Goal: Complete application form: Complete application form

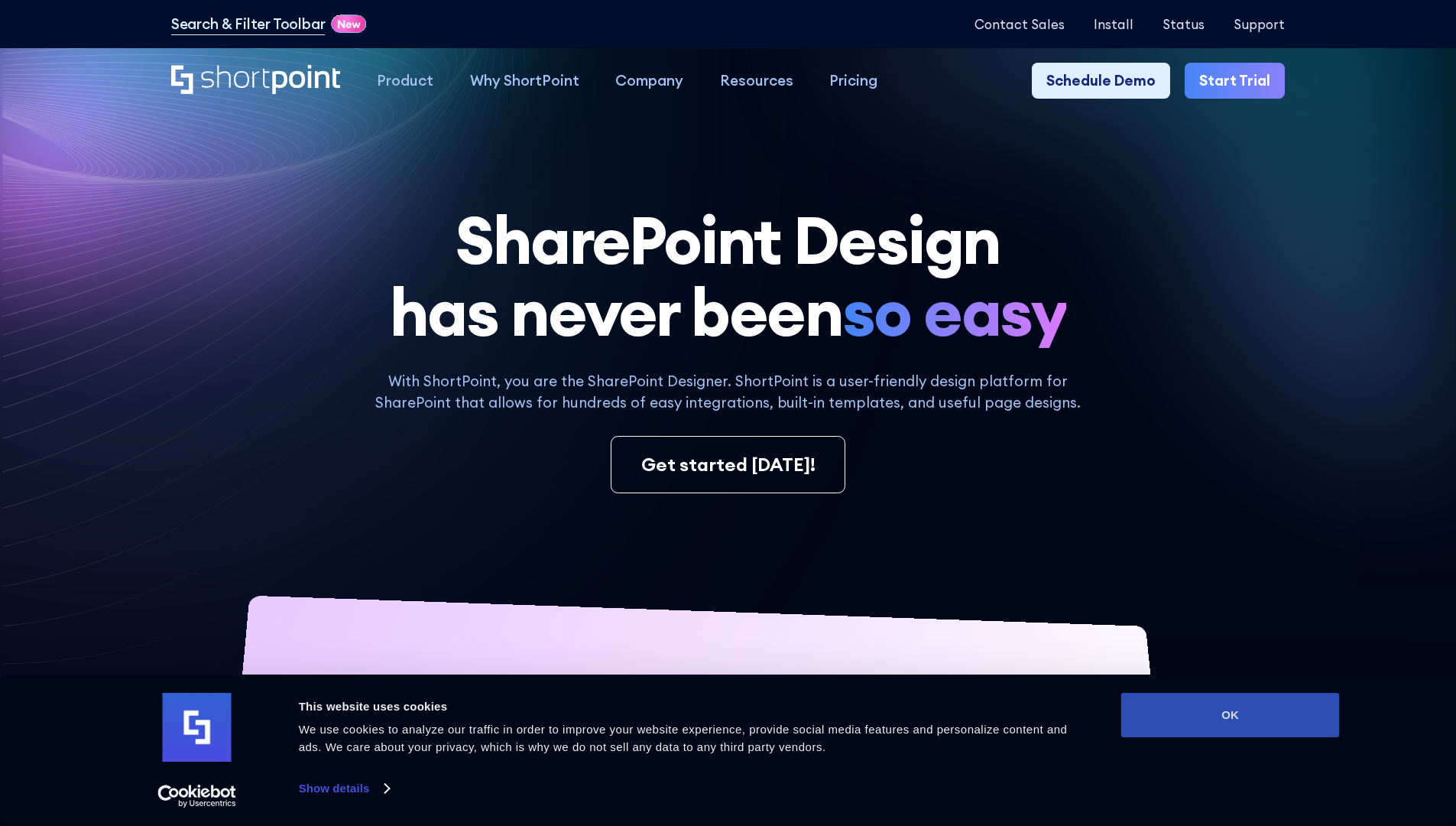
click at [1230, 715] on button "OK" at bounding box center [1231, 715] width 219 height 44
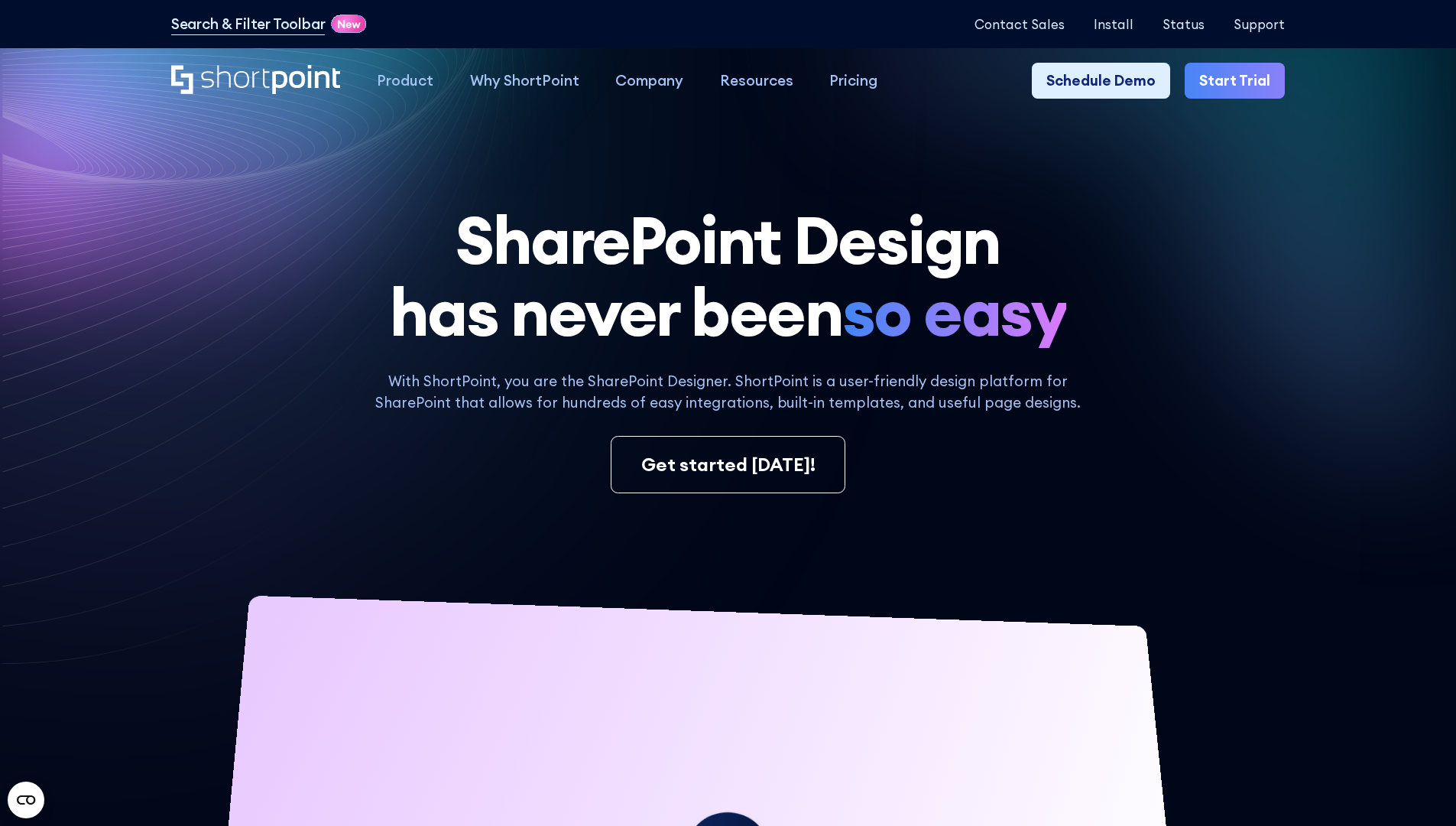
click at [1240, 81] on link "Start Trial" at bounding box center [1235, 81] width 100 height 37
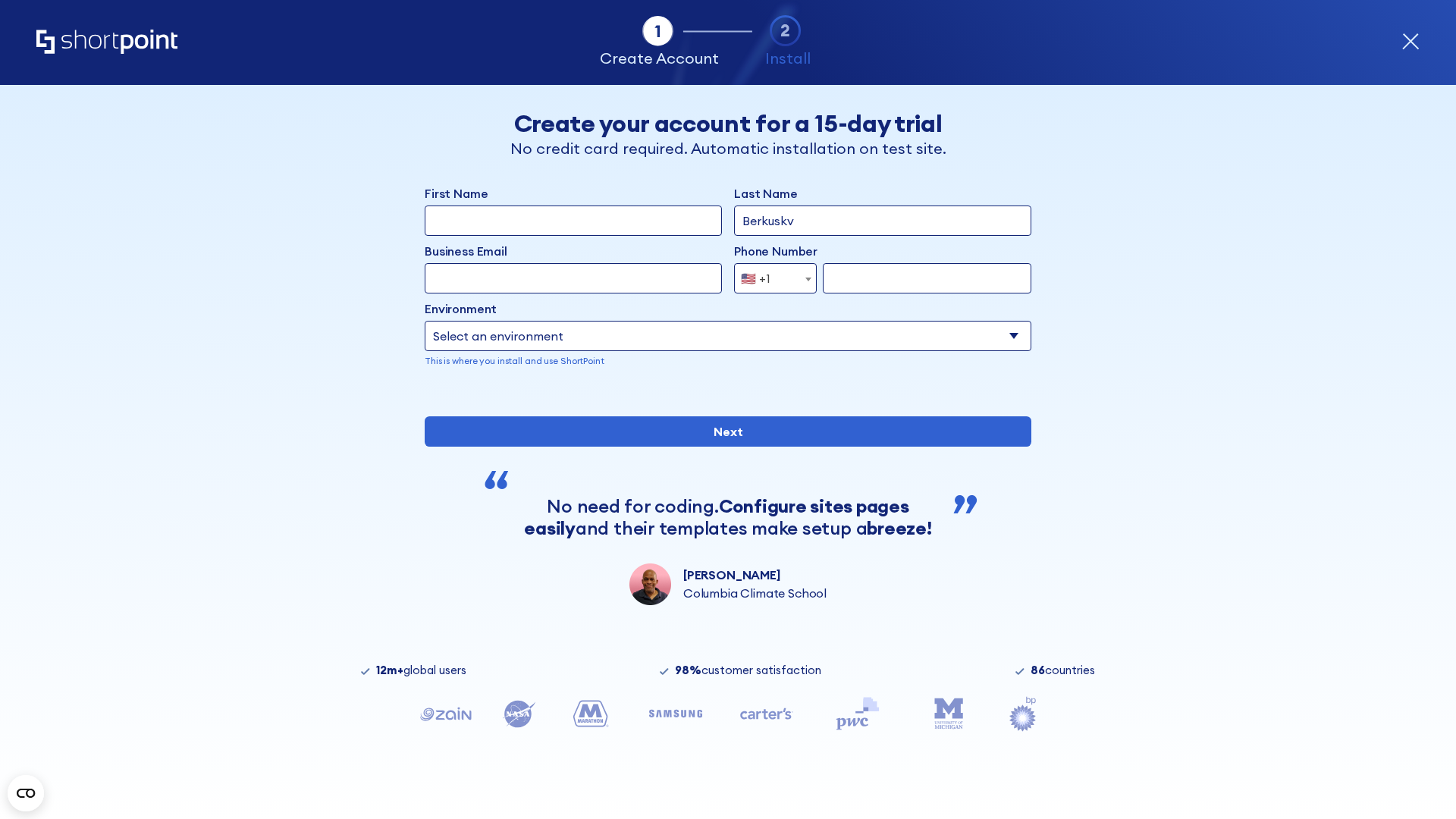
type input "Berkuskv"
type input "[EMAIL_ADDRESS][DOMAIN_NAME]"
type input "2125556789"
select select "Microsoft 365"
type input "2125556789"
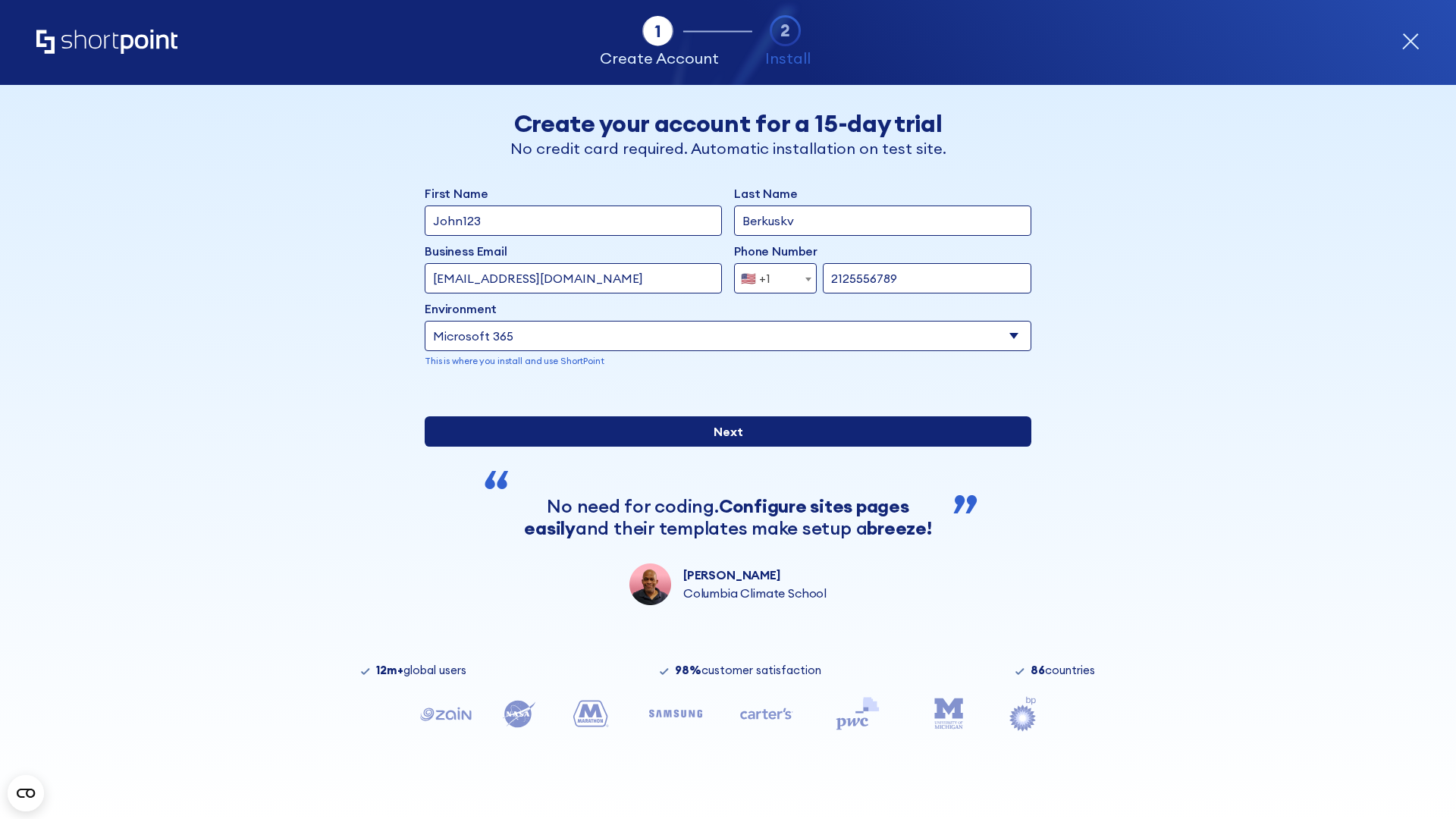
scroll to position [4, 0]
click at [722, 447] on input "Next" at bounding box center [727, 431] width 607 height 30
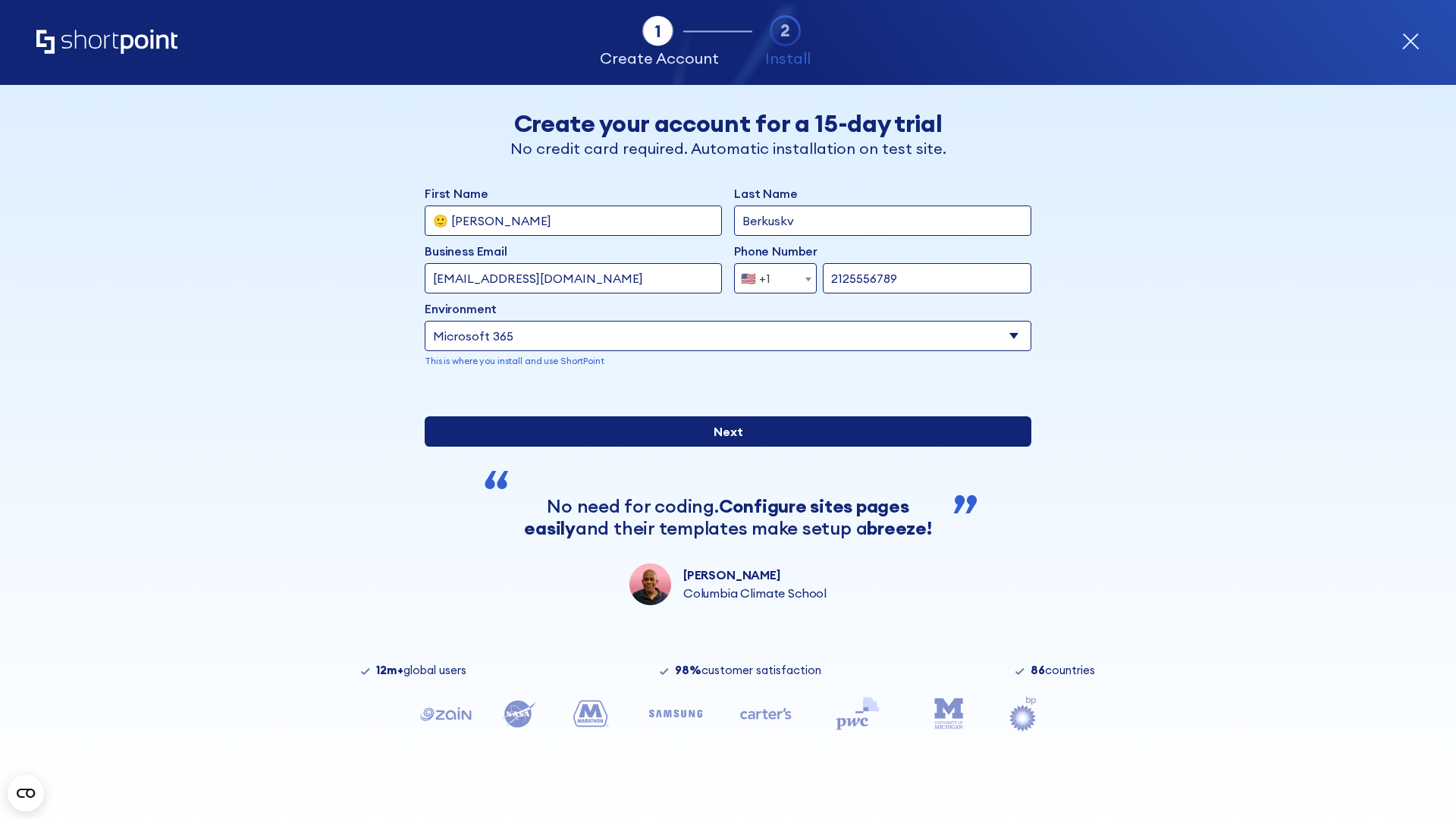
click at [722, 447] on input "Next" at bounding box center [727, 431] width 607 height 30
type input "Archebald"
click at [722, 447] on input "Next" at bounding box center [727, 431] width 607 height 30
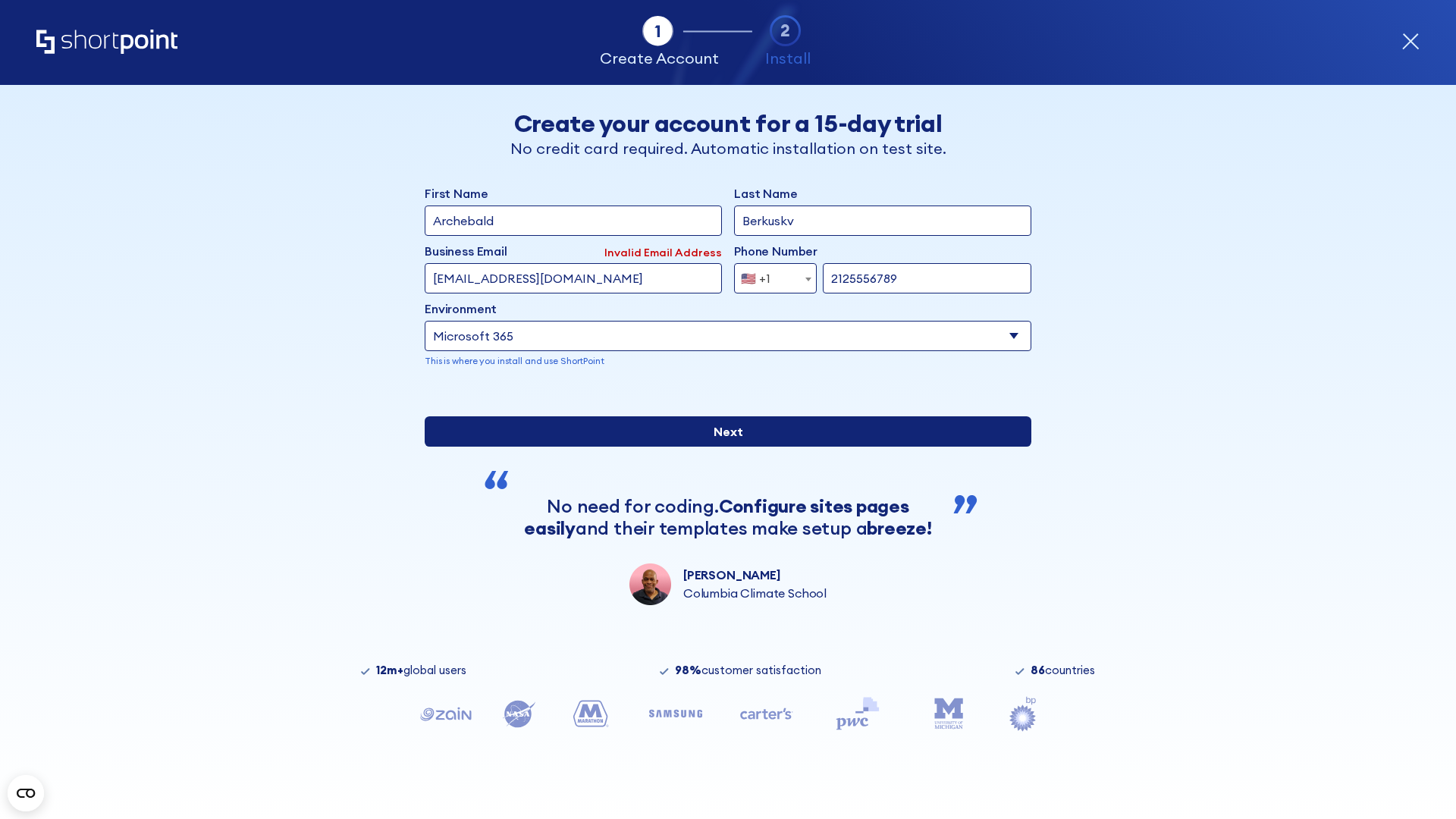
click at [722, 447] on input "Next" at bounding box center [727, 431] width 607 height 30
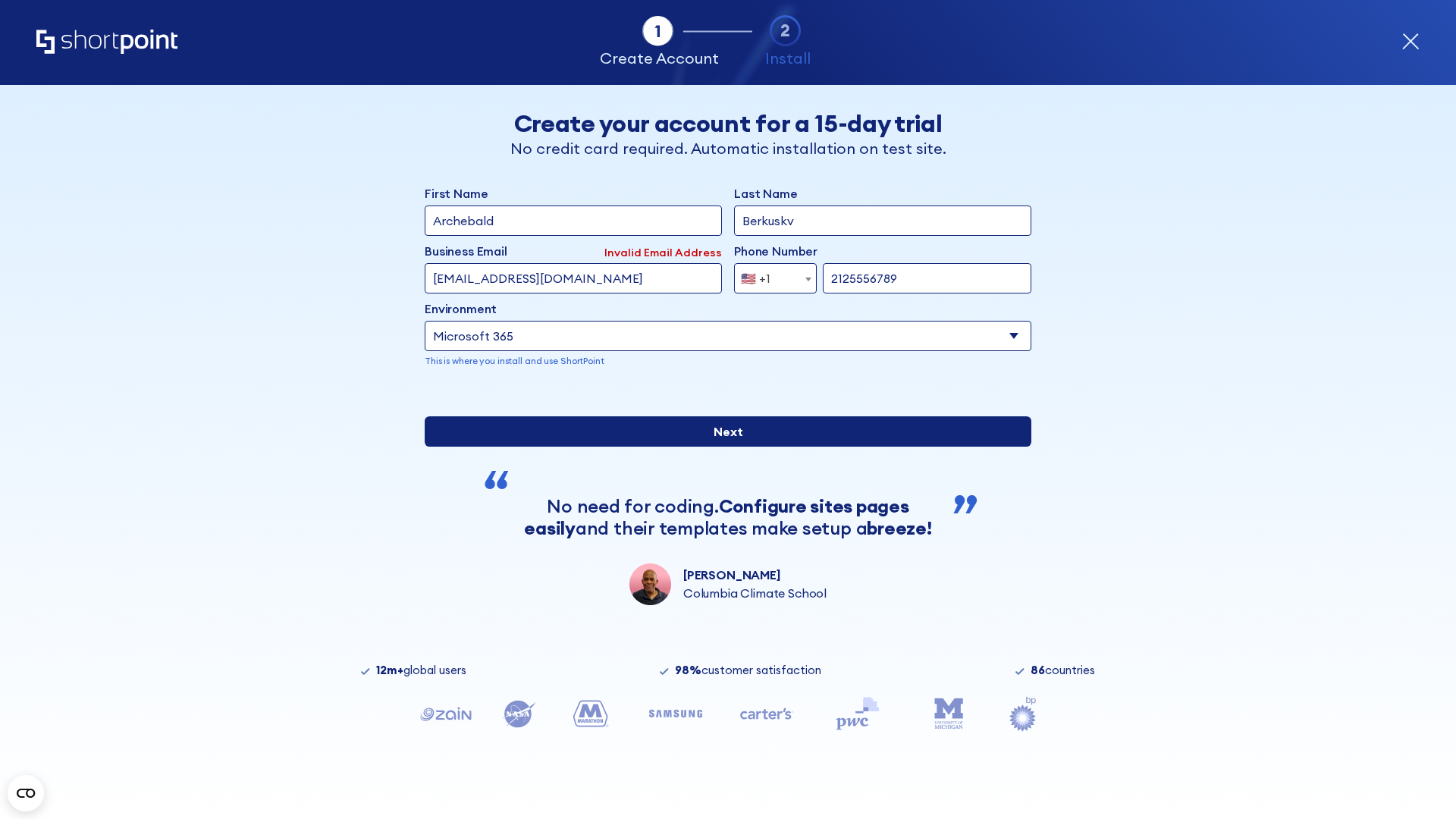
click at [722, 447] on input "Next" at bounding box center [727, 431] width 607 height 30
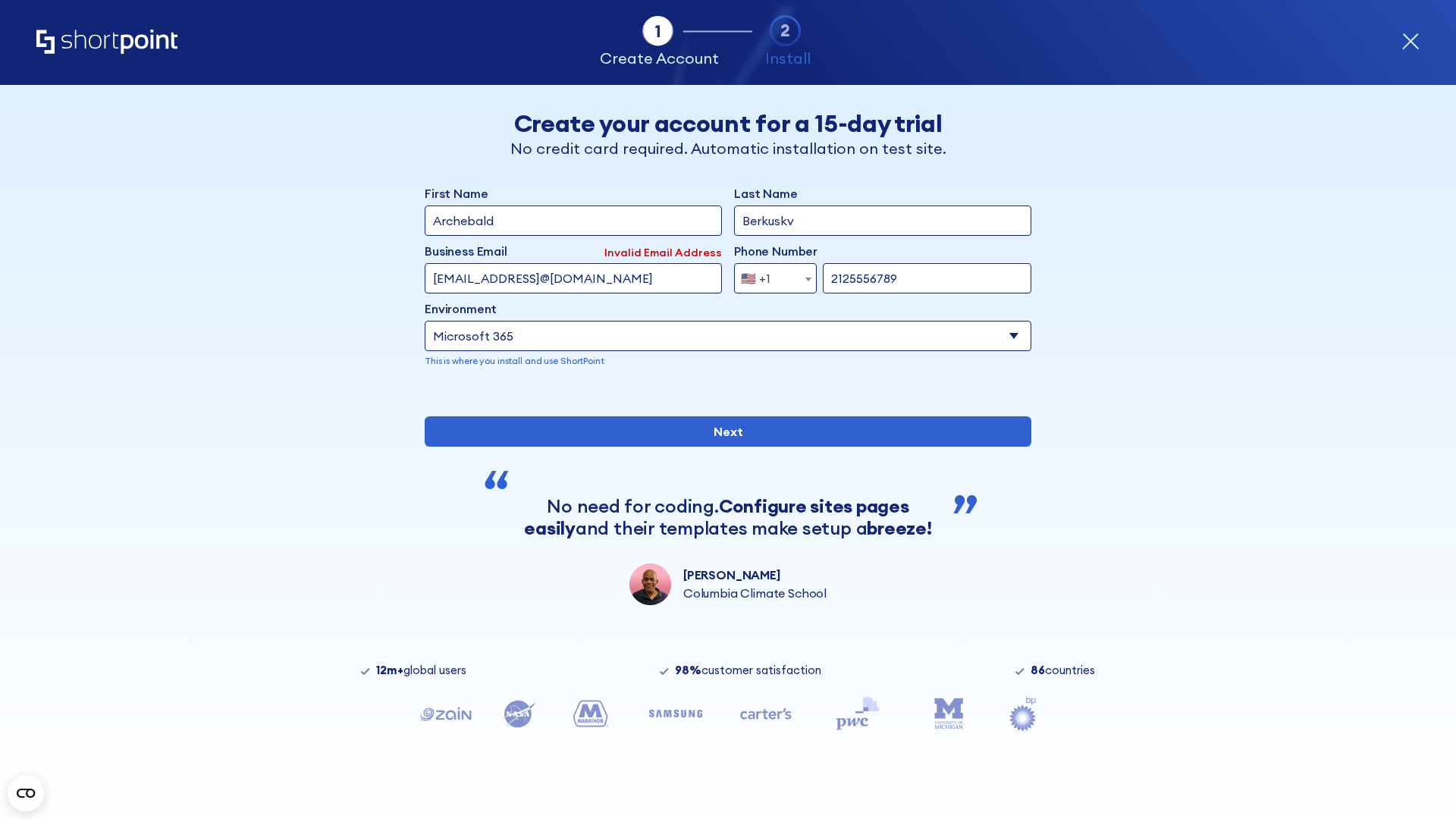
type input "testEmail@protonmail.comtest@shortpoint.com"
click at [770, 275] on span "🇺🇸 +1" at bounding box center [760, 278] width 51 height 30
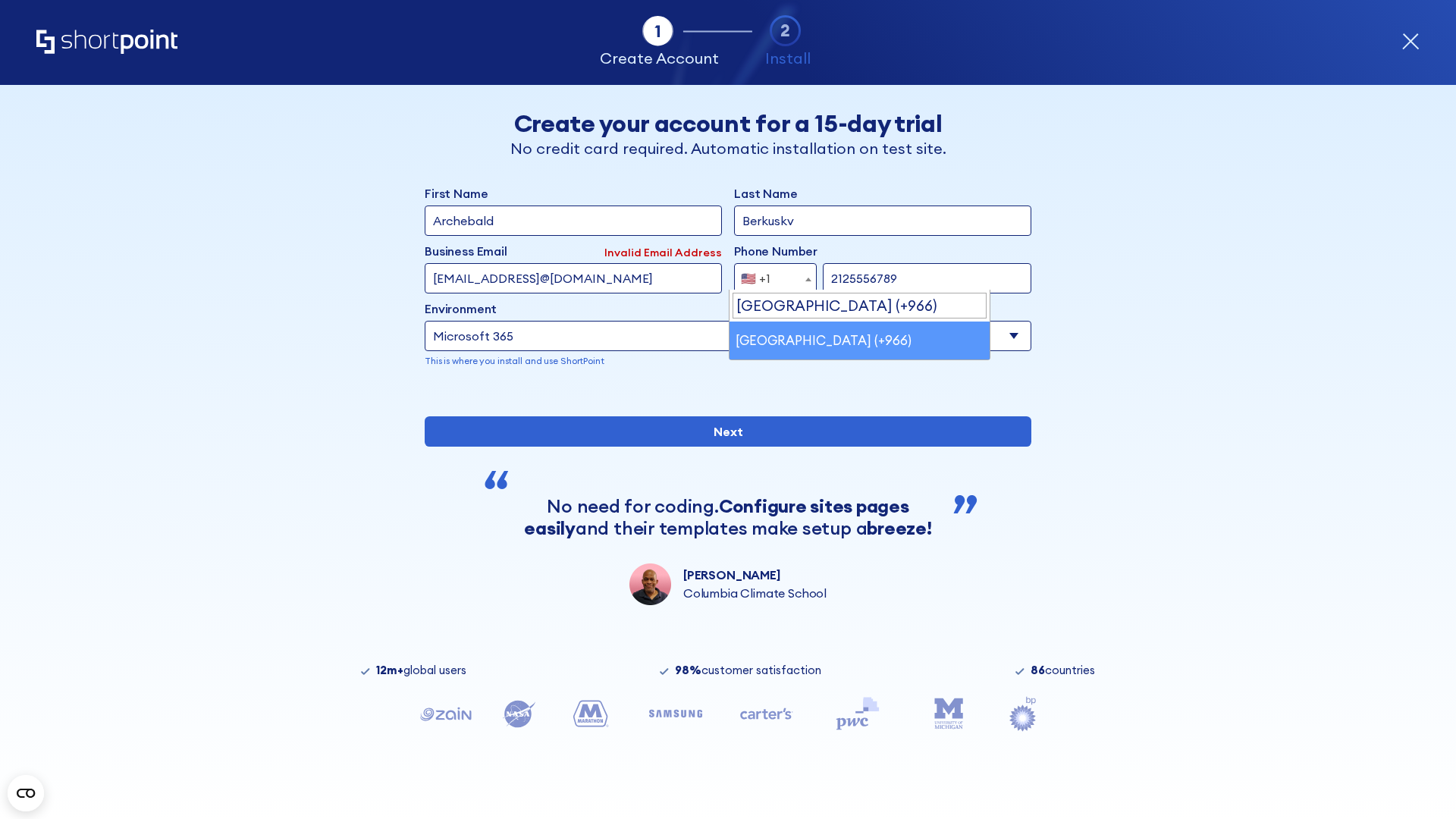
select select "+966"
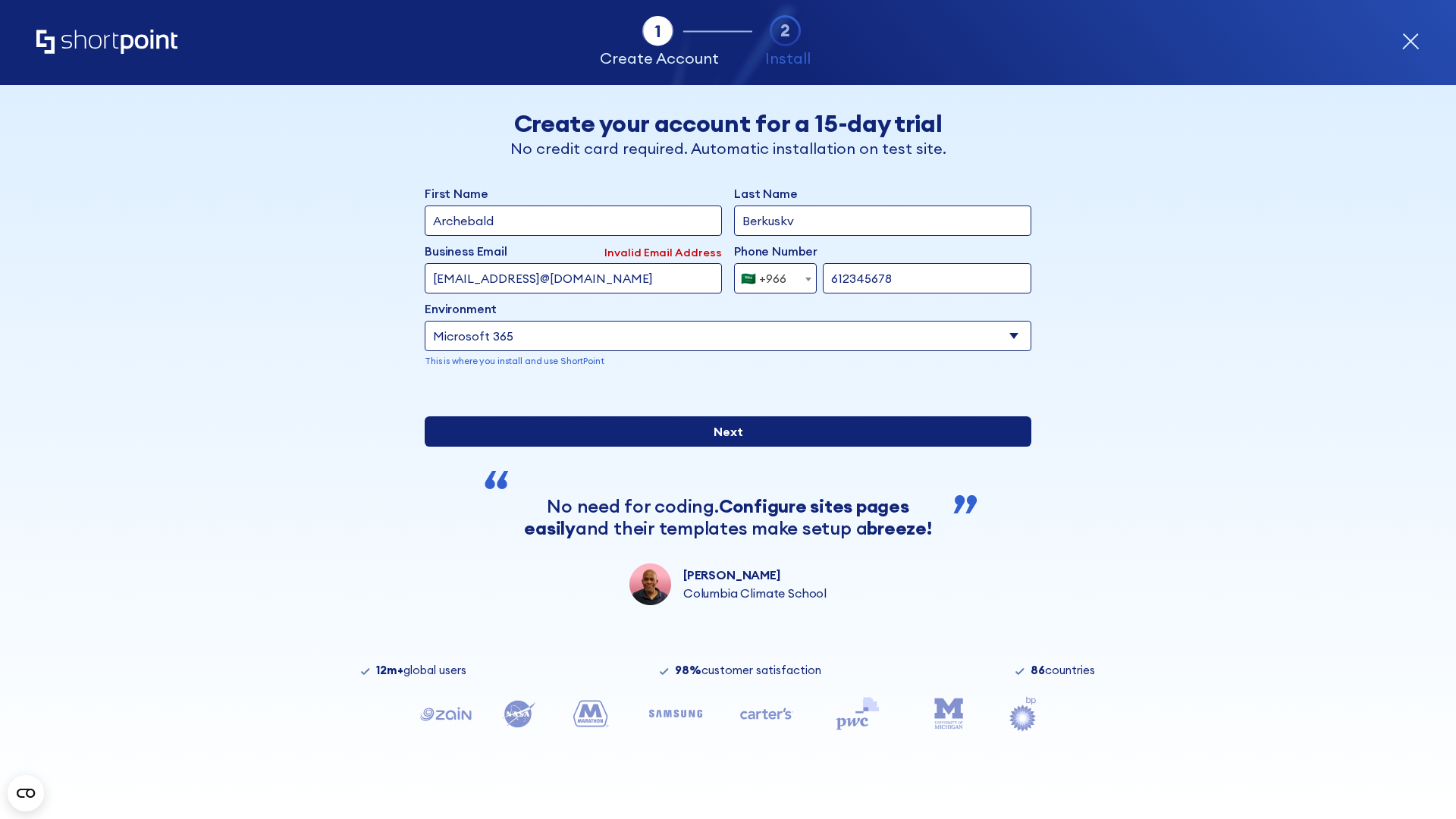
type input "612345678"
click at [722, 447] on input "Next" at bounding box center [727, 431] width 607 height 30
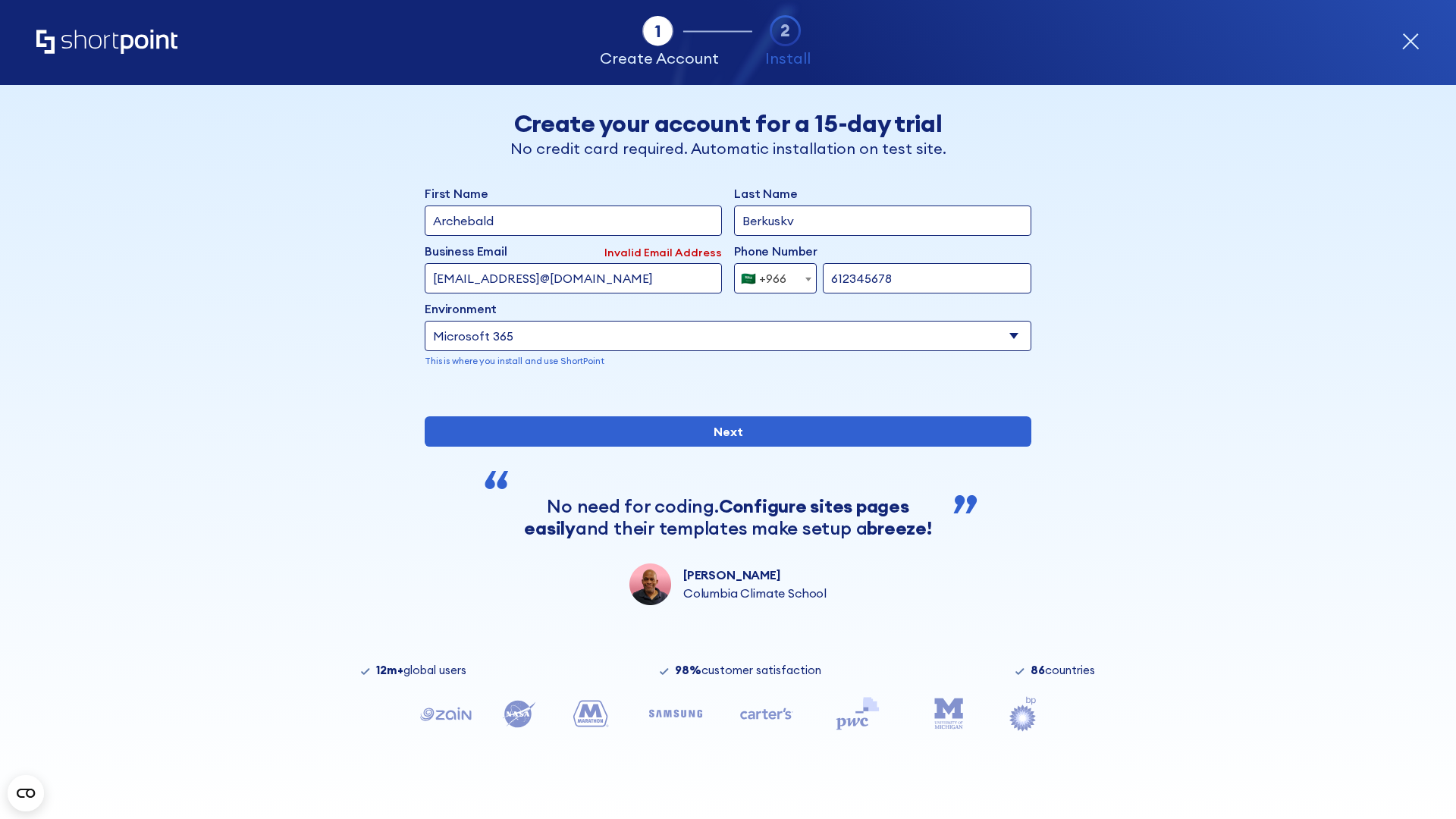
click at [770, 275] on div "🇸🇦 +966" at bounding box center [764, 278] width 45 height 30
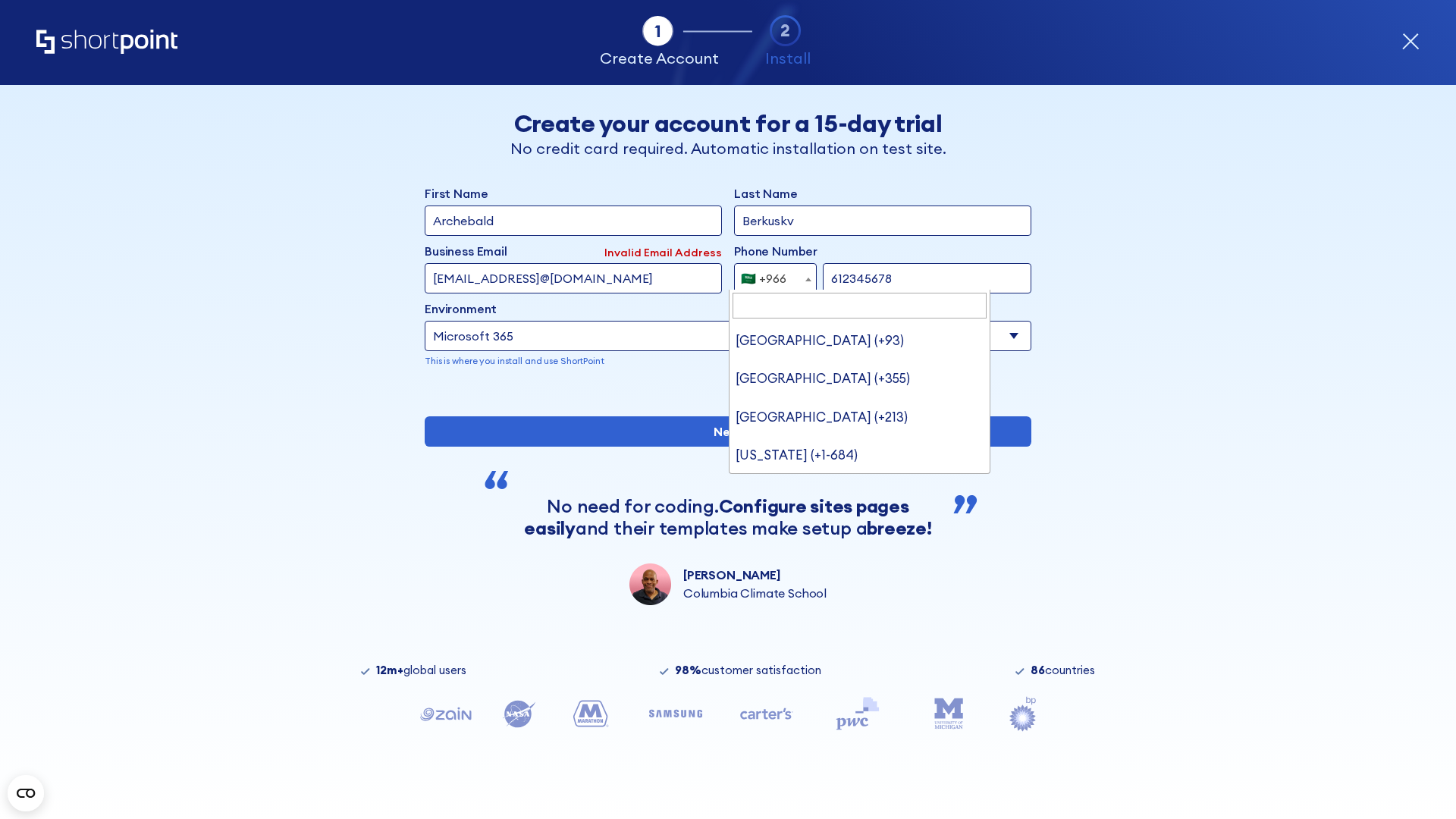
type input "United Arab Emirates (+971)"
select select "+971"
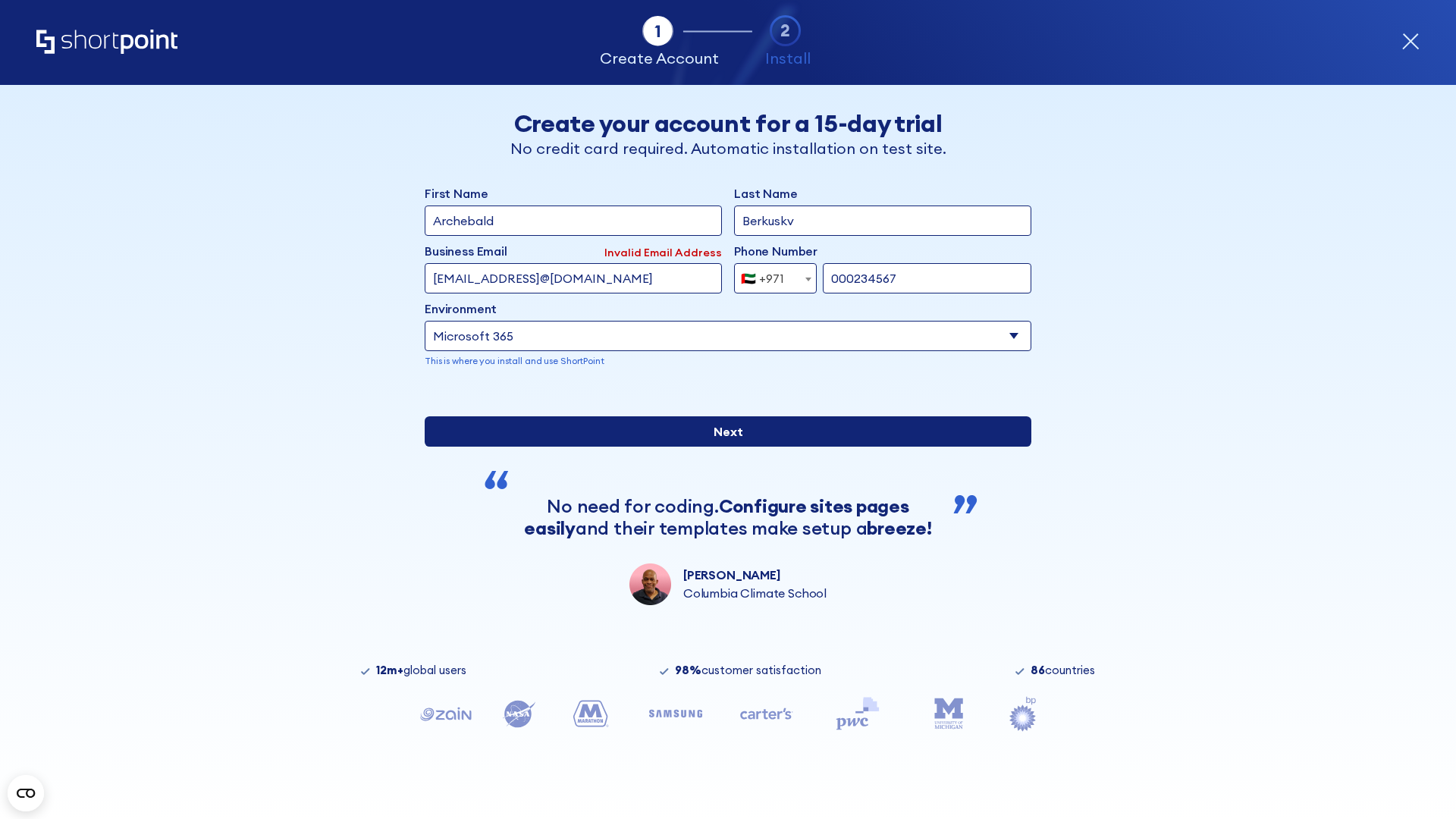
type input "000234567"
click at [722, 447] on input "Next" at bounding box center [727, 431] width 607 height 30
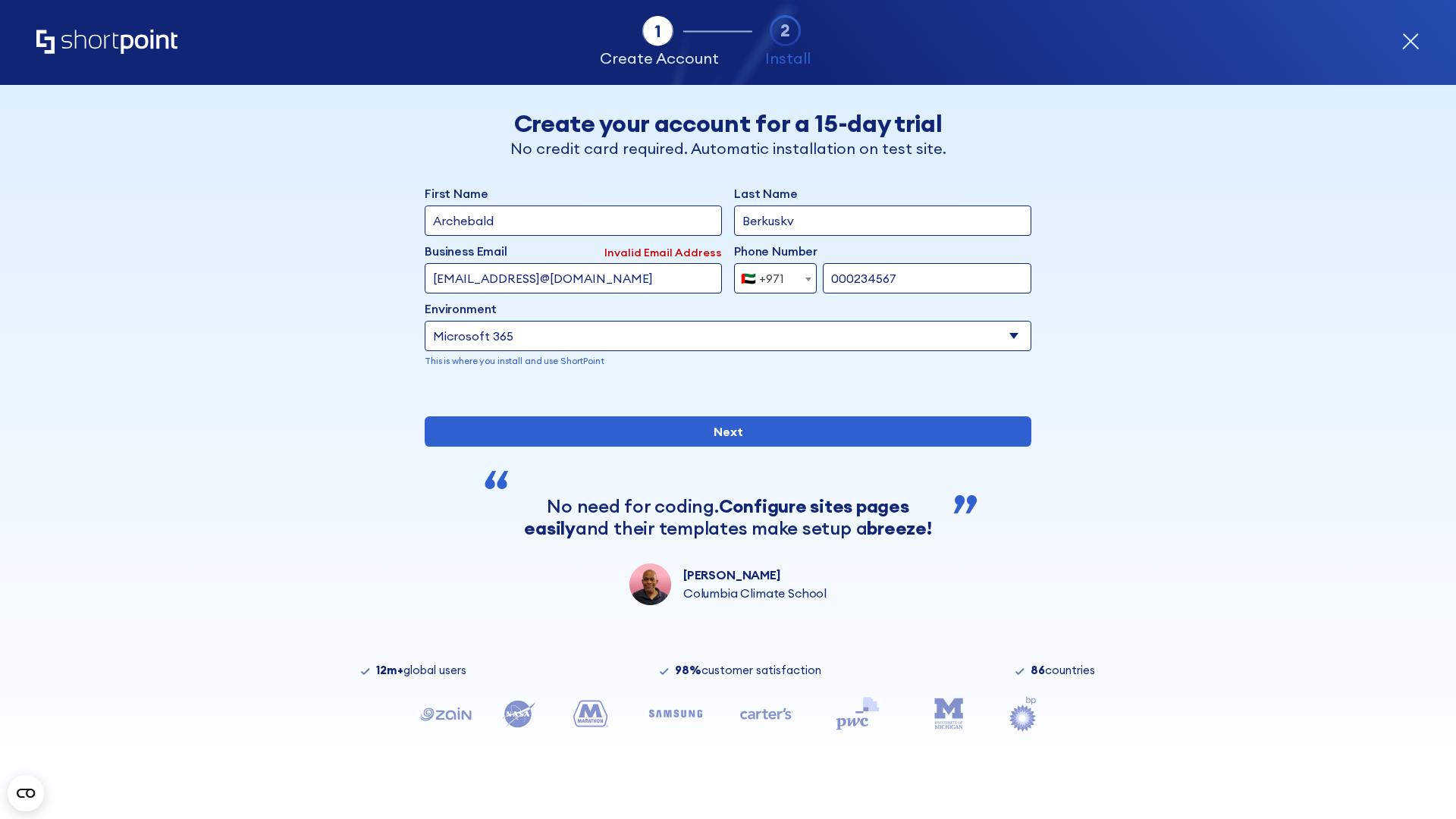
click at [770, 275] on div "🇦🇪 +971" at bounding box center [763, 278] width 44 height 30
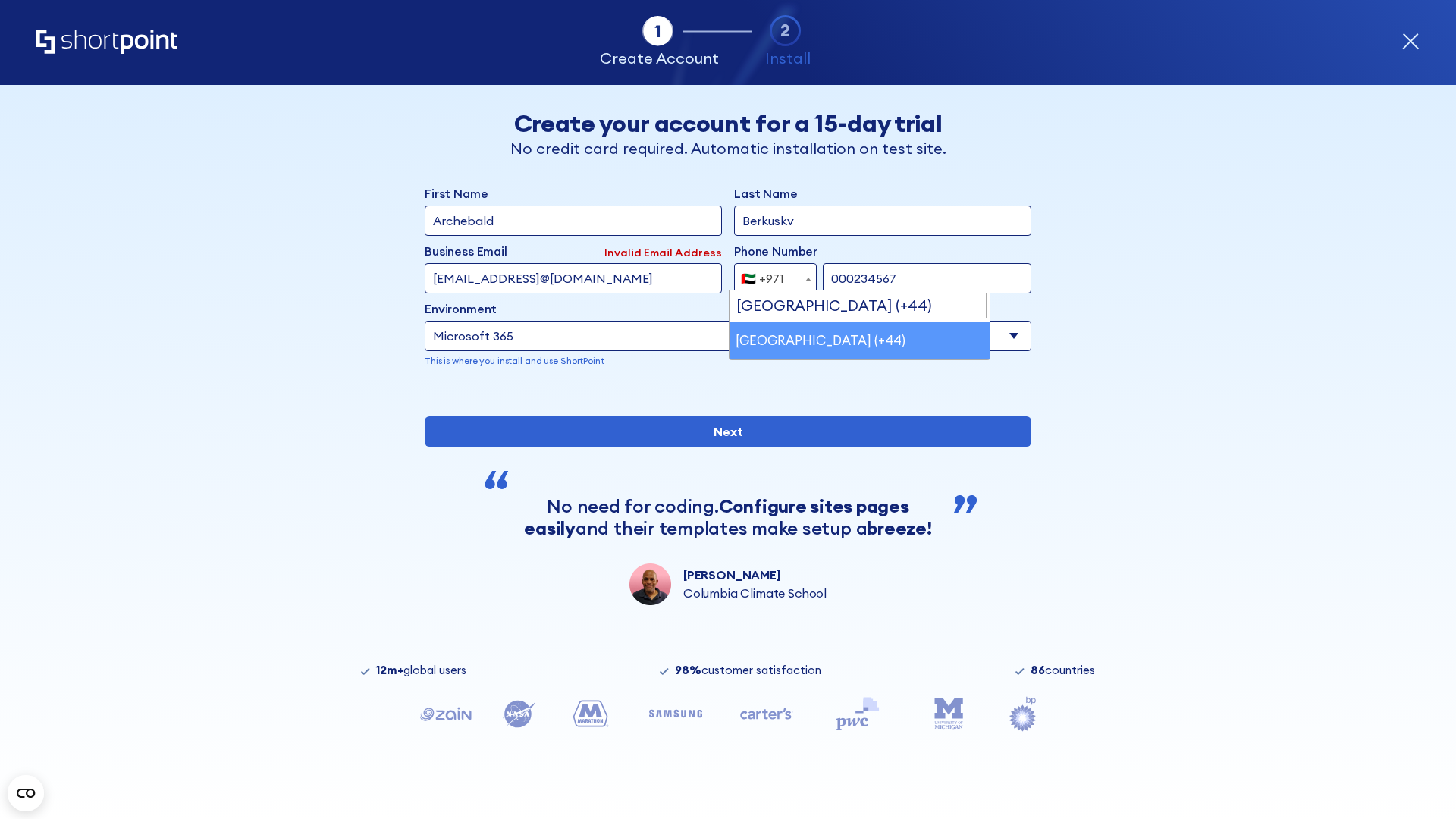
select select "+44"
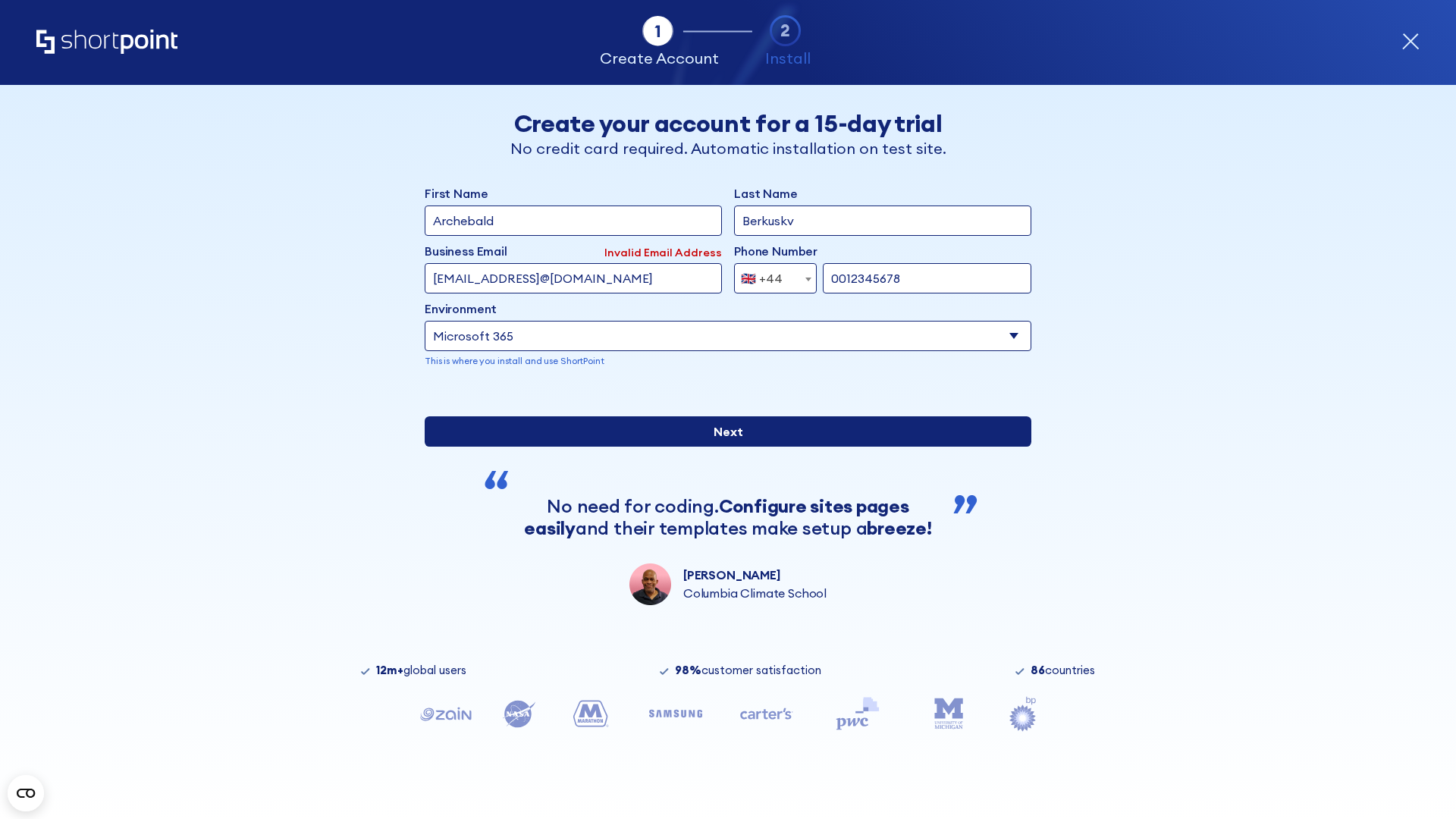
type input "0012345678"
click at [722, 447] on input "Next" at bounding box center [727, 431] width 607 height 30
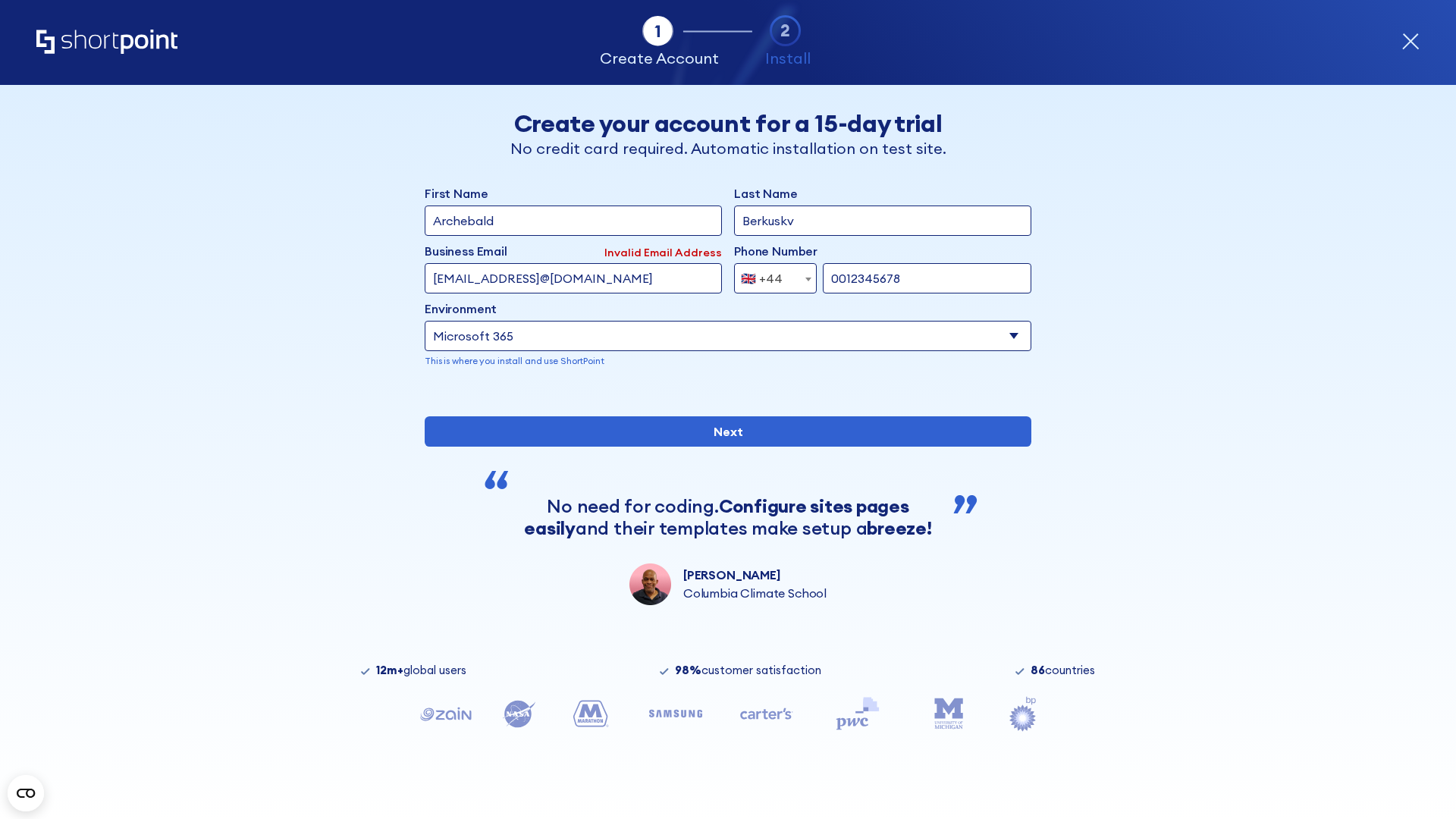
click at [770, 275] on div "🇬🇧 +44" at bounding box center [762, 278] width 42 height 30
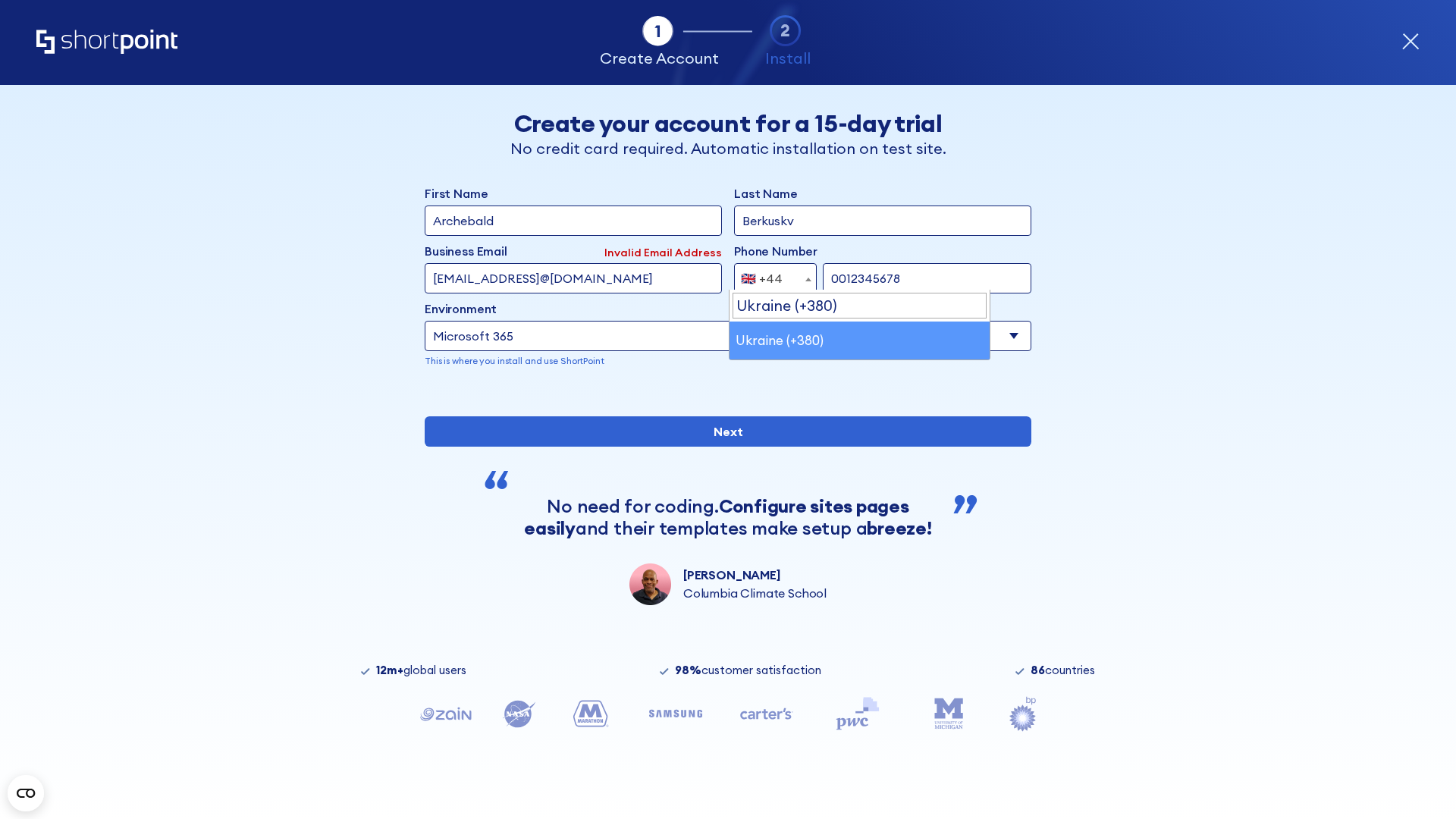
select select "+380"
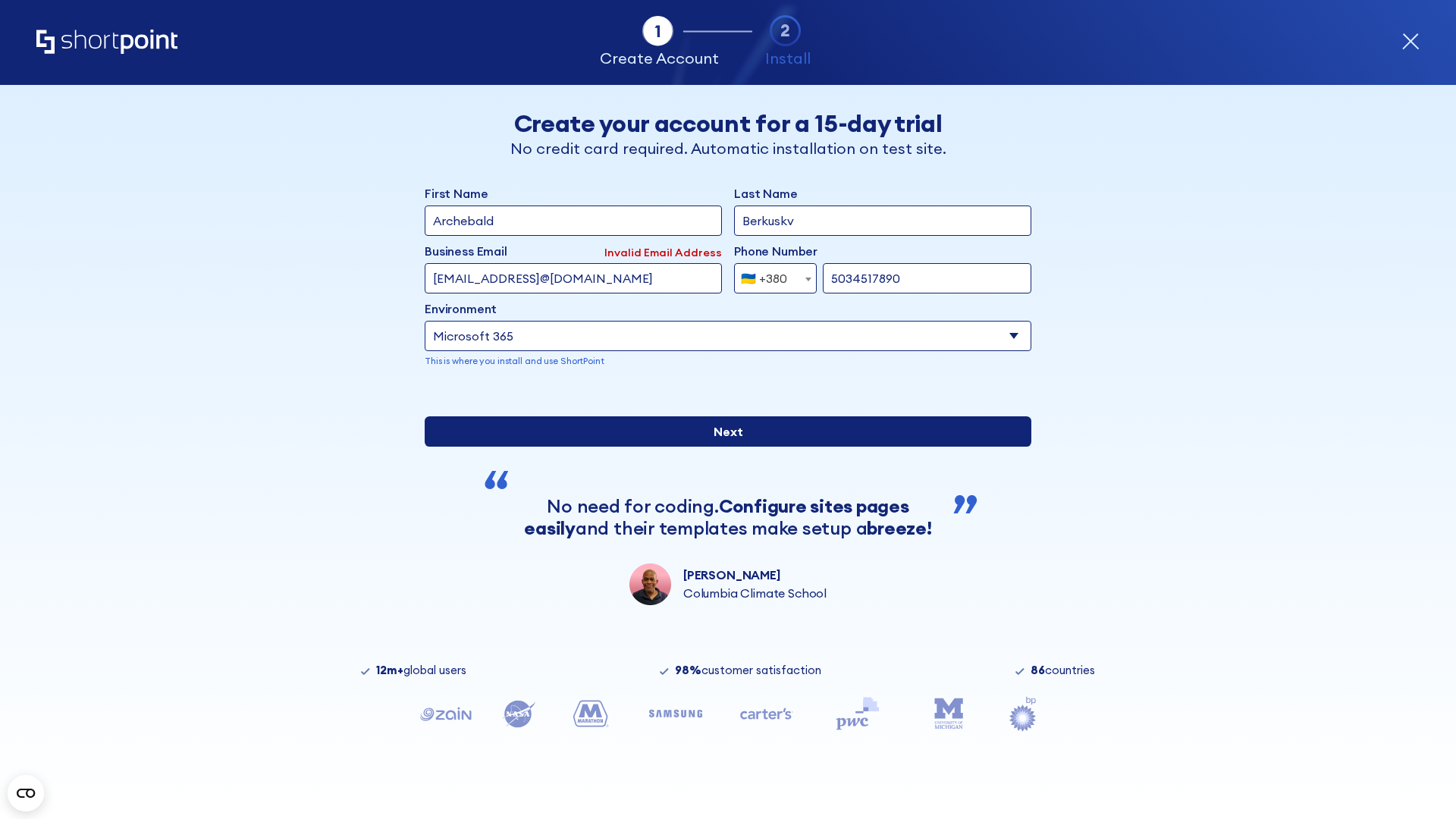
type input "5034517890"
click at [722, 447] on input "Next" at bounding box center [727, 431] width 607 height 30
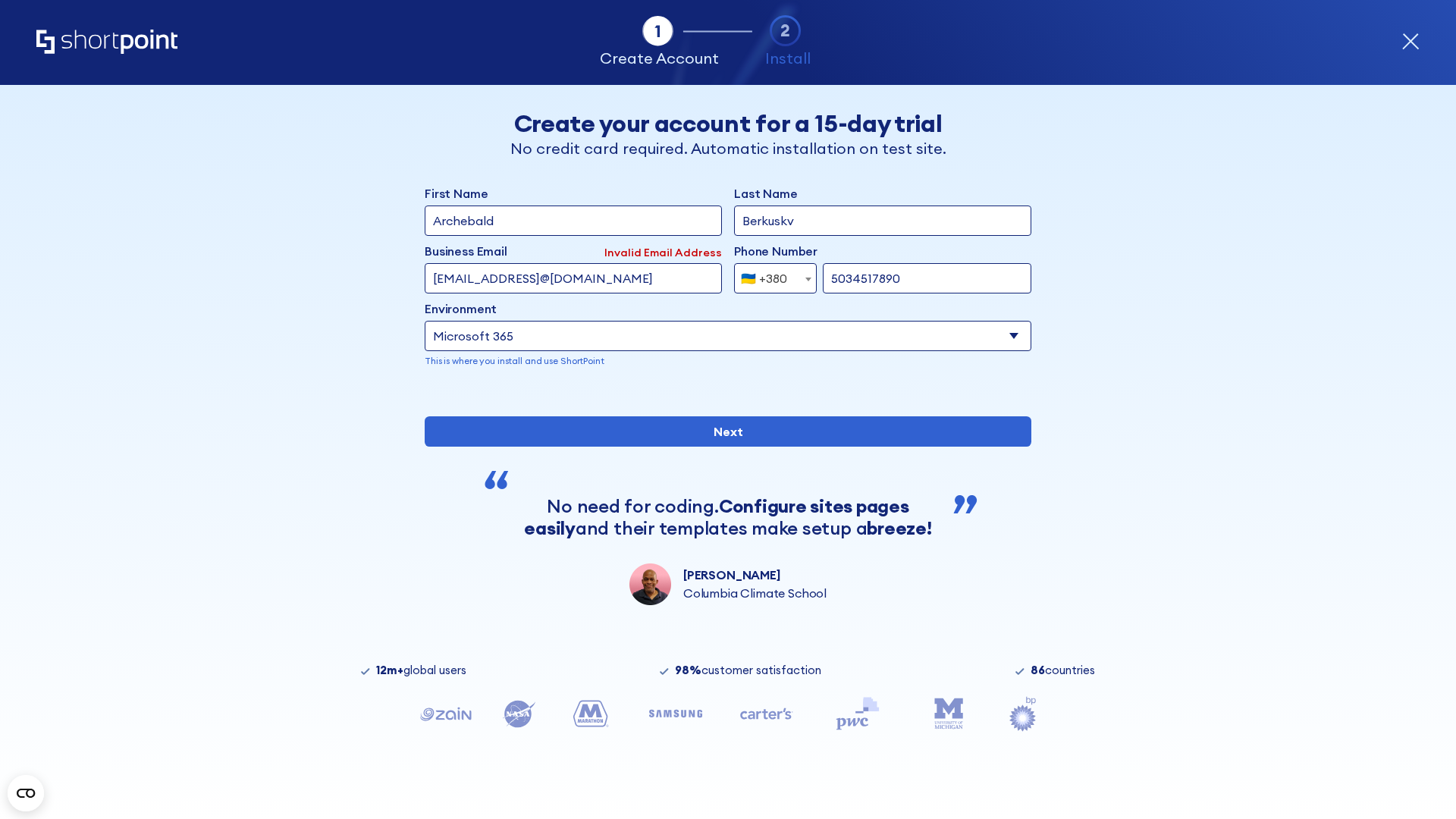
click at [770, 275] on div "🇺🇦 +380" at bounding box center [764, 278] width 46 height 30
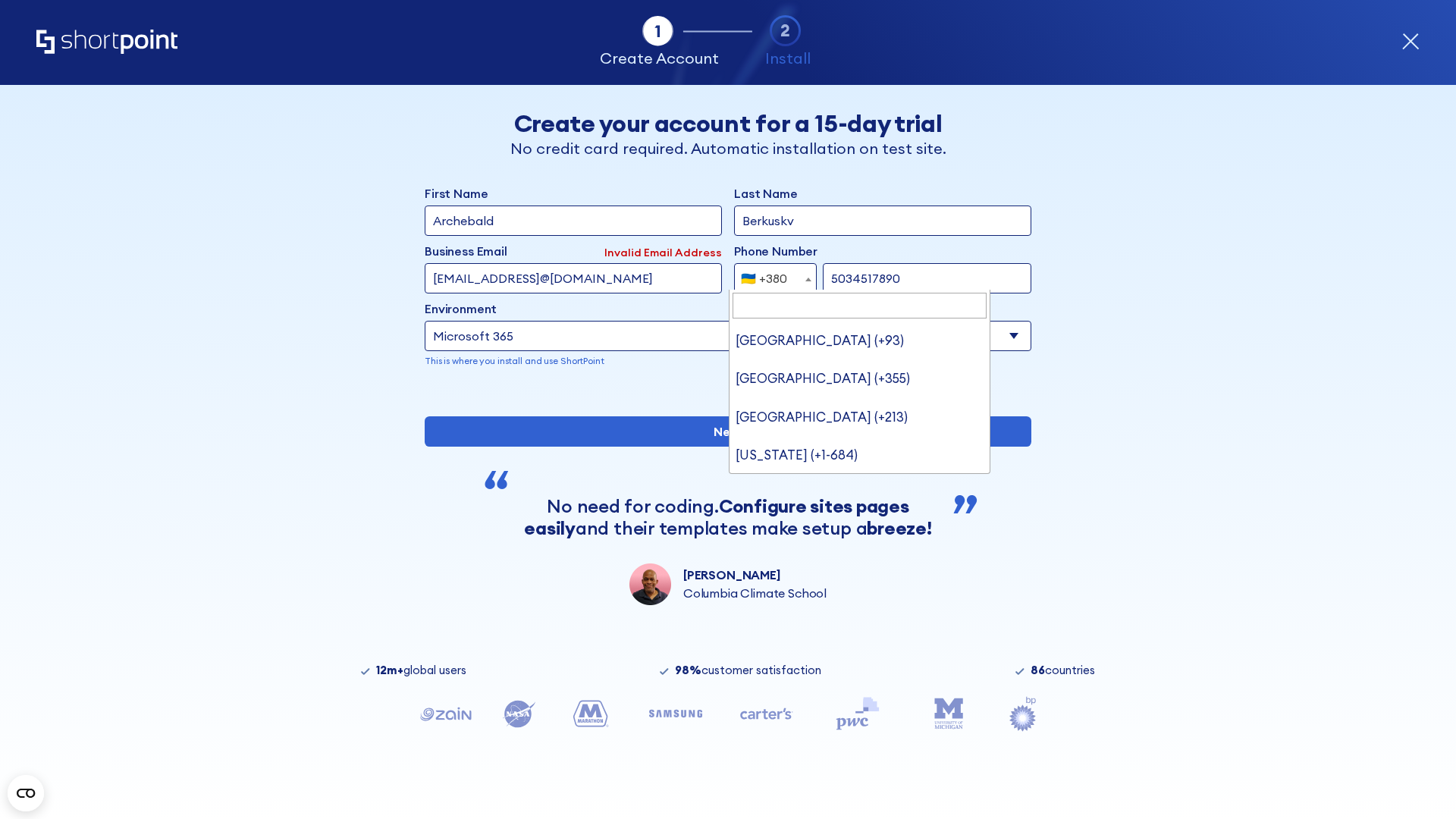
type input "United States (+1)"
select select "+1"
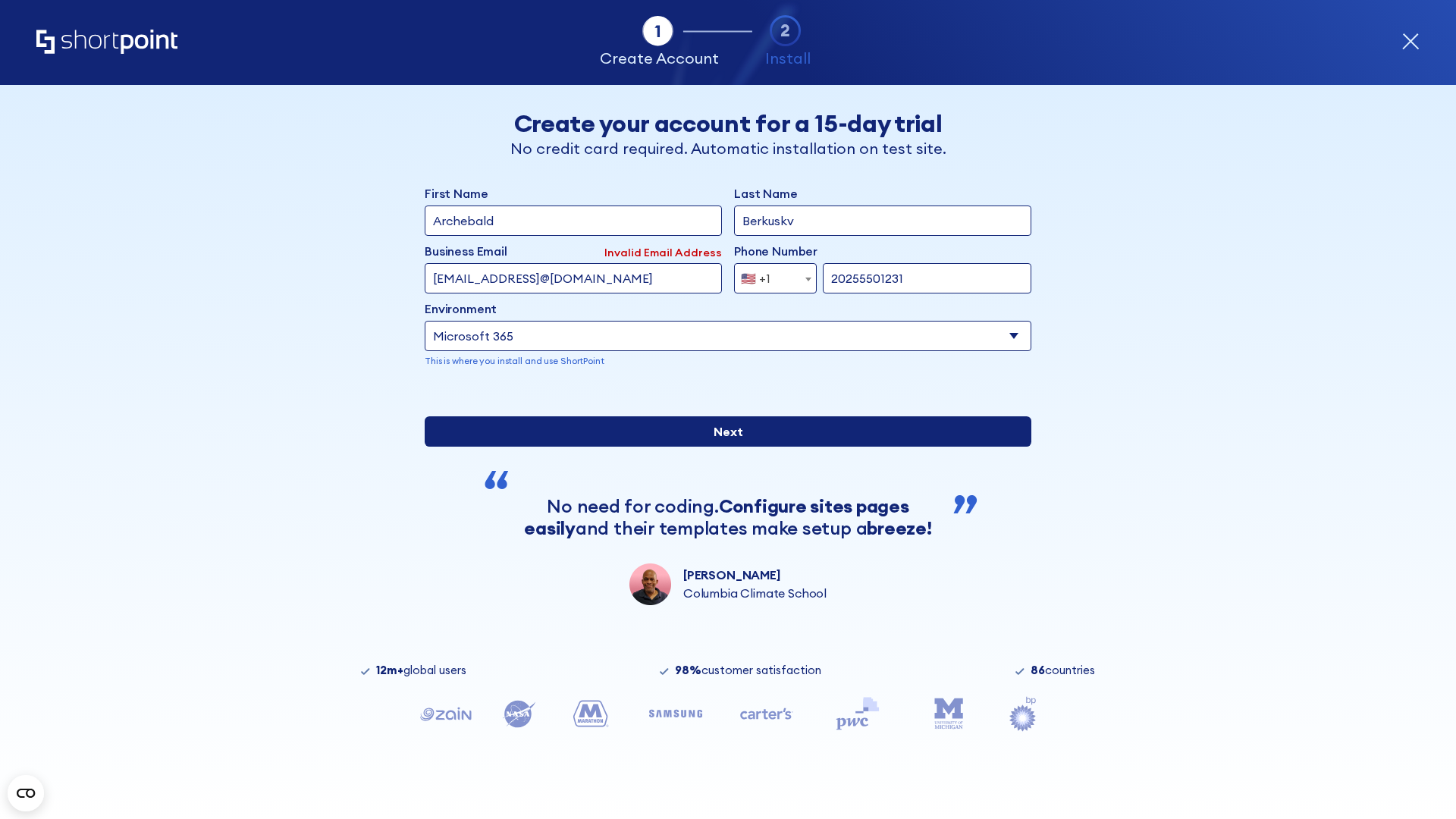
type input "20255501231"
click at [722, 447] on input "Next" at bounding box center [727, 431] width 607 height 30
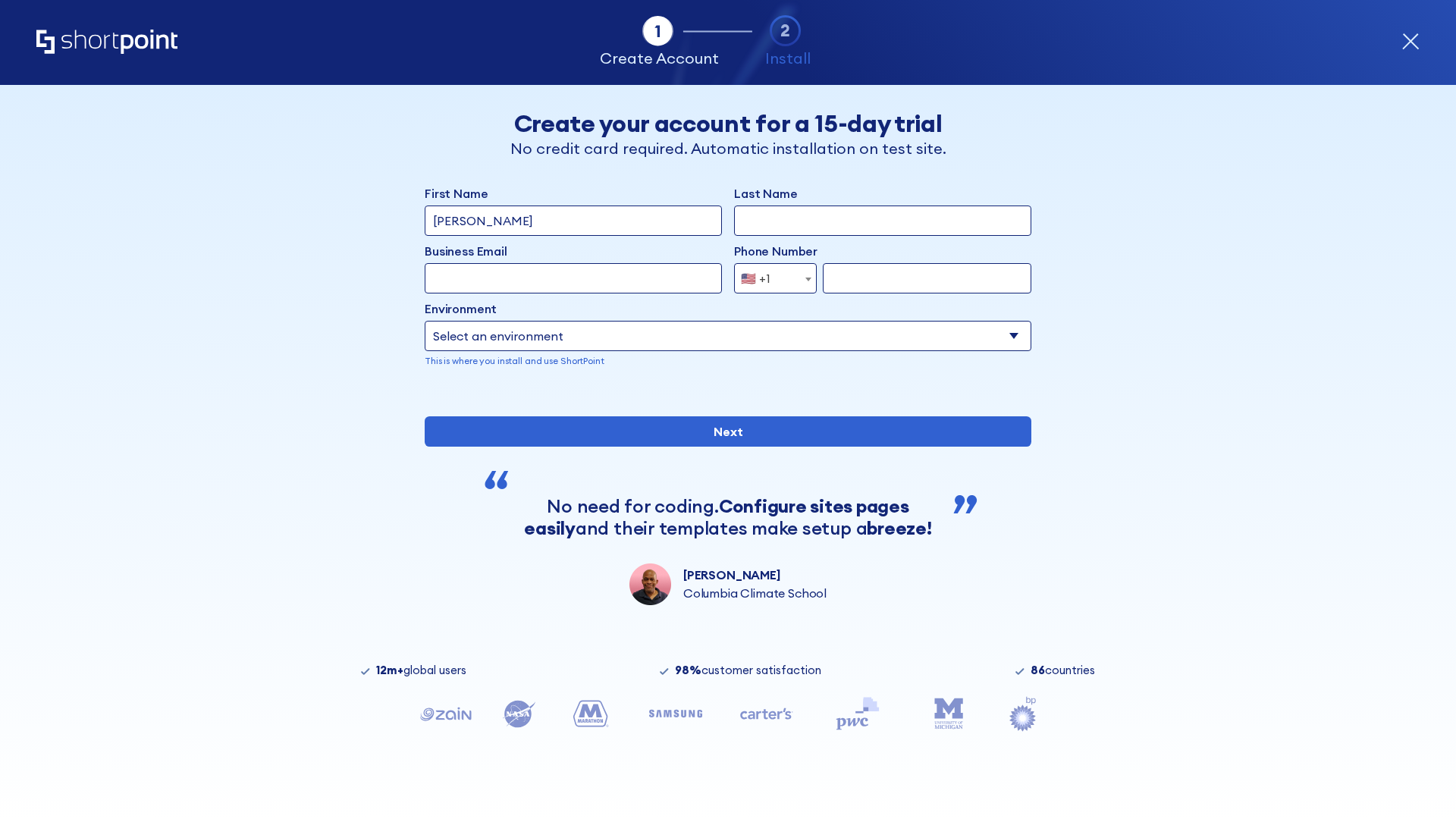
type input "Mary-Jane"
type input "Berkuskv"
type input "john@company.com"
click at [770, 275] on span "🇺🇸 +1" at bounding box center [760, 278] width 51 height 30
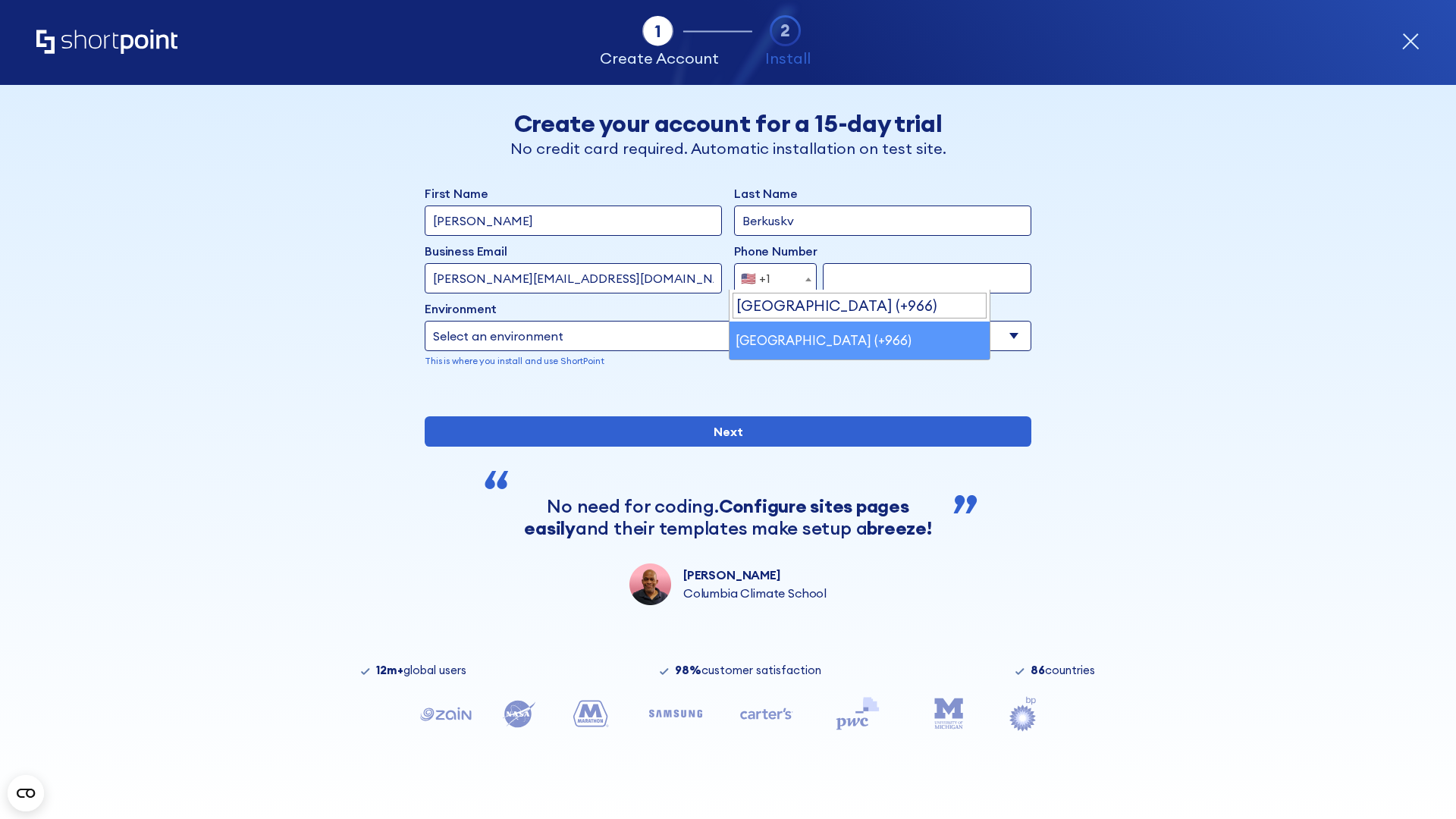
select select "+966"
type input "512345678"
select select "Microsoft 365"
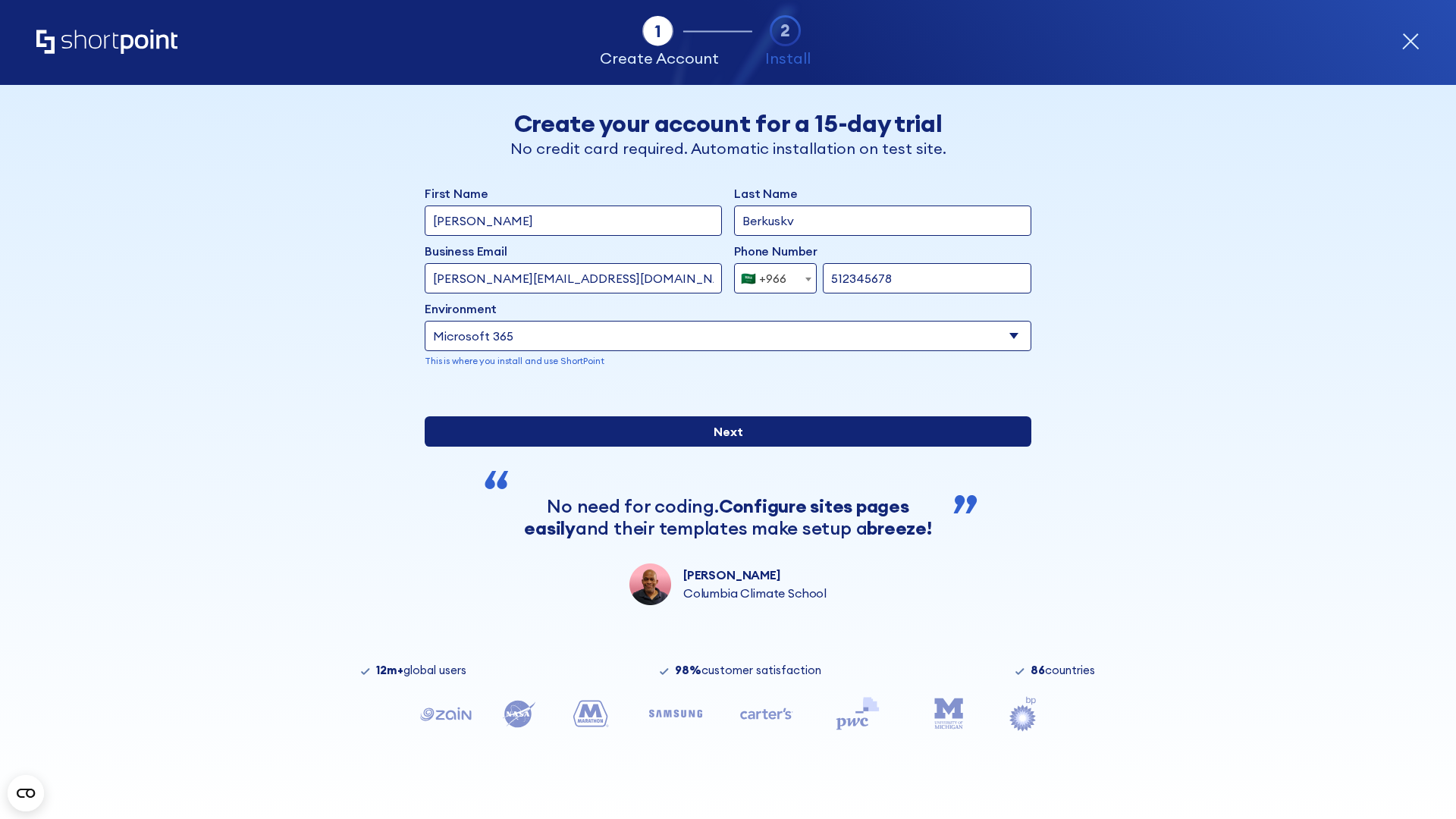
type input "512345678"
click at [722, 447] on input "Next" at bounding box center [727, 431] width 607 height 30
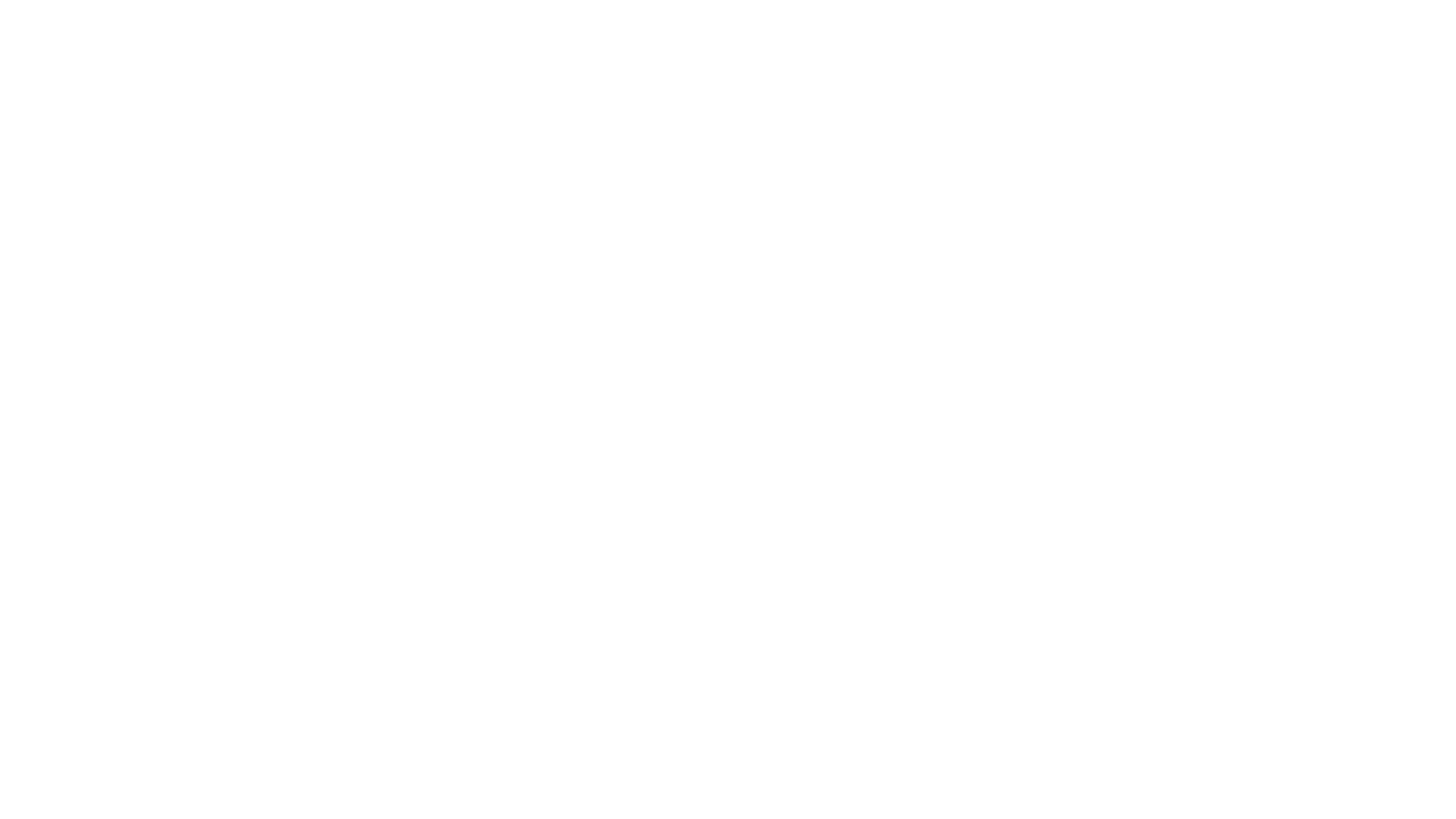
select select "+966"
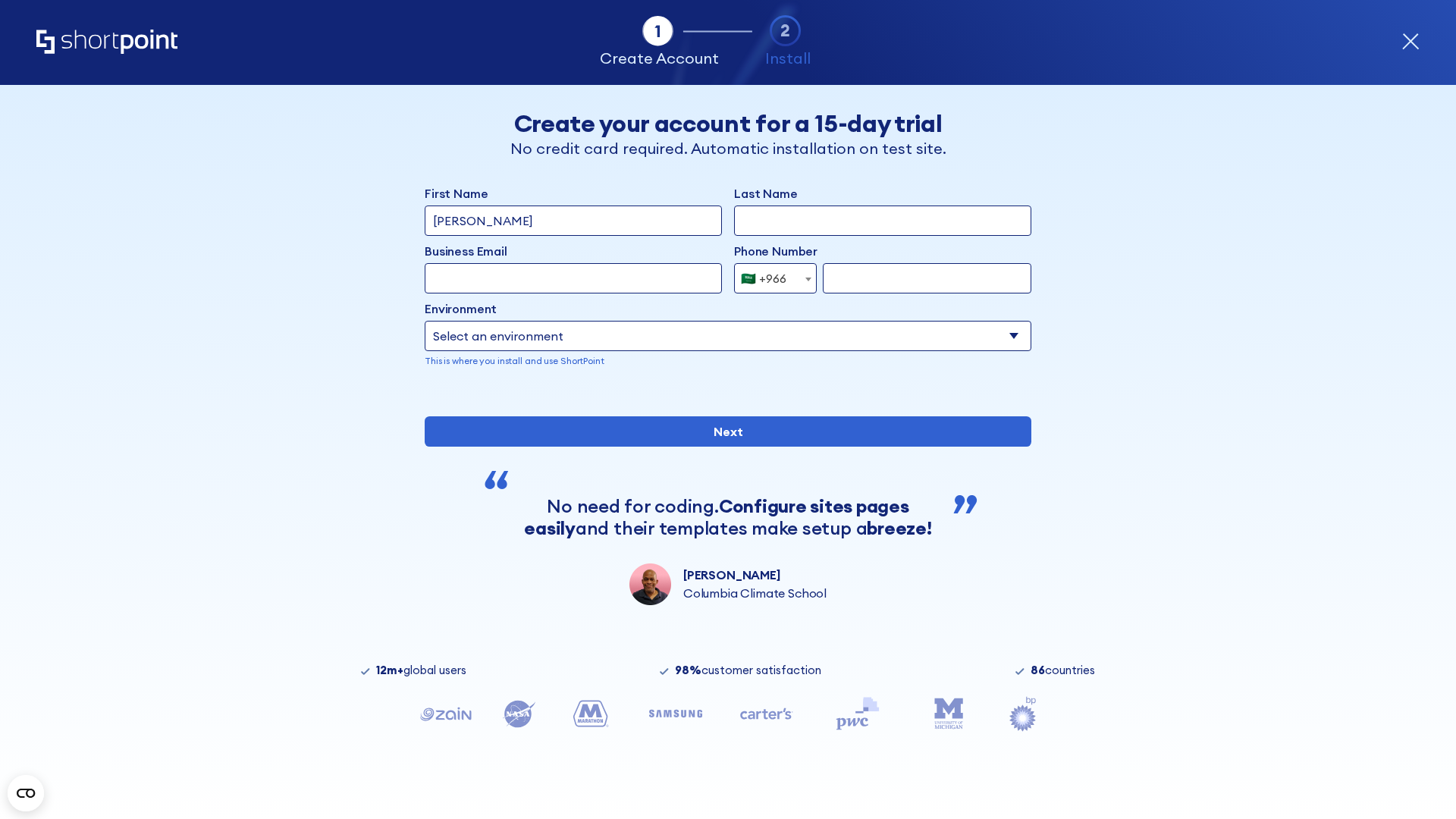
type input "D'Souza"
type input "Berkuskv"
type input "hr@mybusiness.org"
click at [770, 275] on div "🇸🇦 +966" at bounding box center [764, 278] width 45 height 30
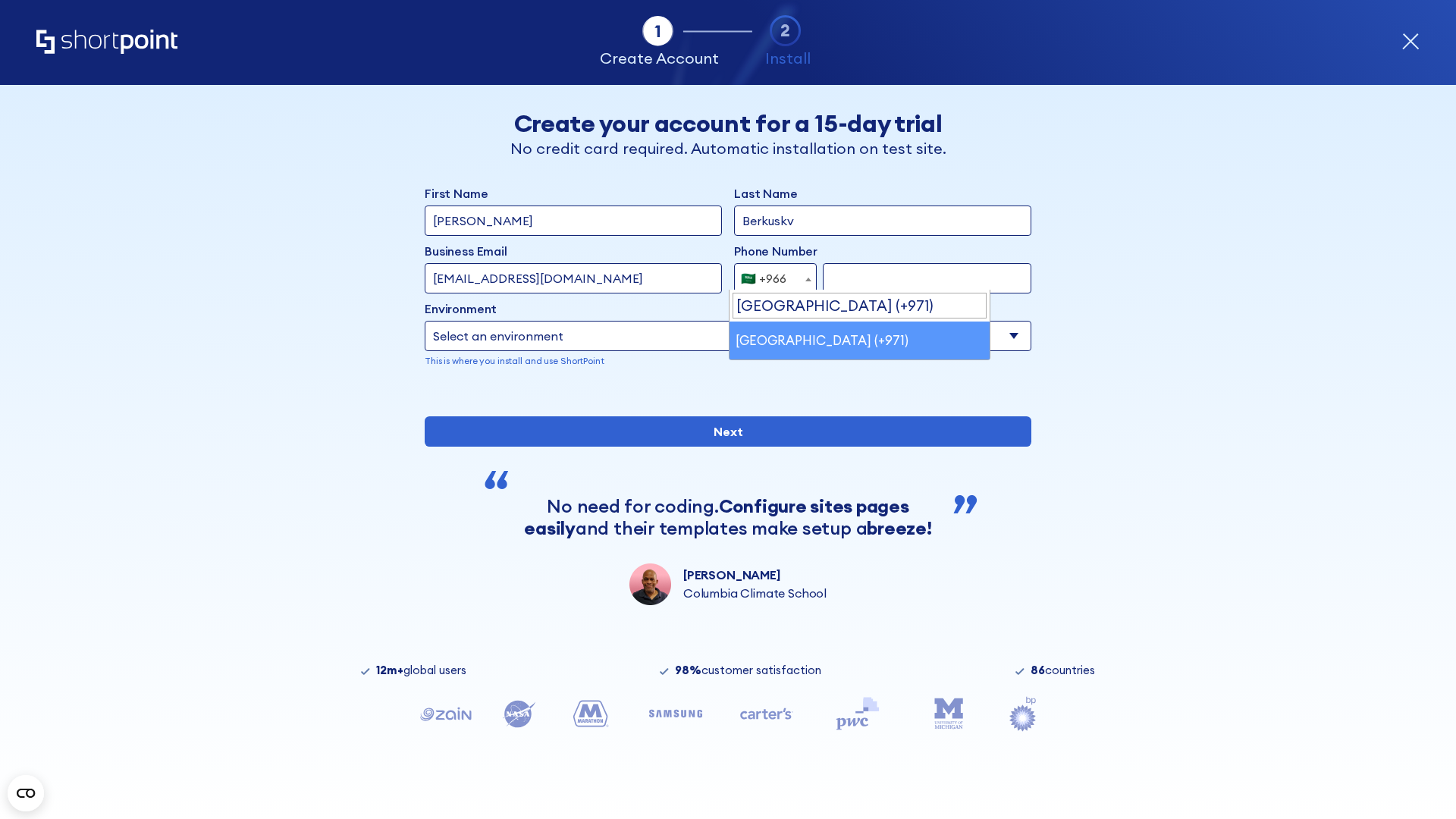
select select "+971"
type input "501234567"
select select "Microsoft 365"
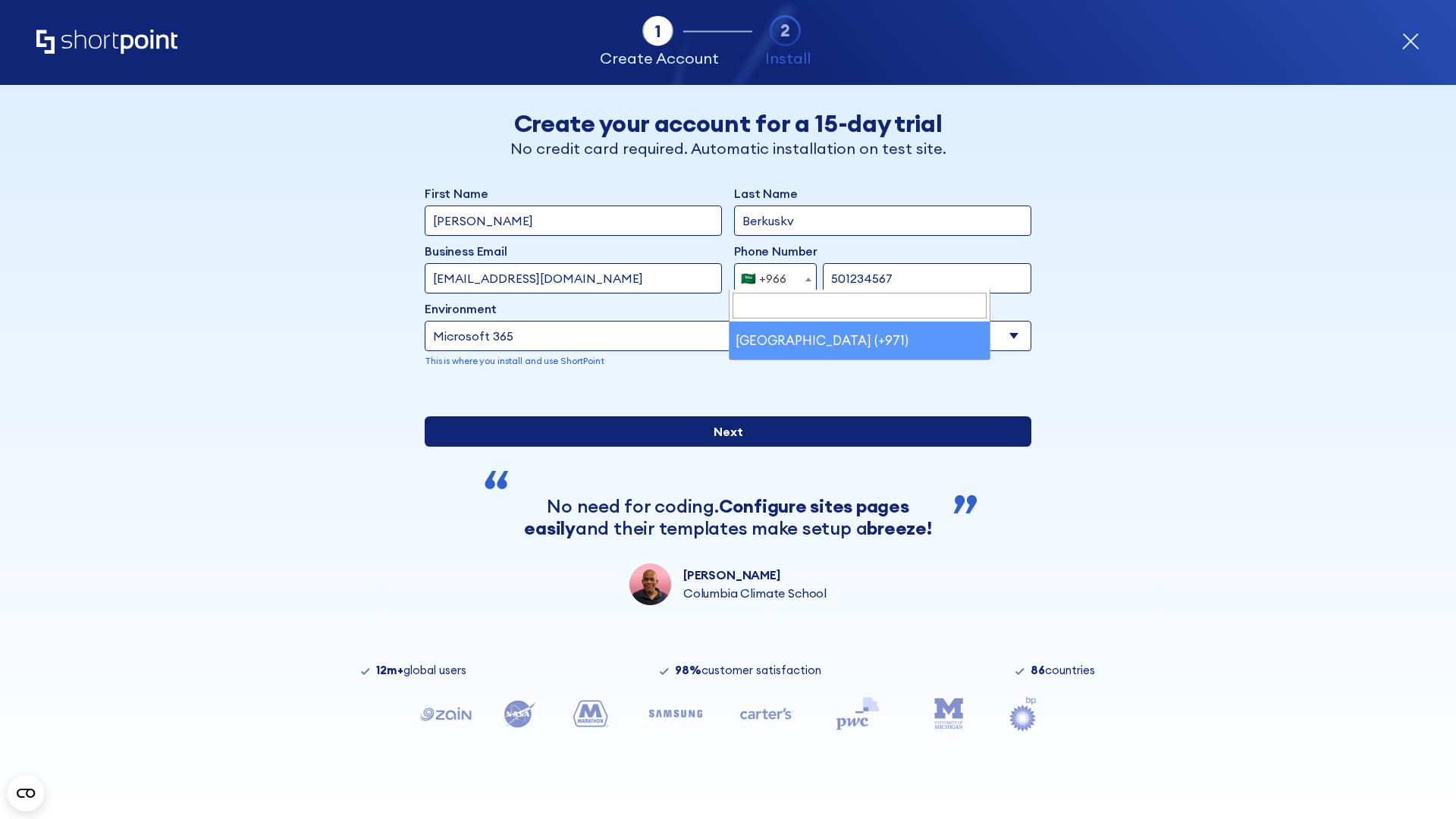
type input "501234567"
click at [722, 447] on input "Next" at bounding box center [727, 431] width 607 height 30
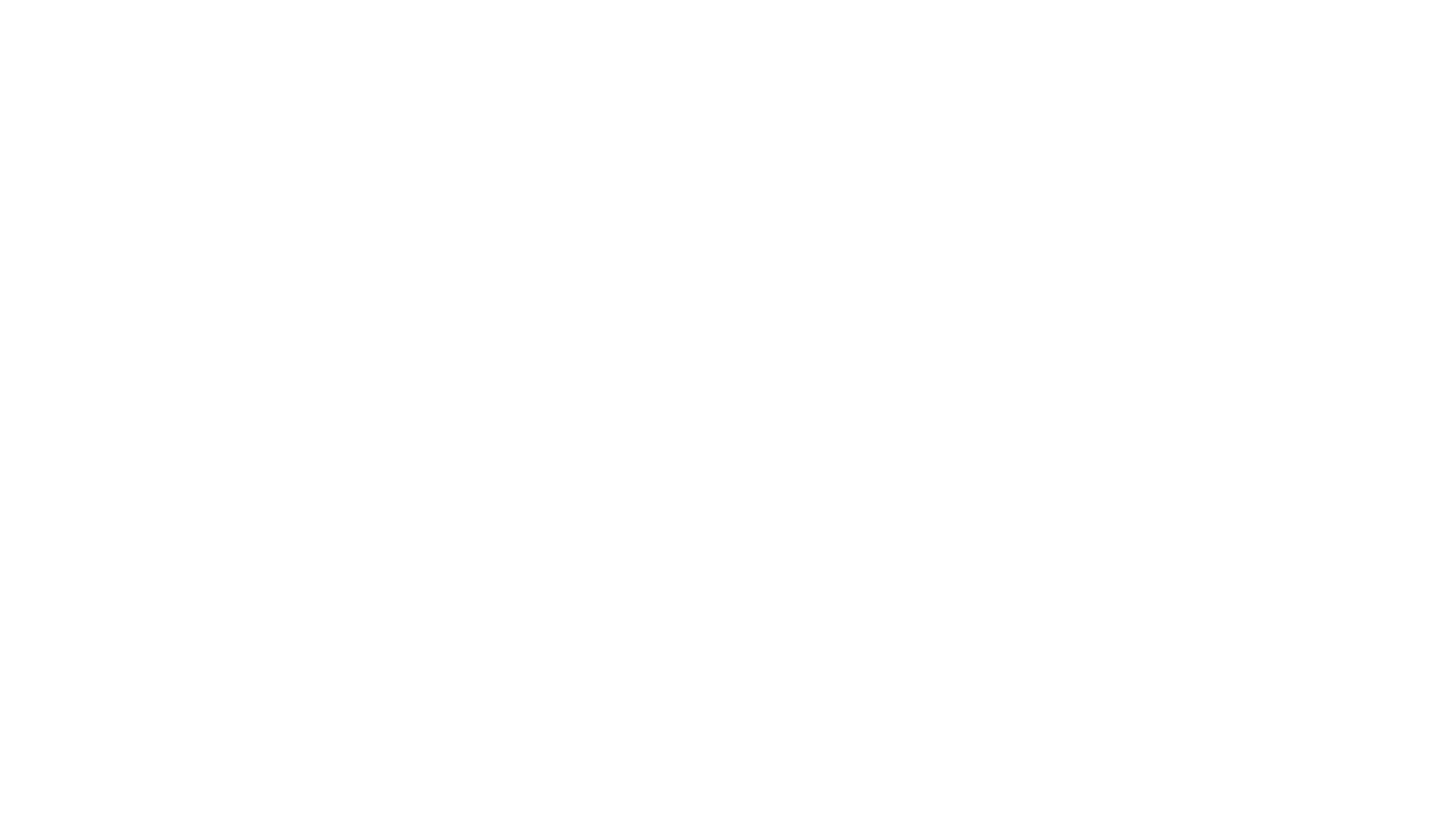
select select "+971"
type input "[PERSON_NAME]"
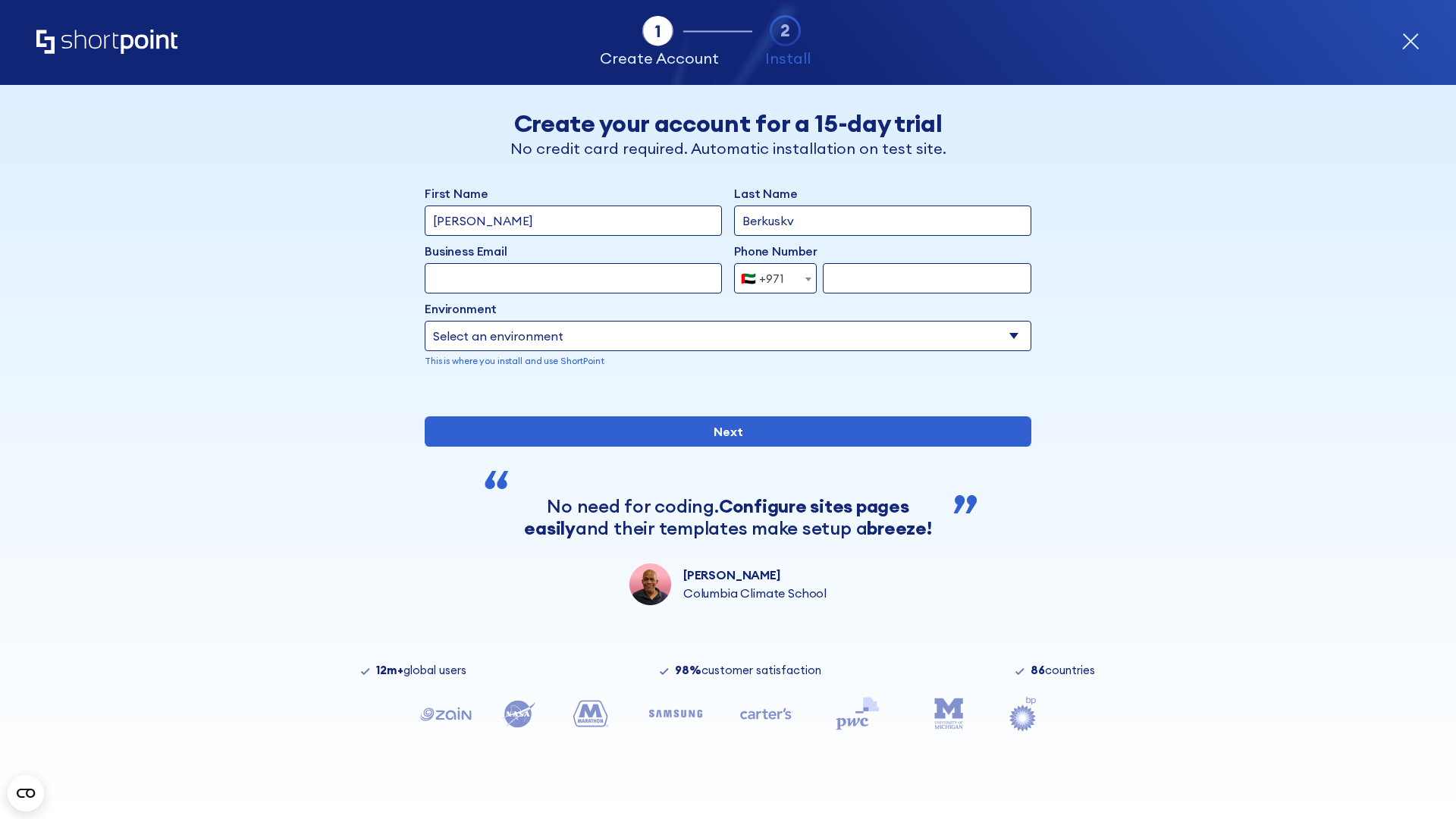
type input "Berkuskv"
type input "support@university.edu"
click at [770, 275] on div "🇦🇪 +971" at bounding box center [763, 278] width 44 height 30
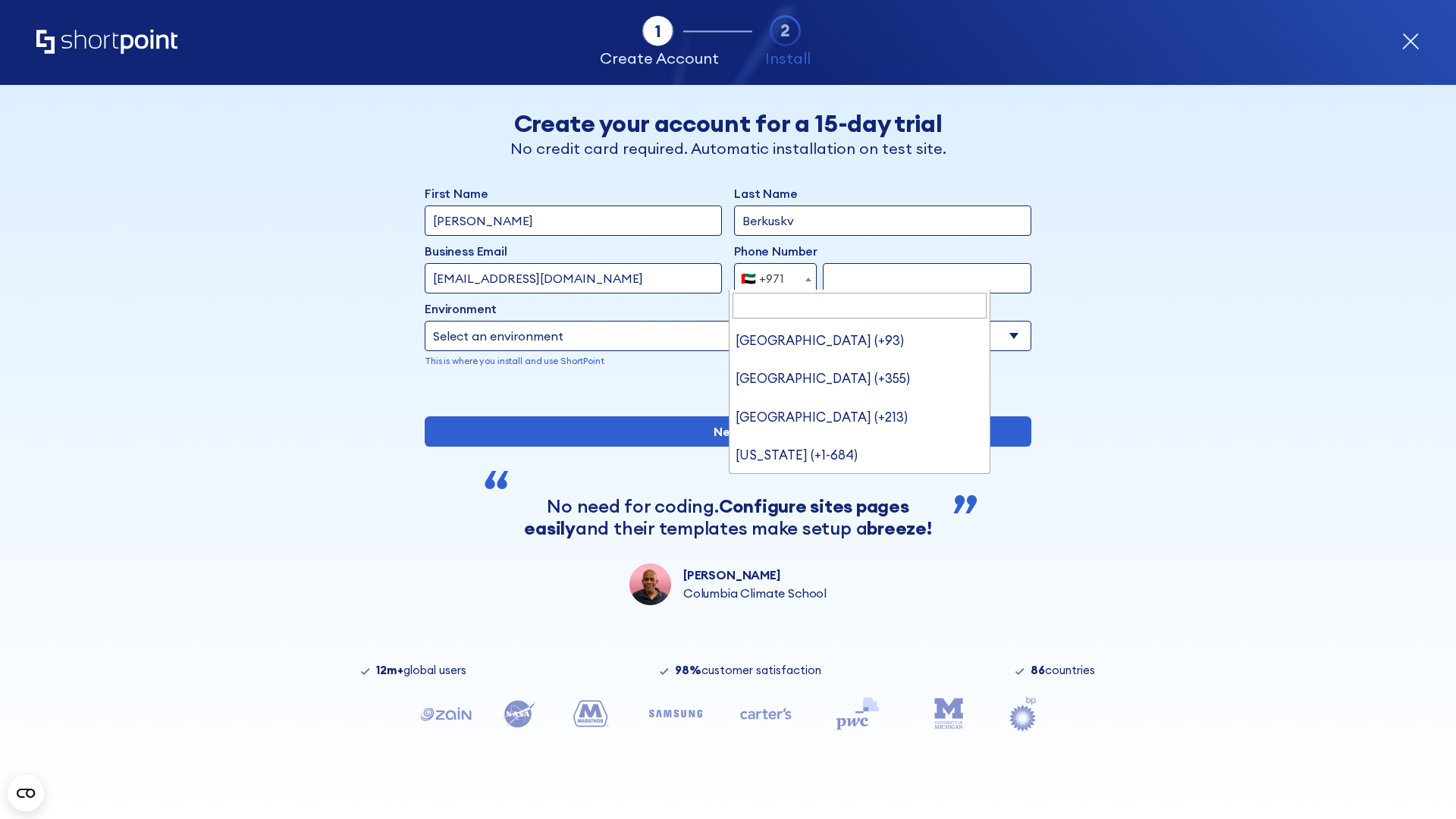
scroll to position [4, 0]
type input "[GEOGRAPHIC_DATA] (+44)"
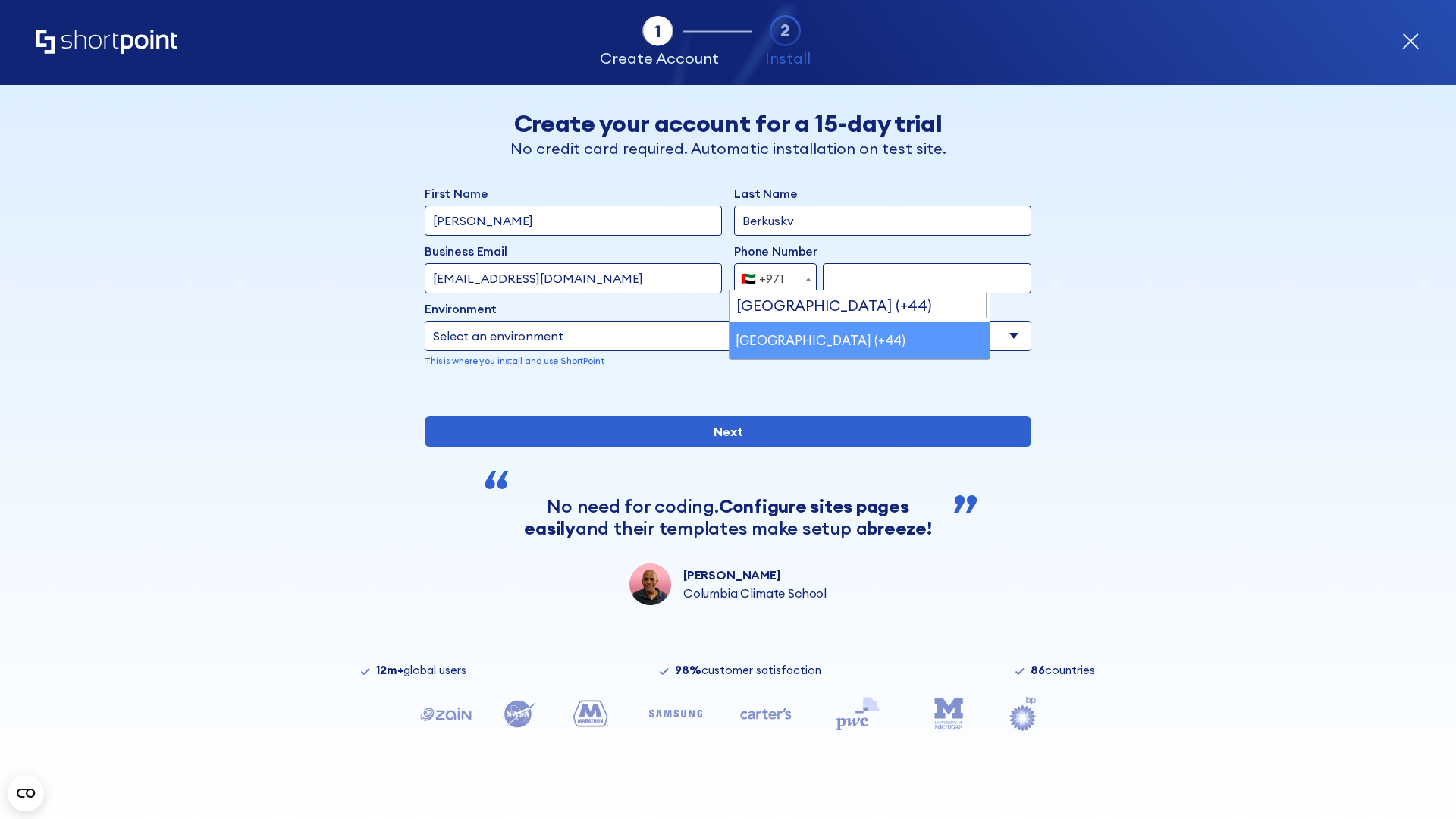
select select "+44"
type input "7912345678"
select select "Microsoft 365"
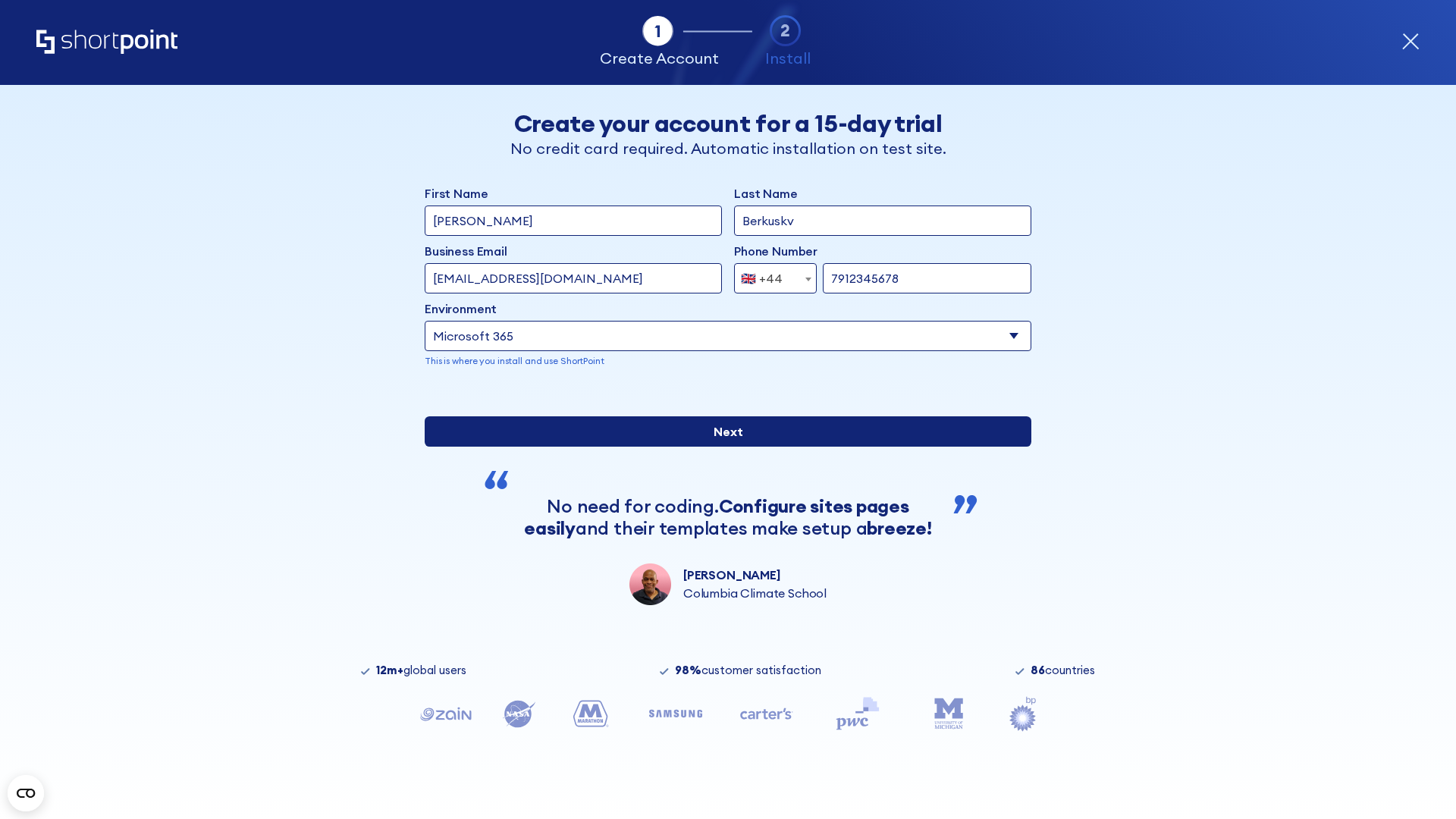
type input "7912345678"
click at [722, 447] on input "Next" at bounding box center [727, 431] width 607 height 30
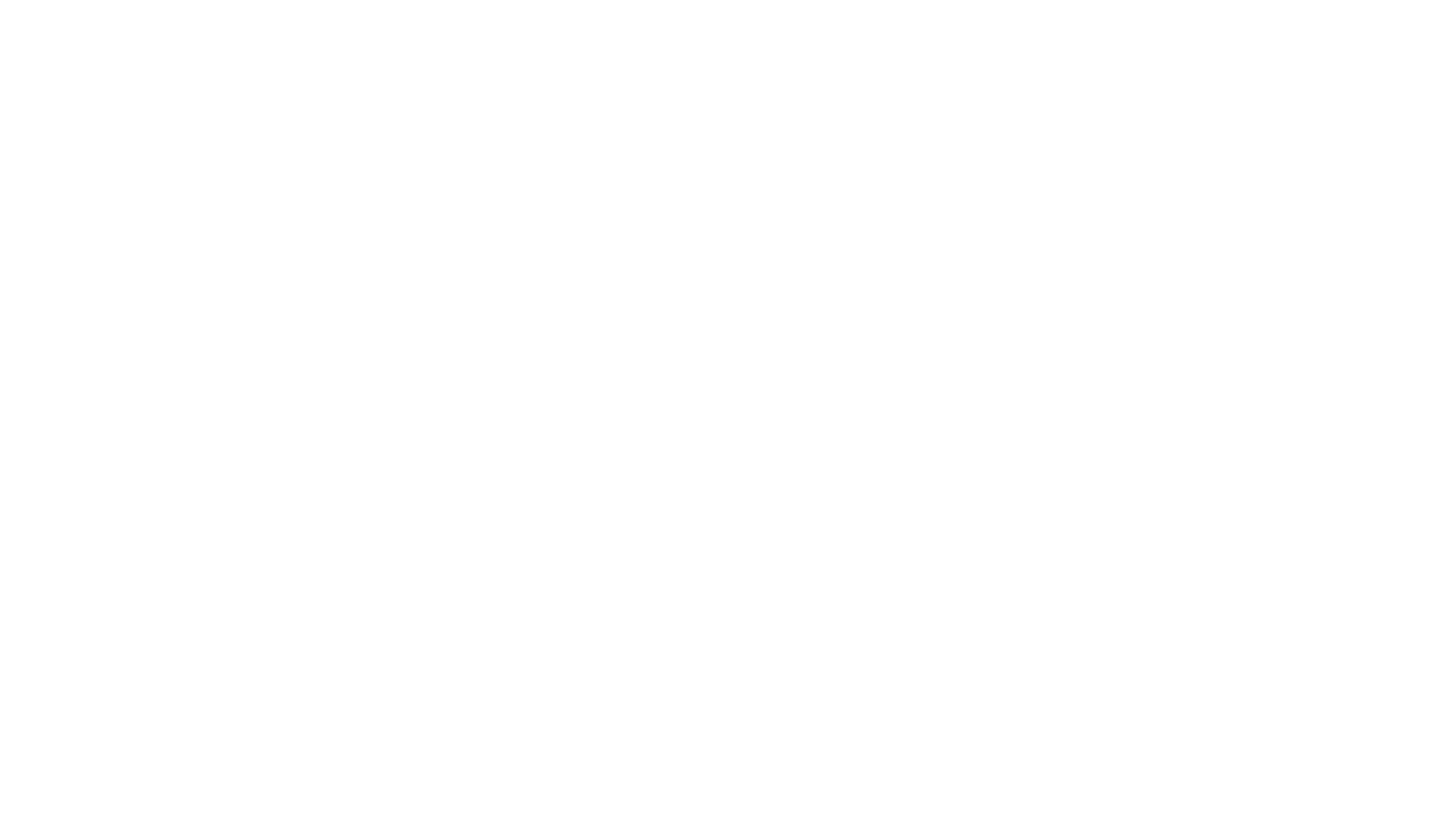
select select "+44"
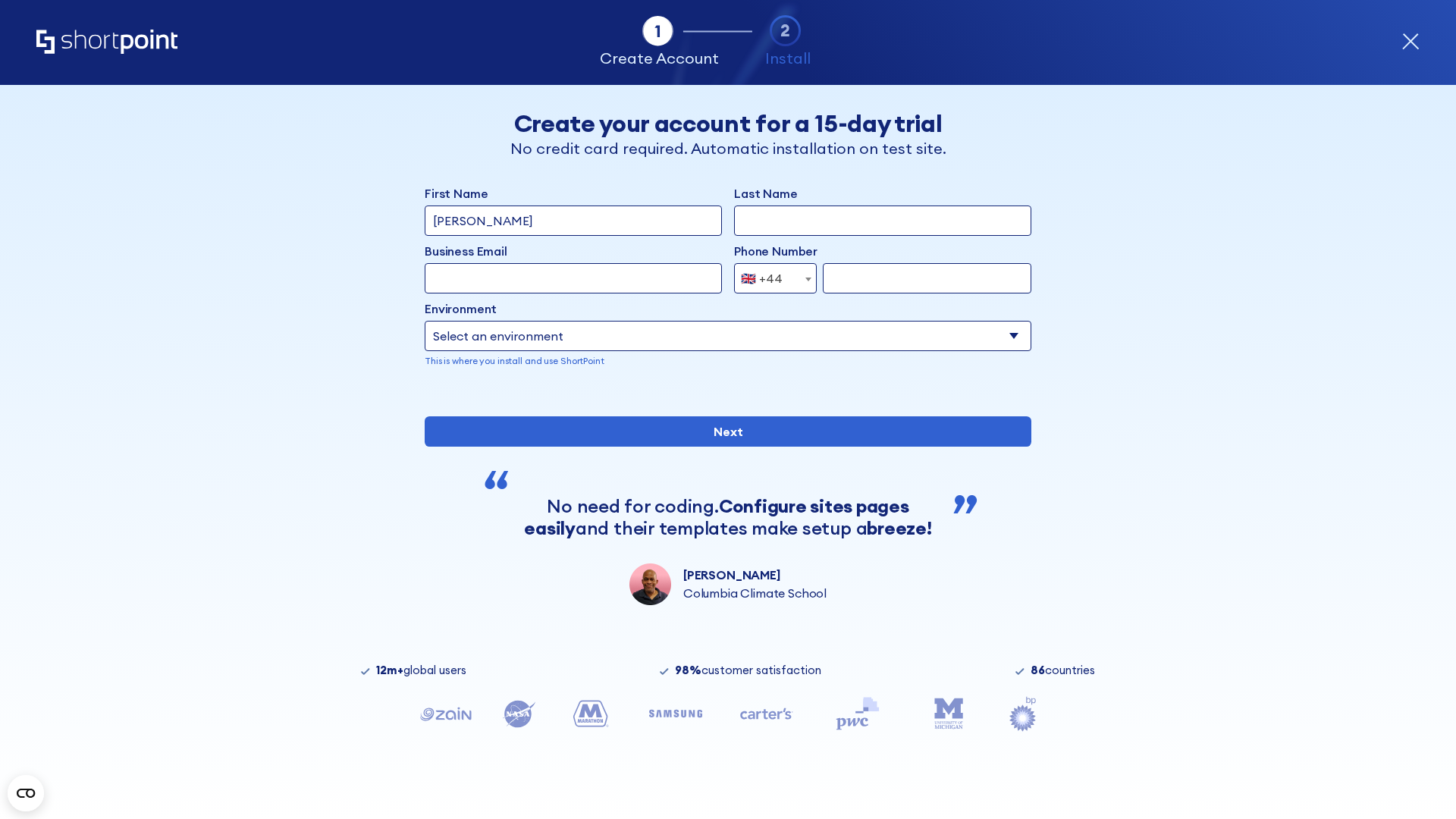
type input "JR Smith"
type input "Berkuskv"
type input "info@startup.tech"
click at [770, 275] on div "🇬🇧 +44" at bounding box center [762, 278] width 42 height 30
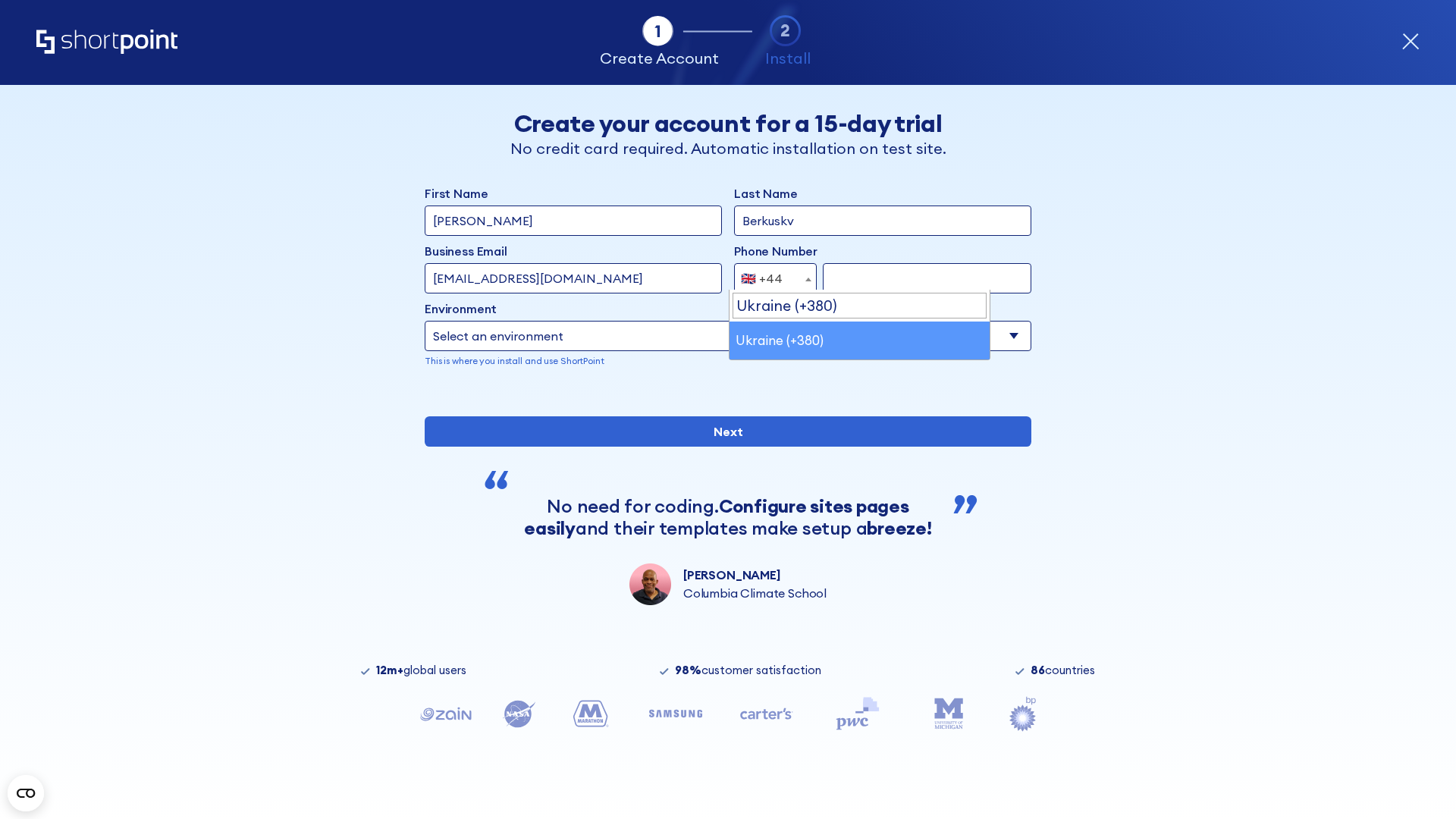
select select "+380"
type input "663451789"
select select "Microsoft 365"
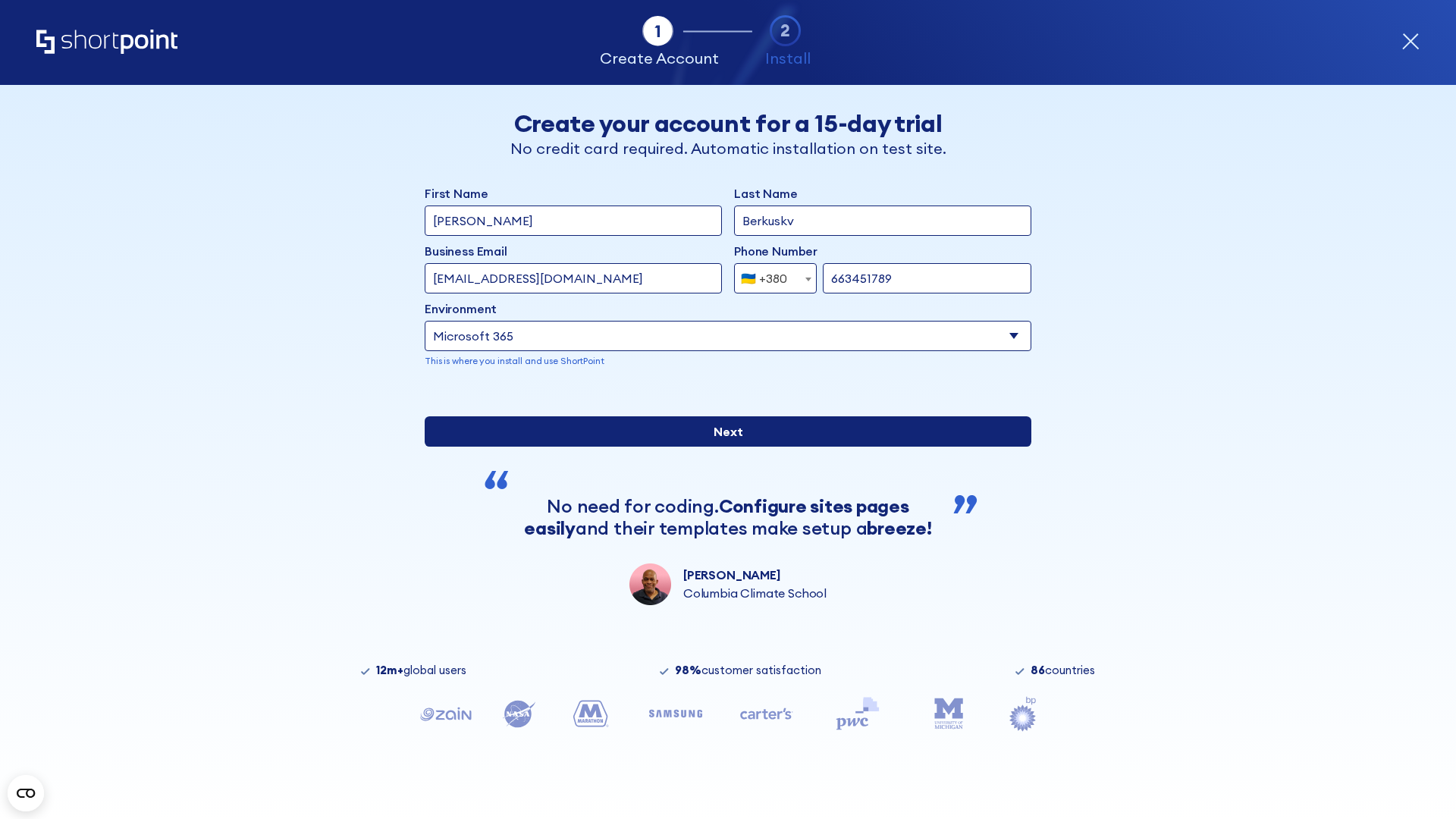
type input "663451789"
click at [722, 447] on input "Next" at bounding box center [727, 431] width 607 height 30
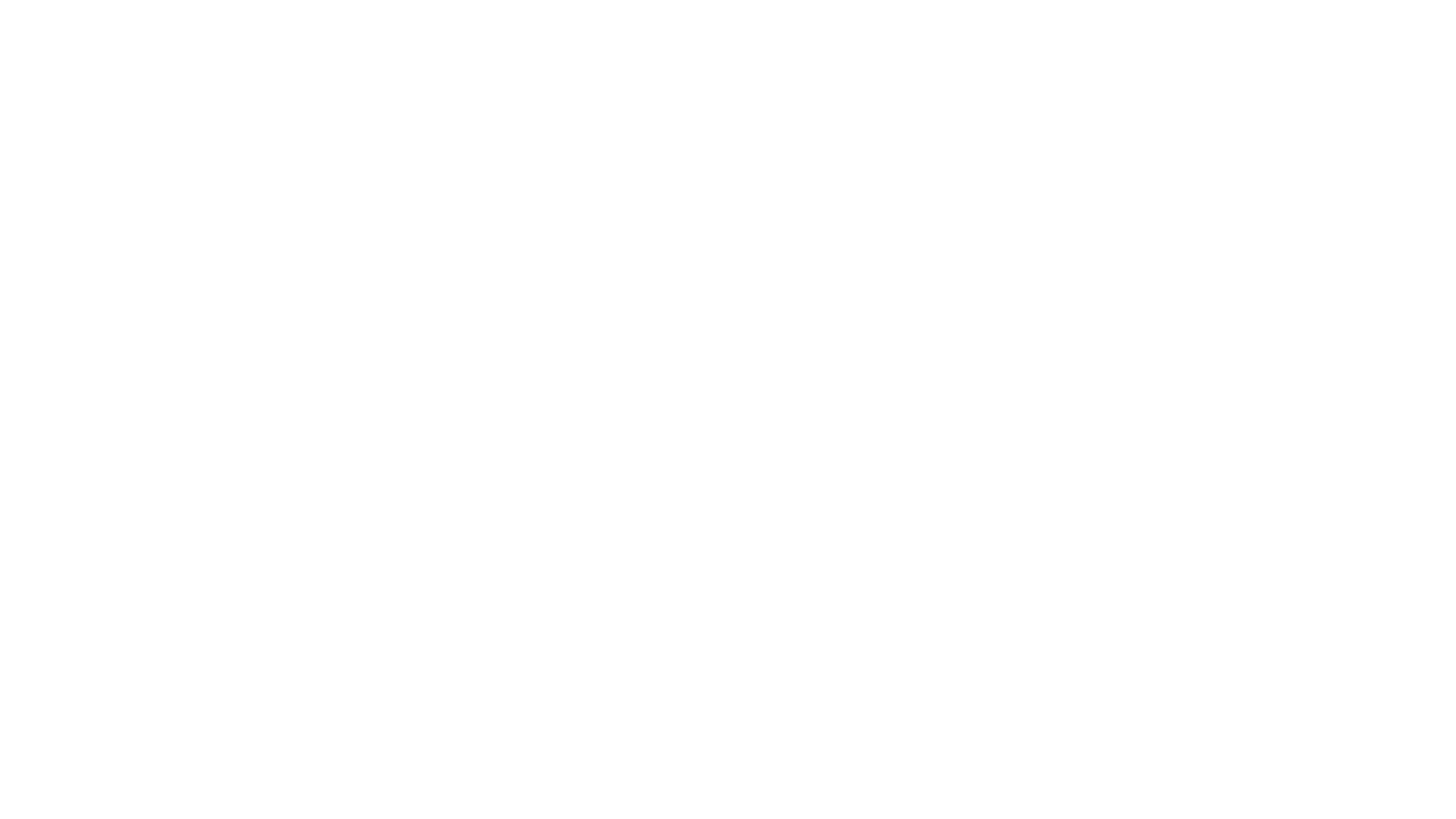
select select "+380"
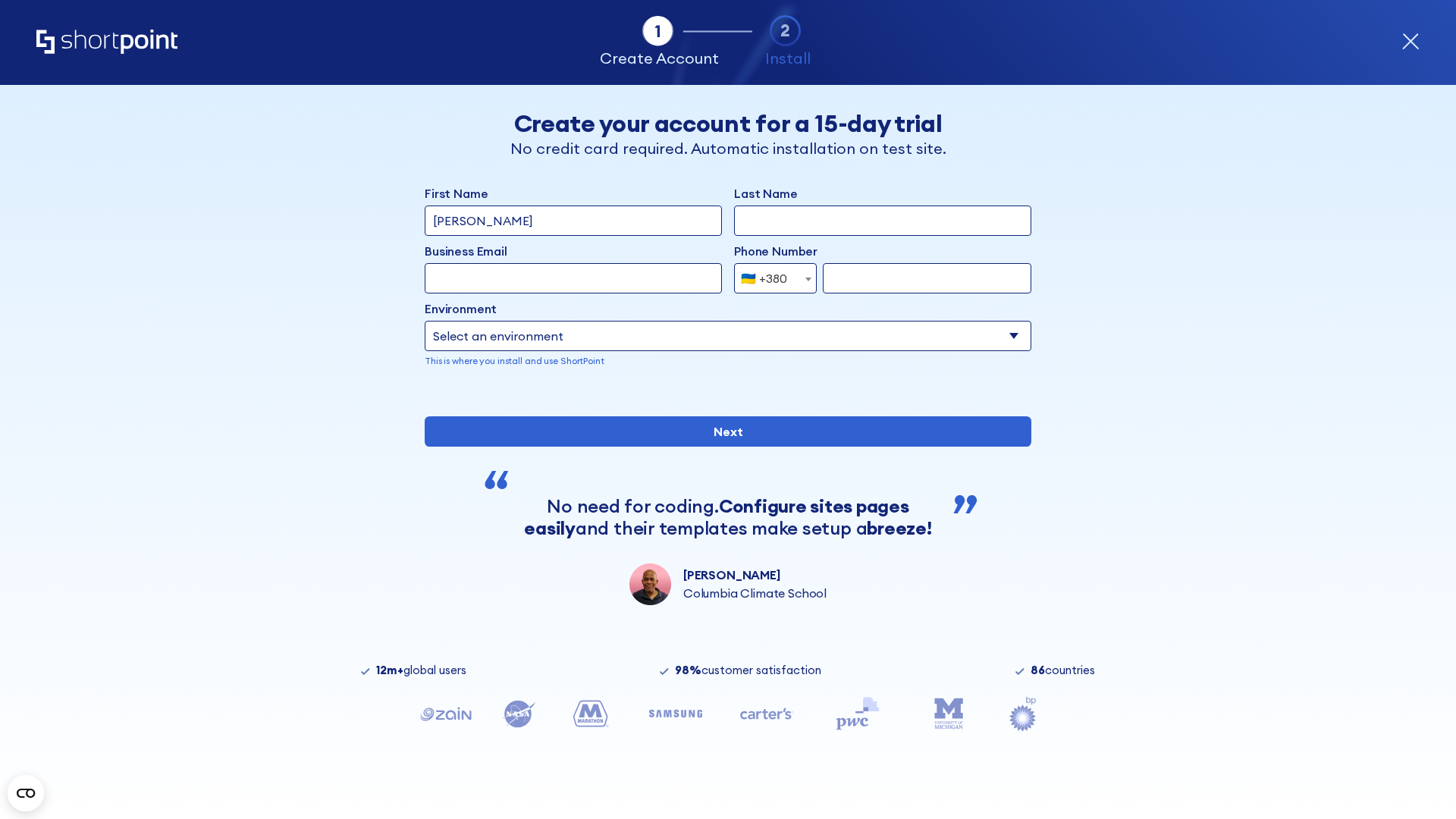
type input "[PERSON_NAME]"
type input "Berkuskv"
type input "[EMAIL_ADDRESS][DOMAIN_NAME]"
click at [770, 275] on div "🇺🇦 +380" at bounding box center [764, 278] width 46 height 30
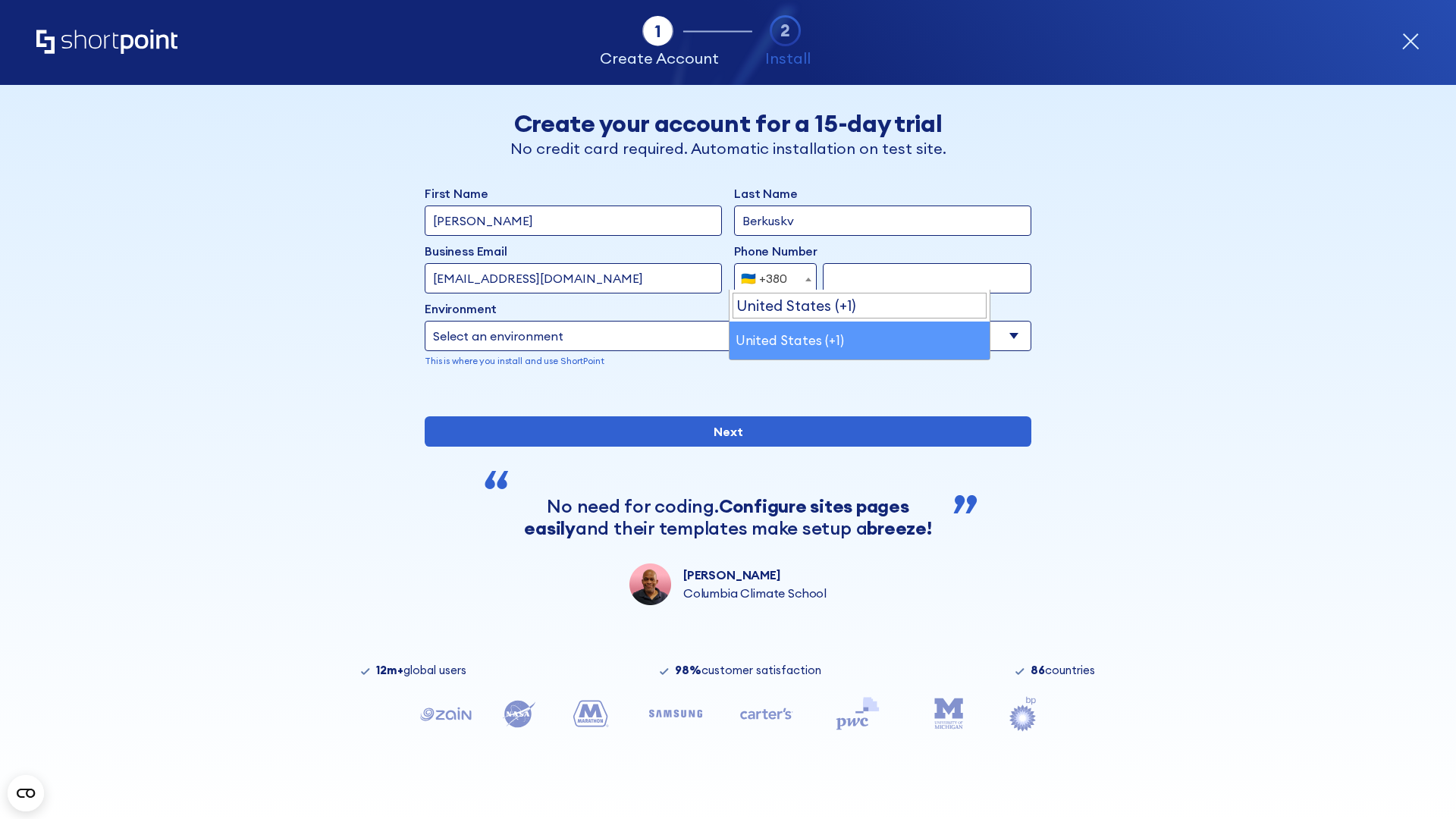
select select "+1"
type input "2025550123"
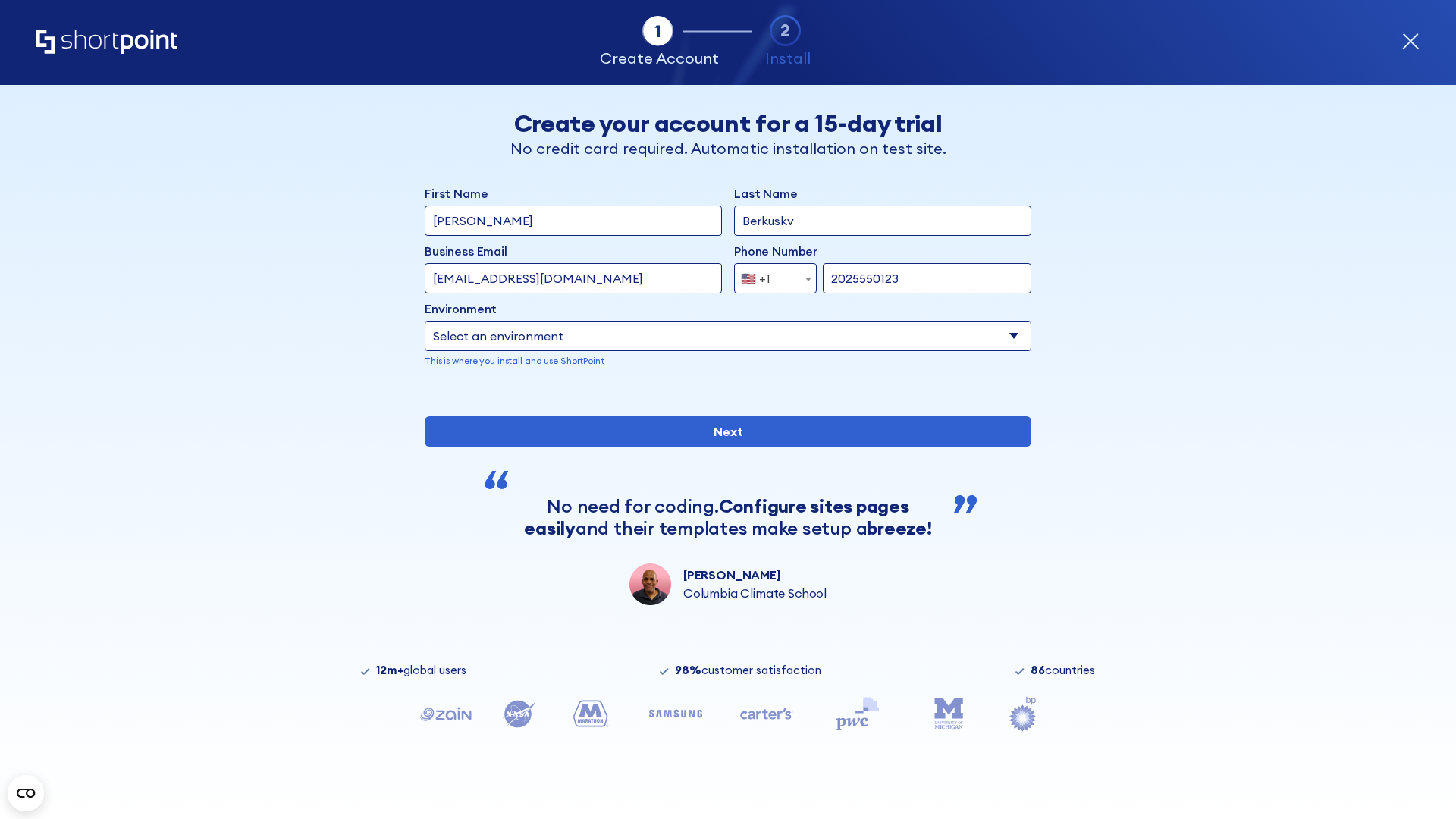
select select "Microsoft 365"
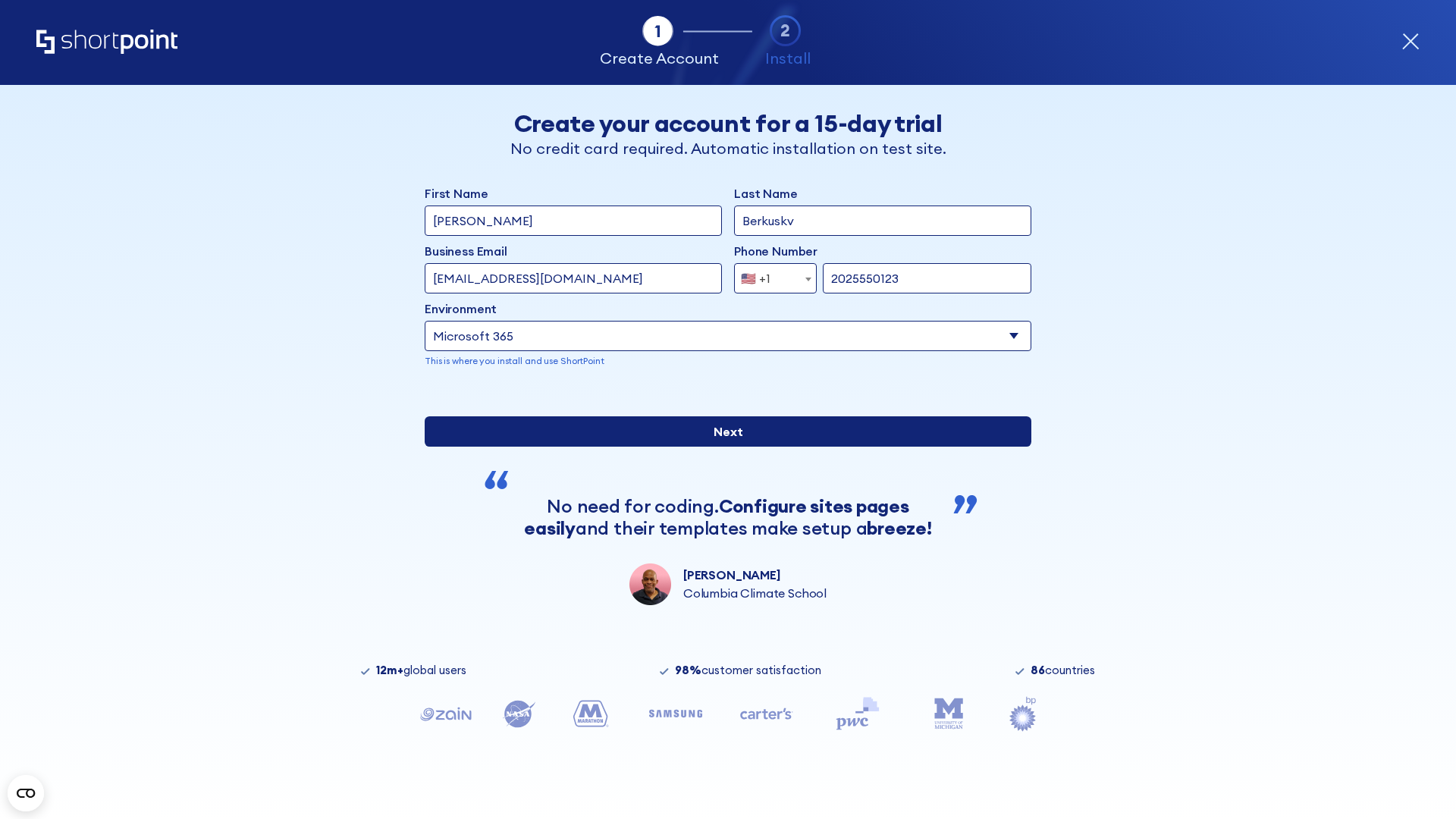
type input "2025550123"
click at [722, 447] on input "Next" at bounding box center [727, 431] width 607 height 30
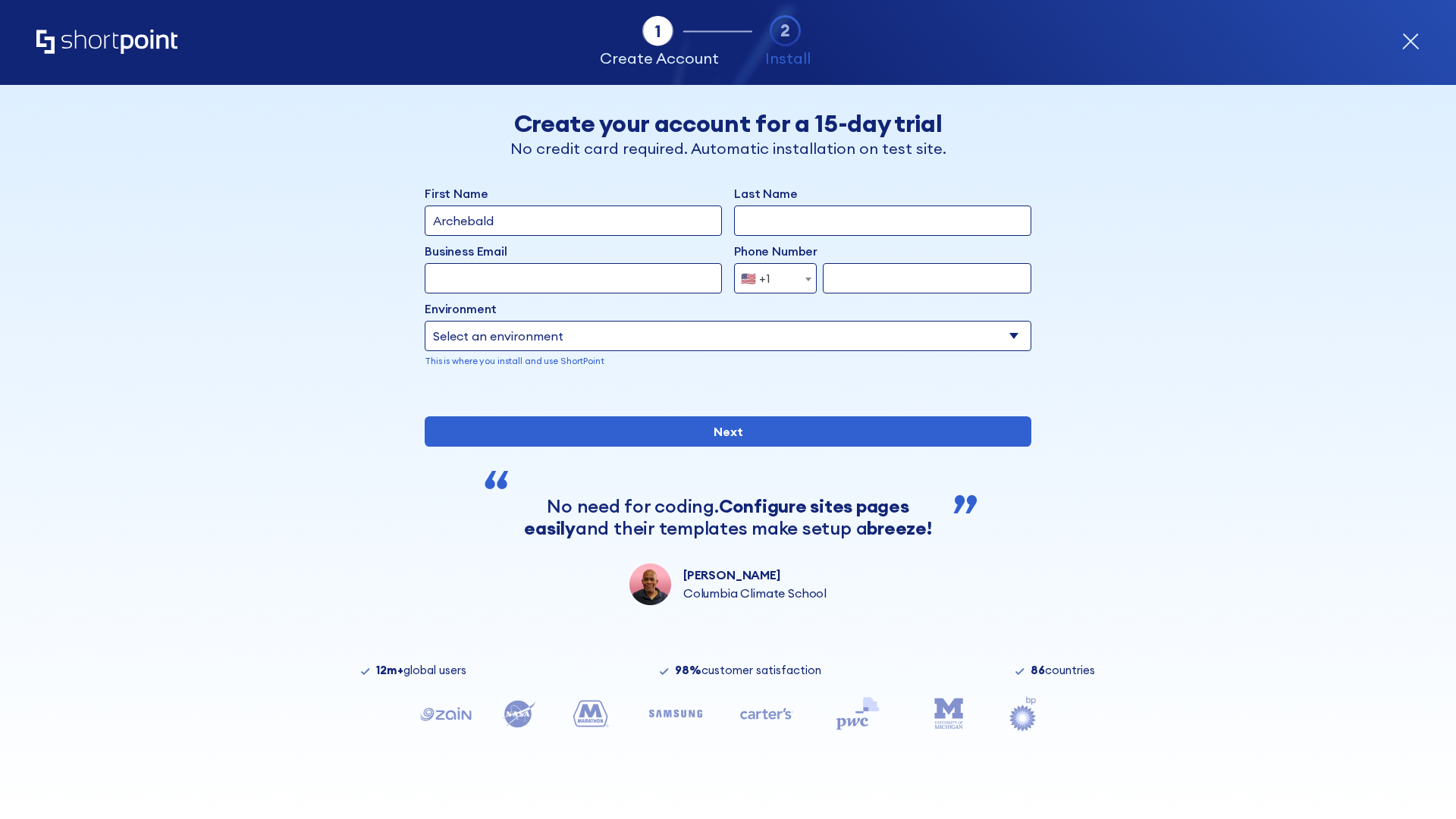
type input "Archebald"
type input "Berkuskv"
type input "[EMAIL_ADDRESS][DOMAIN_NAME]"
type input "2125556789"
select select "SharePoint 2019 (On-Premise)"
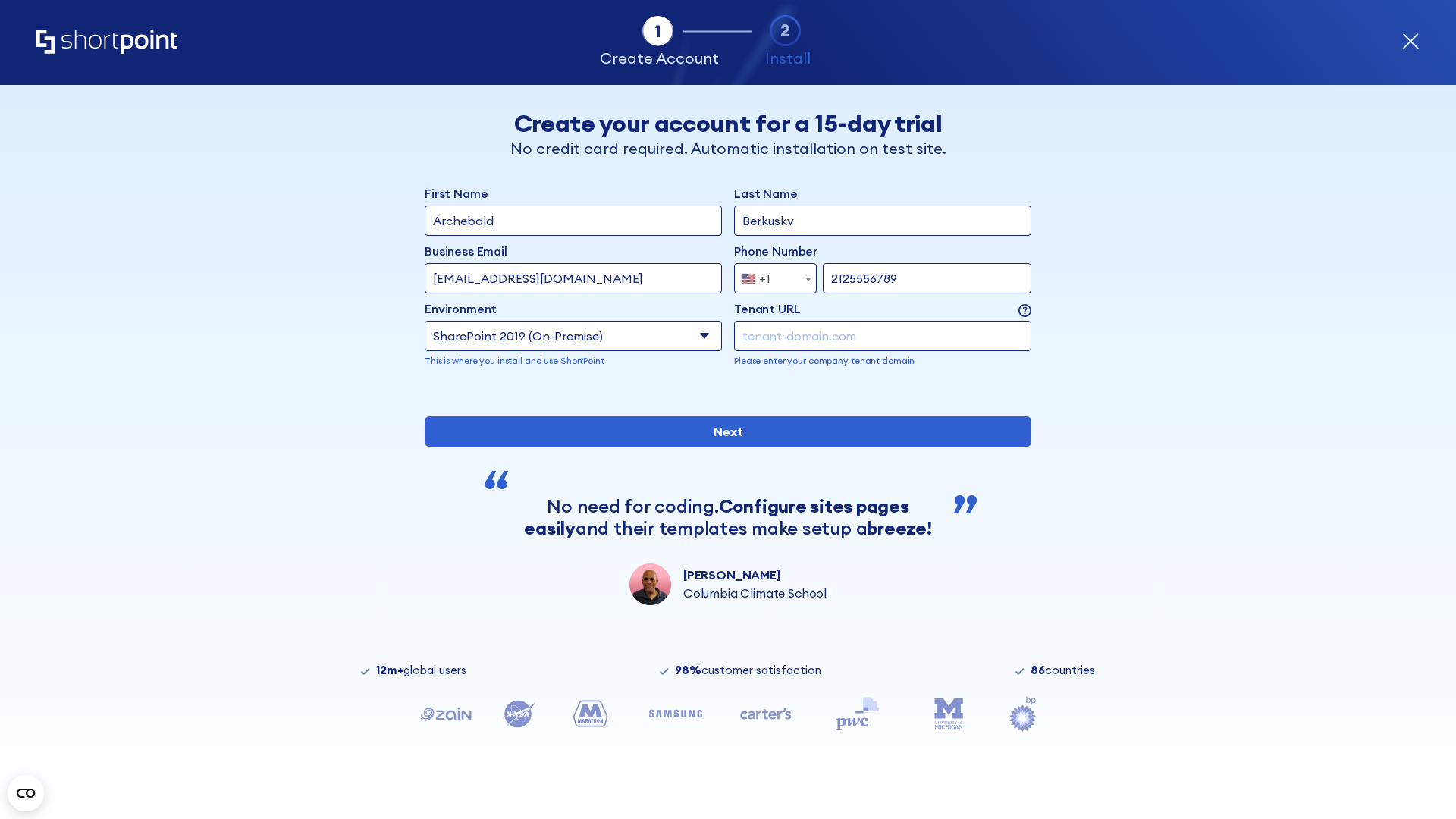
type input "2125556789"
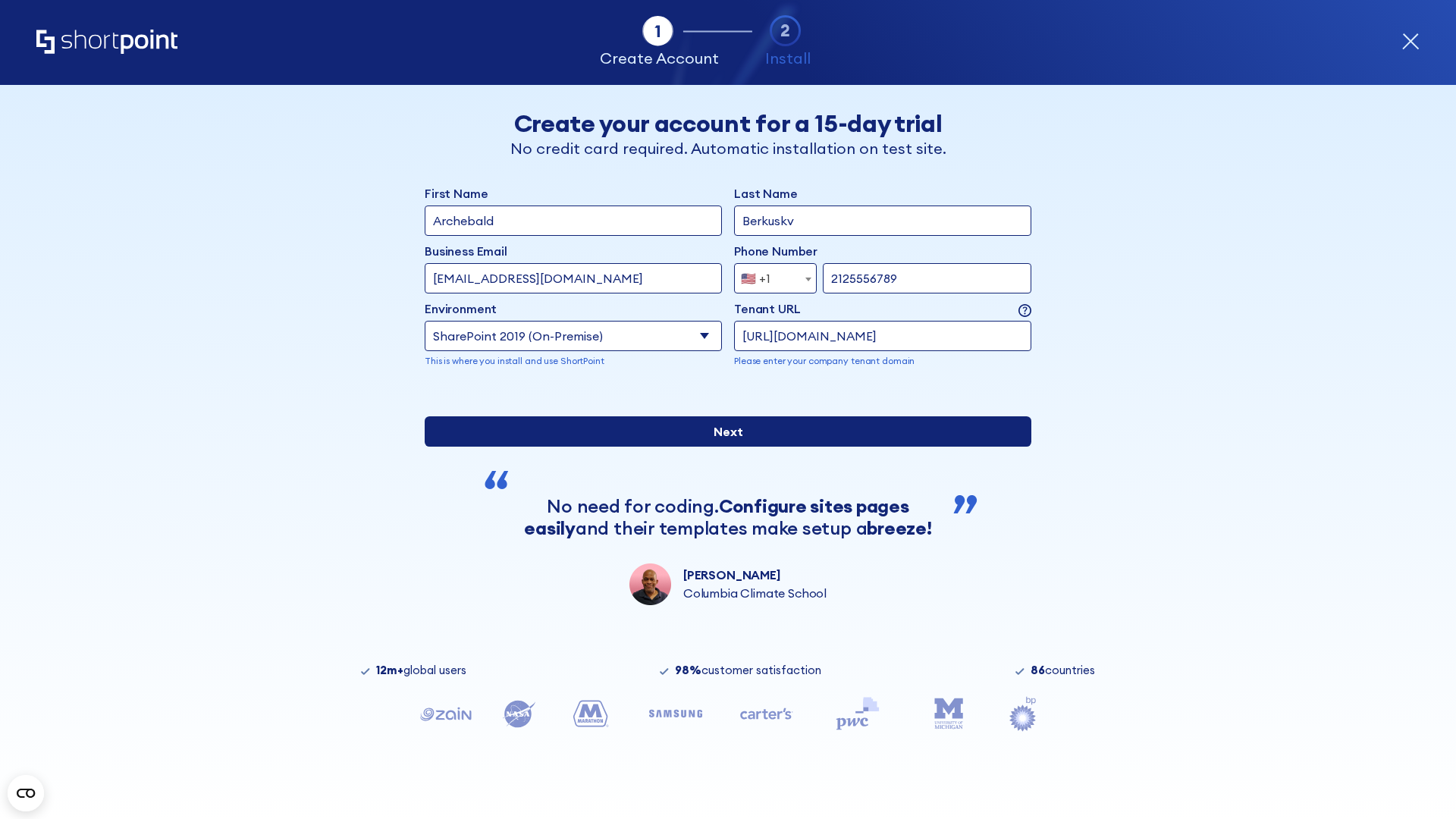
type input "https://contoso.sharepoint.xyz"
click at [722, 546] on div "First Name Archebald Last Name Berkuskv Business Email Invalid Email Address [E…" at bounding box center [727, 395] width 607 height 421
click at [722, 447] on input "Next" at bounding box center [727, 431] width 607 height 30
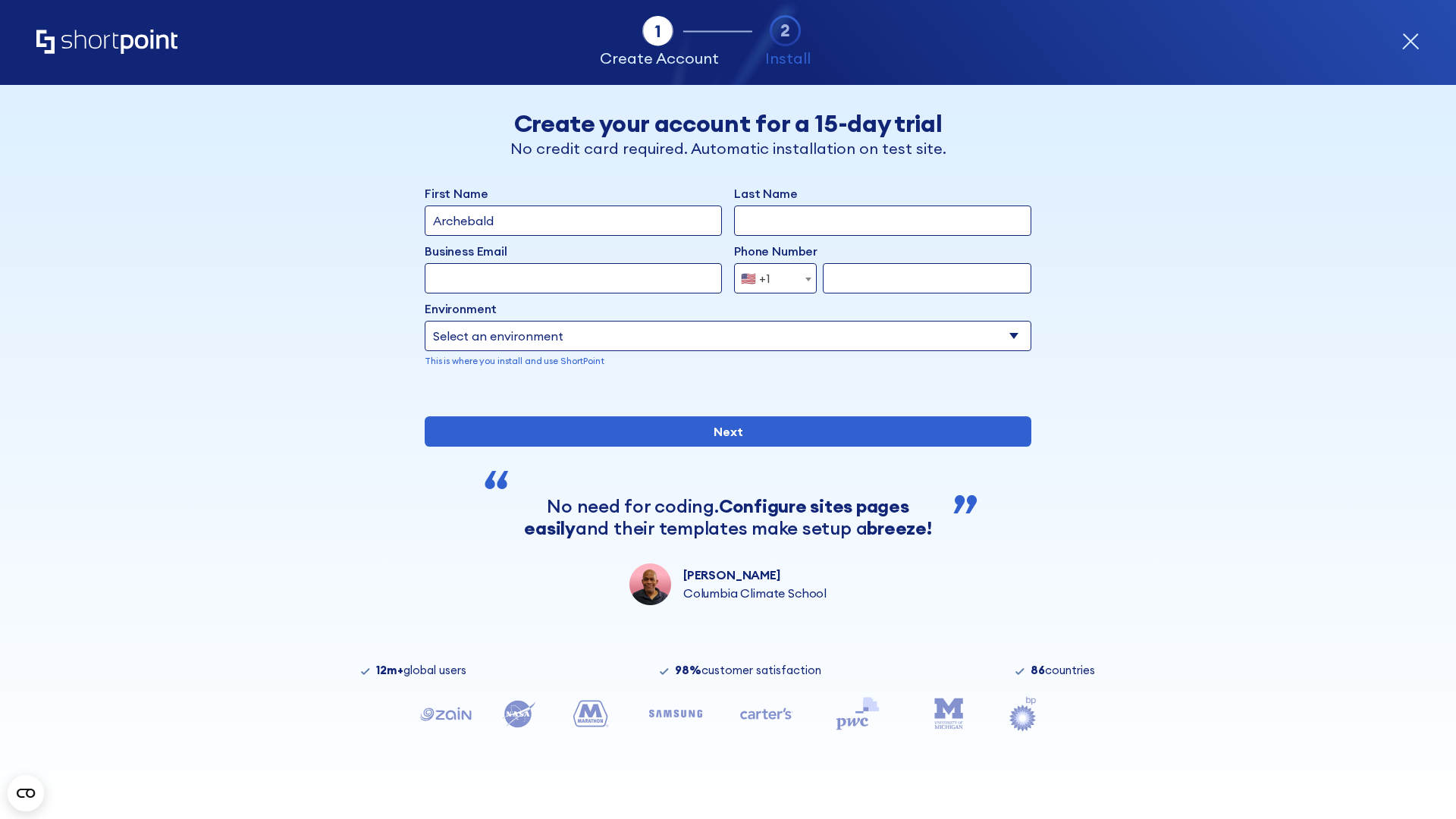
type input "Archebald"
type input "Berkuskv"
type input "[EMAIL_ADDRESS][DOMAIN_NAME]"
type input "2125556789"
select select "SharePoint 2019 (On-Premise)"
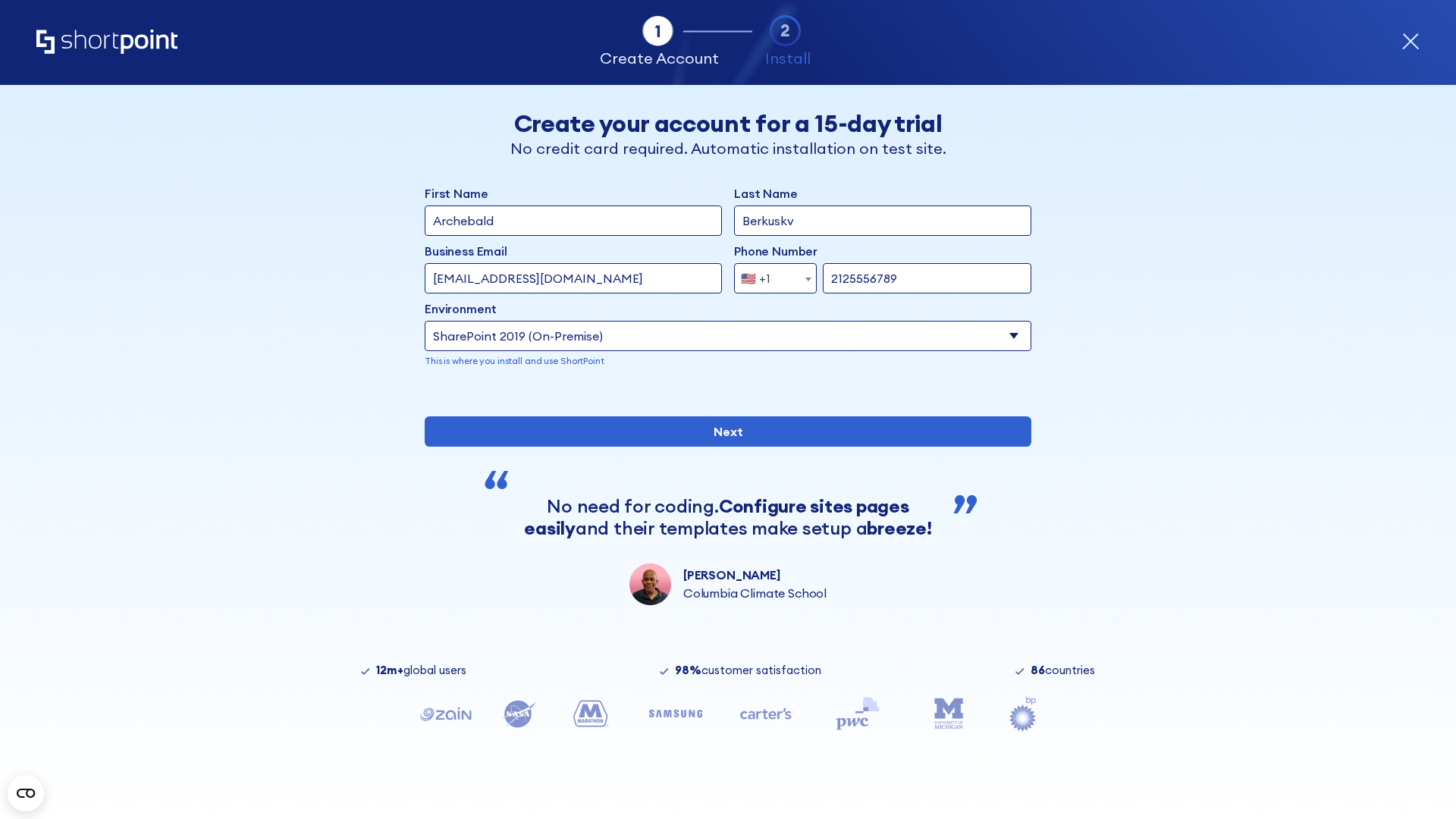
type input "2125556789"
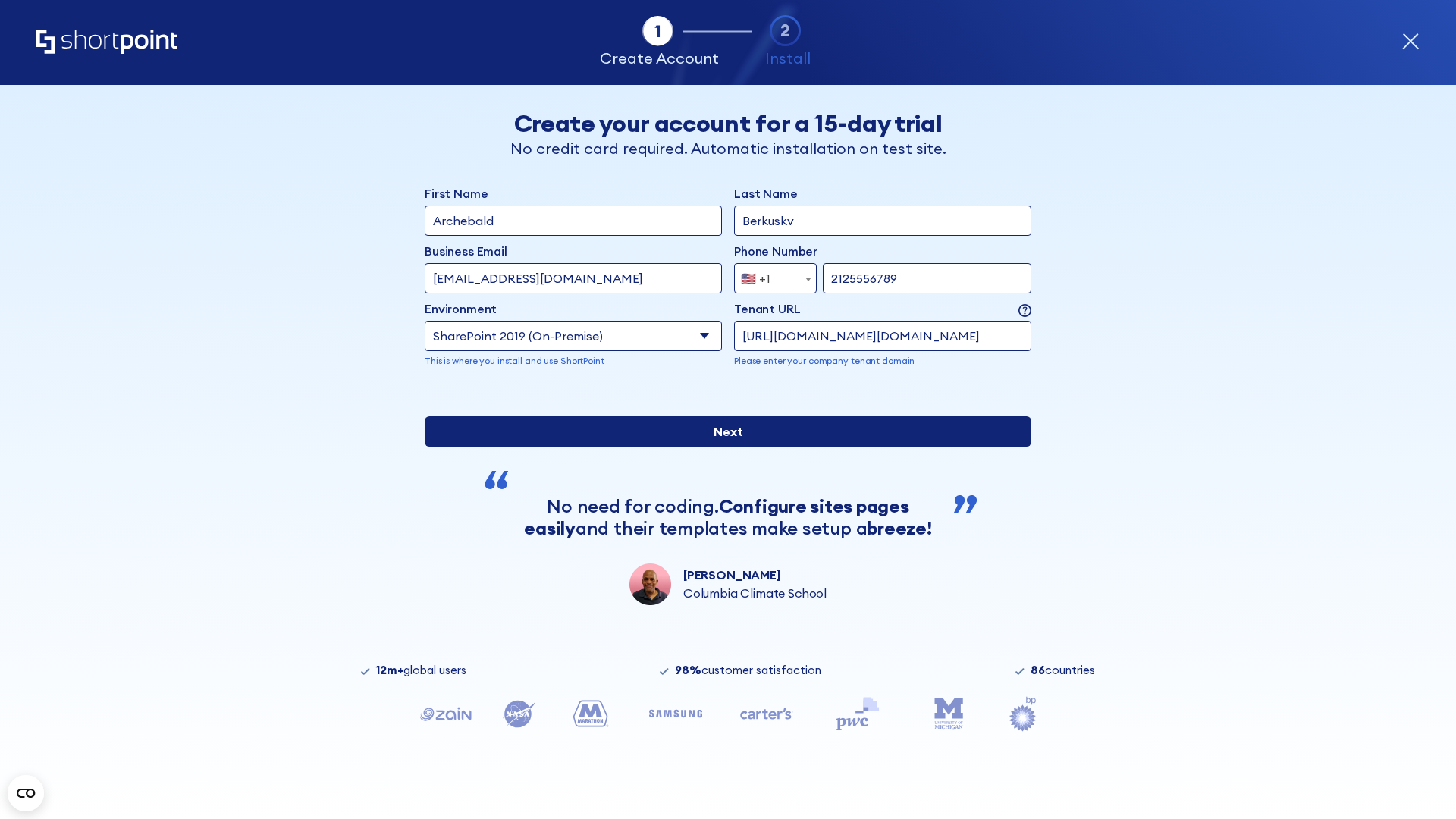
type input "http://malicious.com/sharepoint.com"
click at [722, 551] on div "First Name Archebald Last Name Berkuskv Business Email Invalid Email Address te…" at bounding box center [727, 395] width 607 height 421
click at [722, 447] on input "Next" at bounding box center [727, 431] width 607 height 30
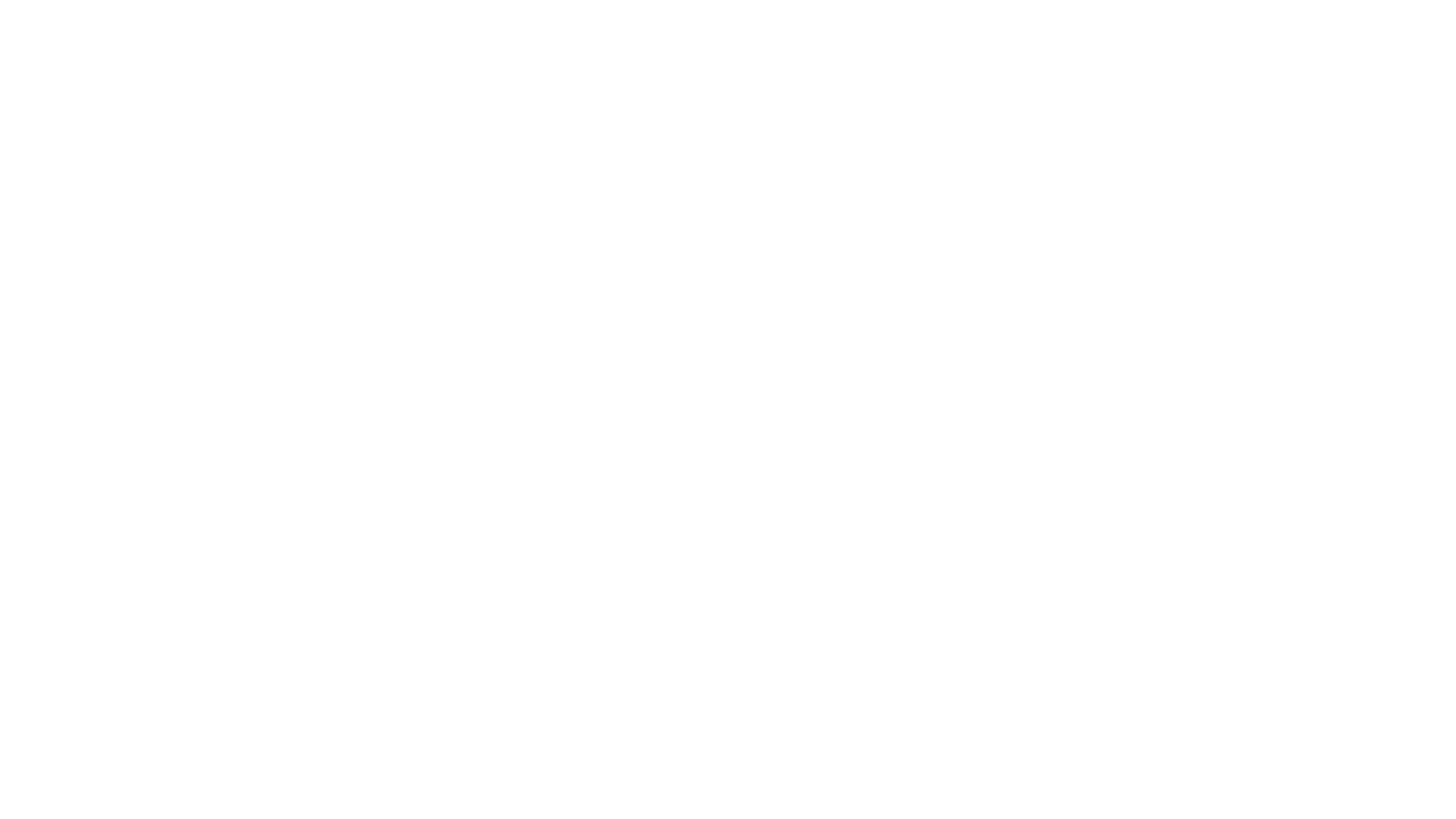
type input "Archebald"
type input "Berkuskv"
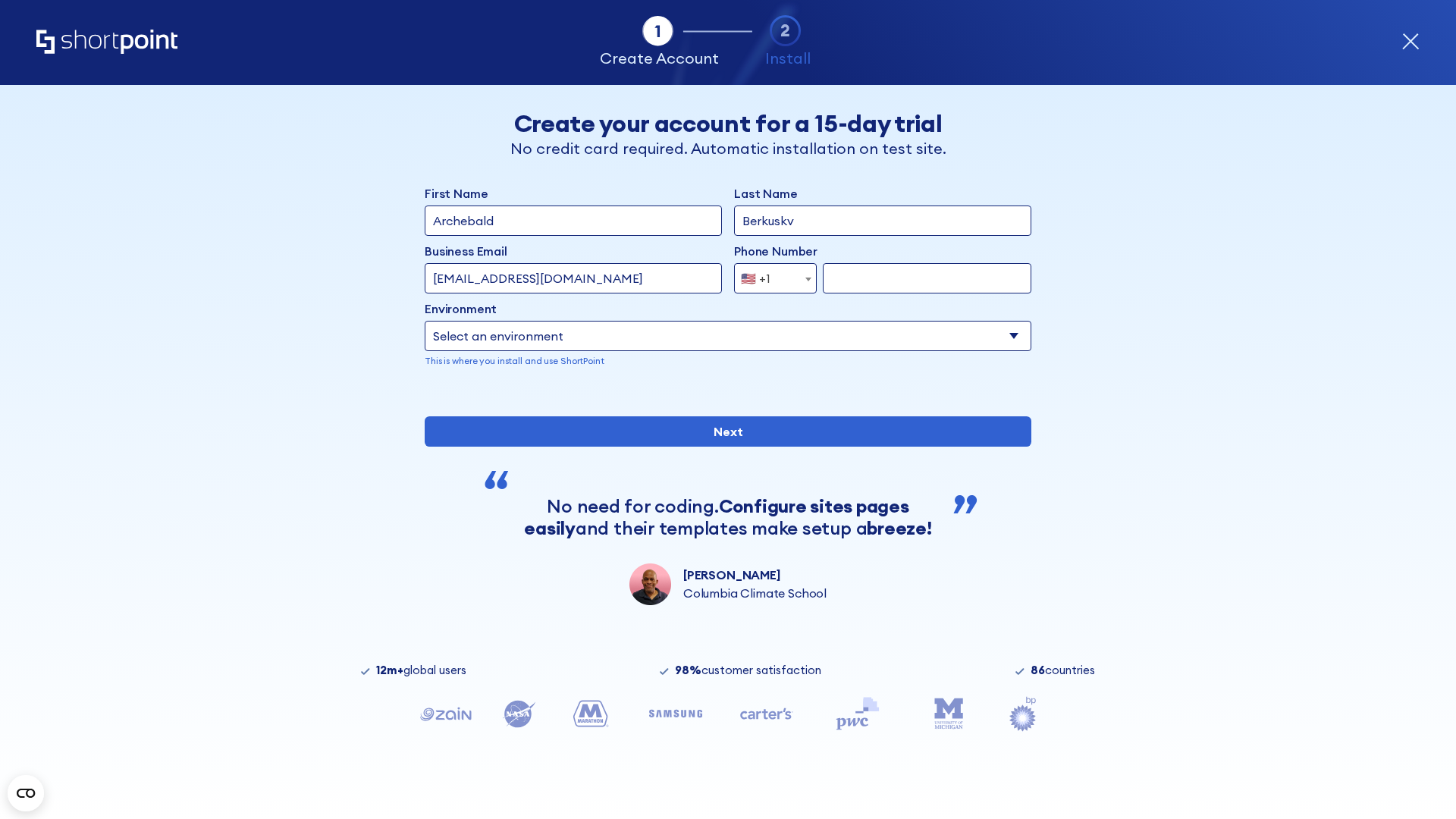
type input "[EMAIL_ADDRESS][DOMAIN_NAME]"
type input "2125556789"
select select "SharePoint 2019 (On-Premise)"
type input "2125556789"
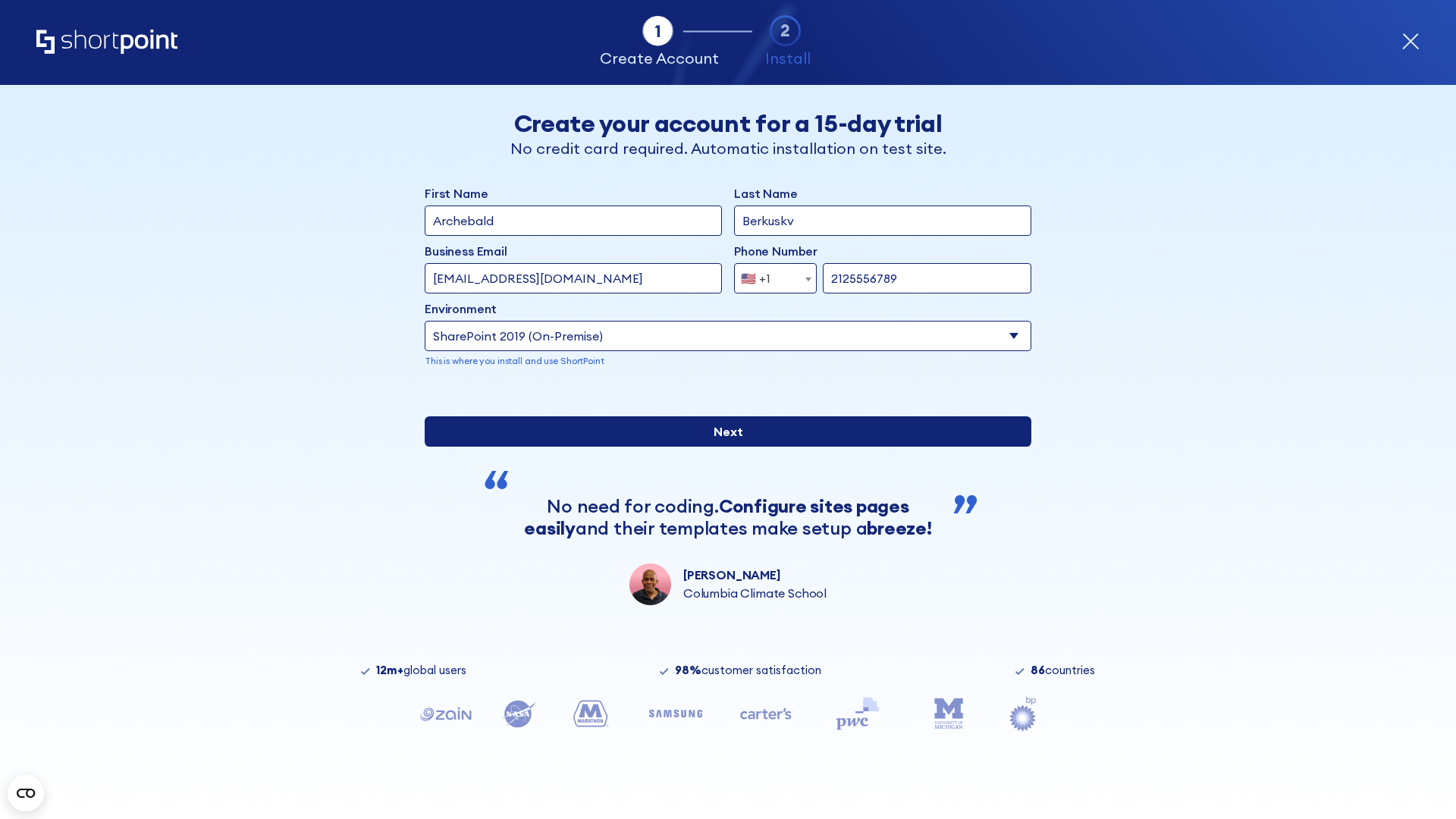
type input "ftp://site.sharepoint.dem"
click at [722, 551] on div "First Name Archebald Last Name Berkuskv Business Email Invalid Email Address te…" at bounding box center [727, 395] width 607 height 421
click at [722, 447] on input "Next" at bounding box center [727, 431] width 607 height 30
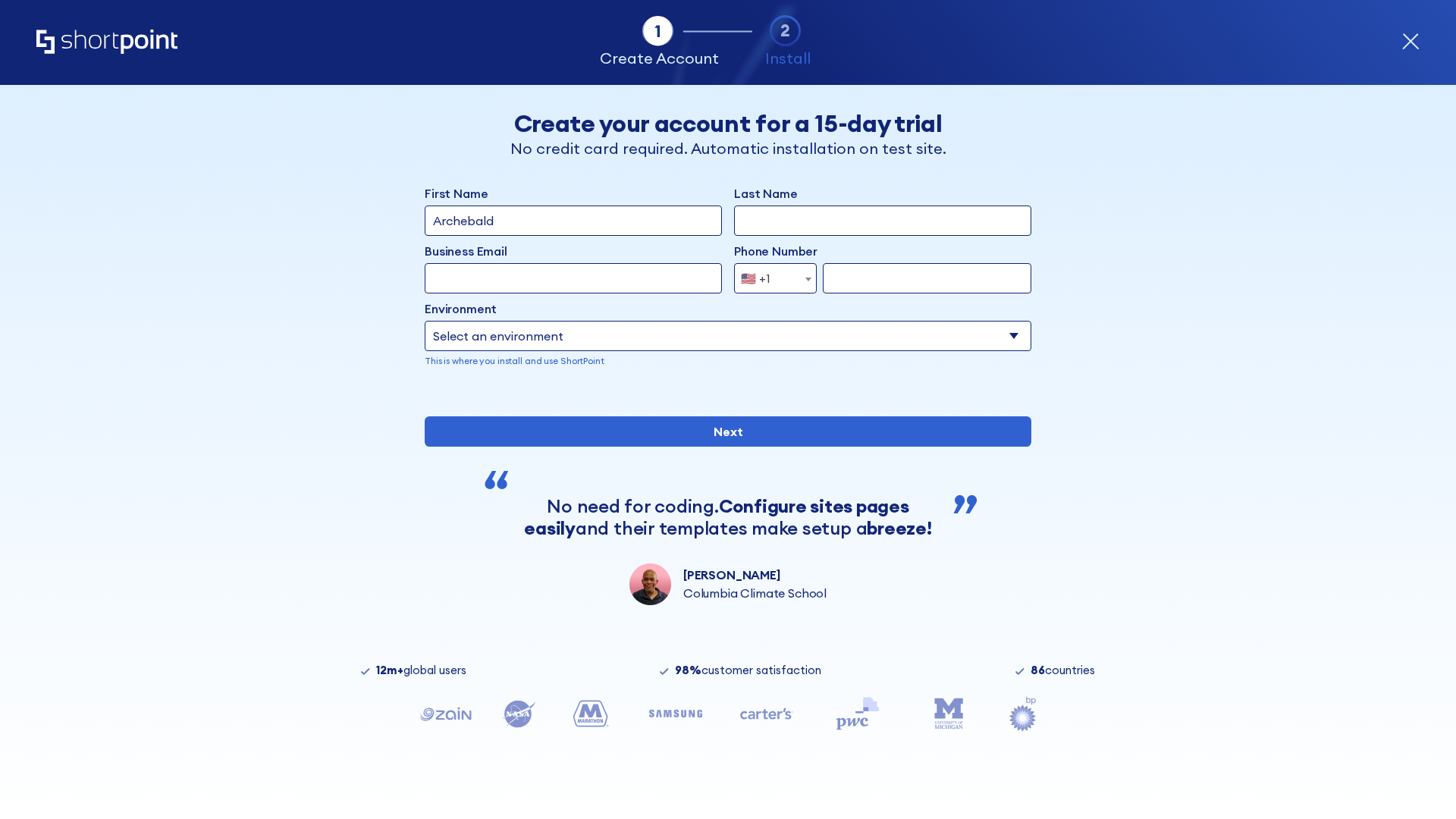
type input "Archebald"
type input "Berkuskv"
type input "[EMAIL_ADDRESS][DOMAIN_NAME]"
type input "2125556789"
select select "SharePoint 2019 (On-Premise)"
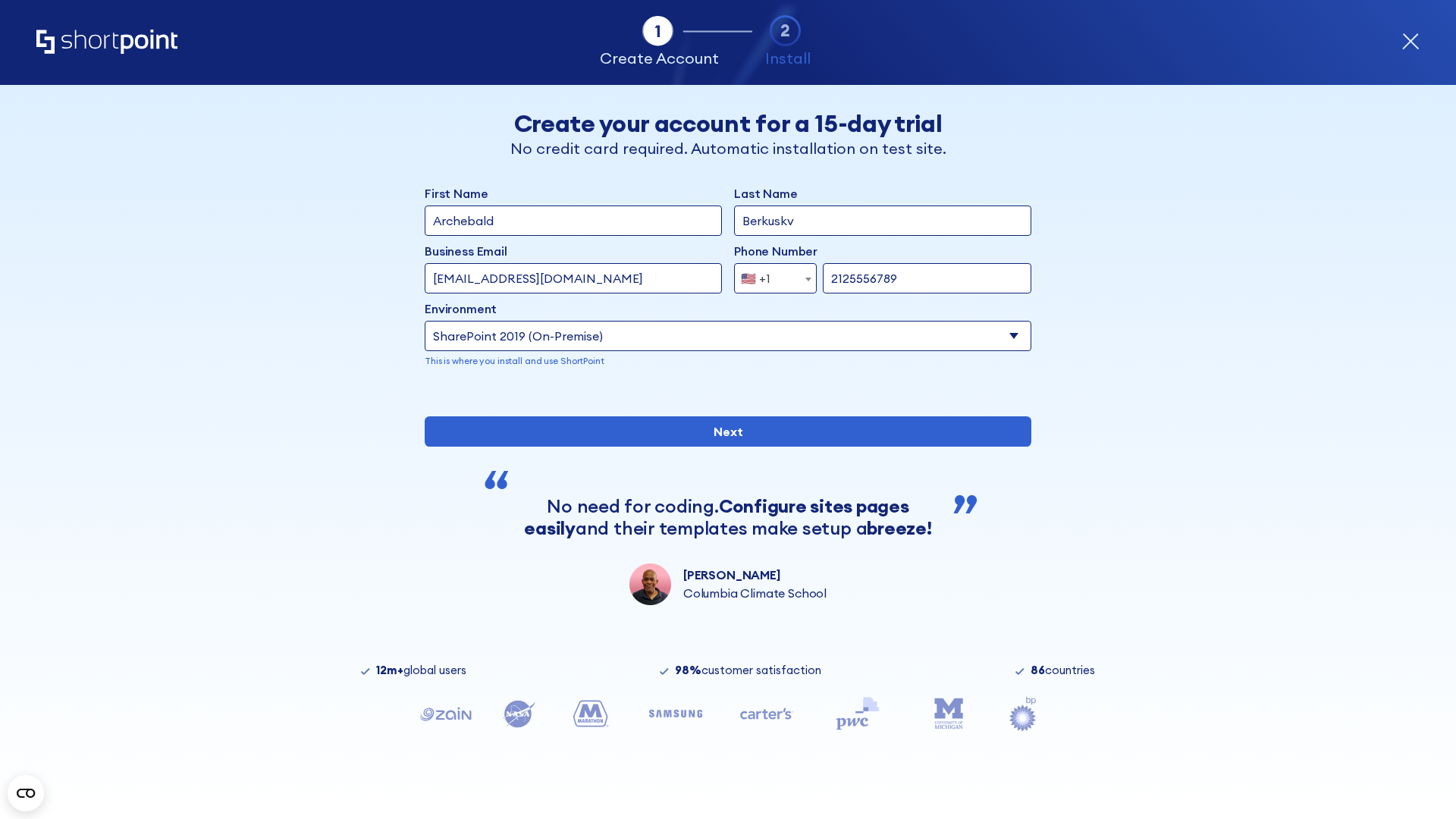
type input "2125556789"
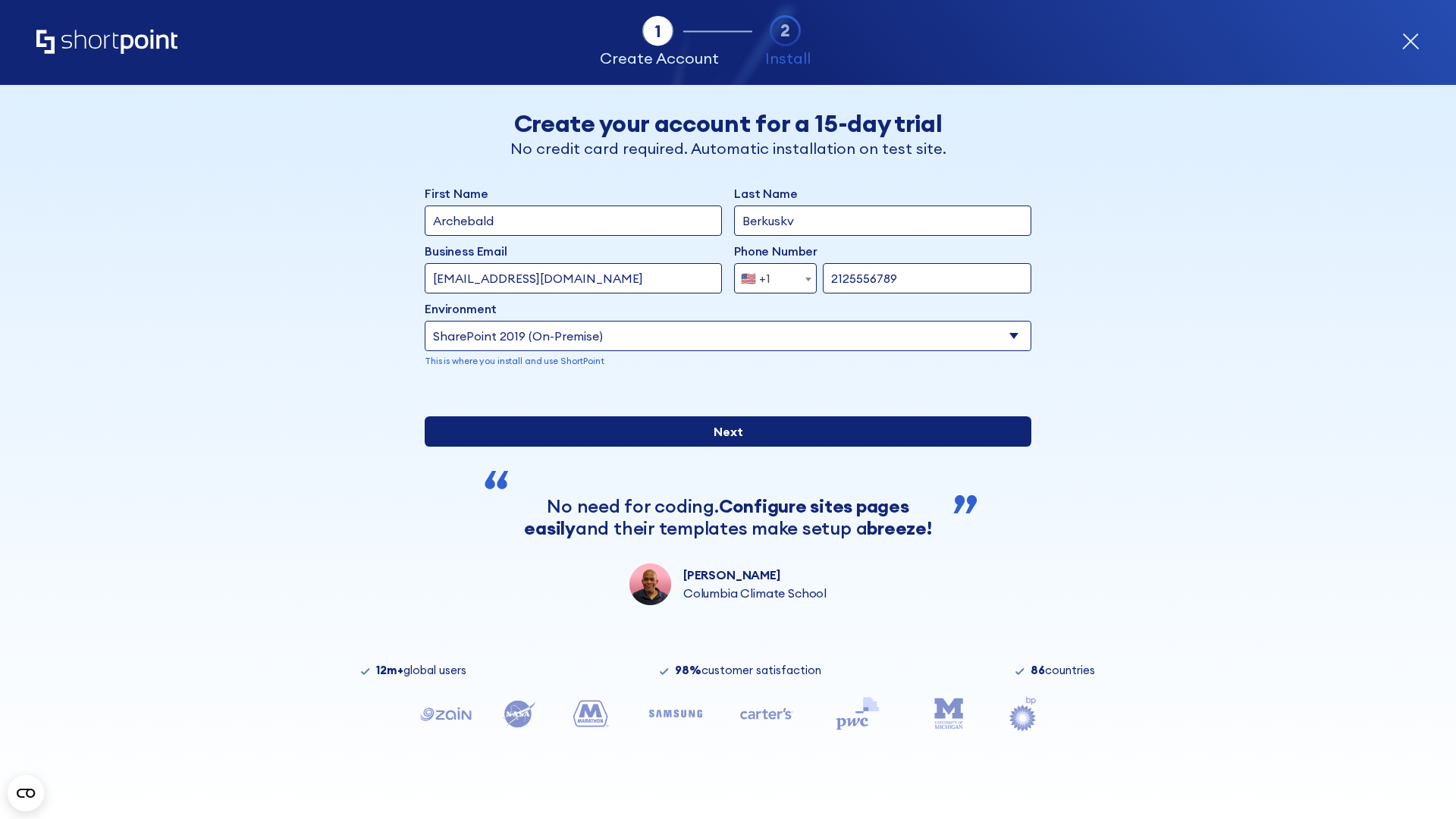
type input "https://sharepoint.com.evil.com"
click at [722, 554] on div "First Name Archebald Last Name Berkuskv Business Email Invalid Email Address te…" at bounding box center [727, 395] width 607 height 421
click at [722, 447] on input "Next" at bounding box center [727, 431] width 607 height 30
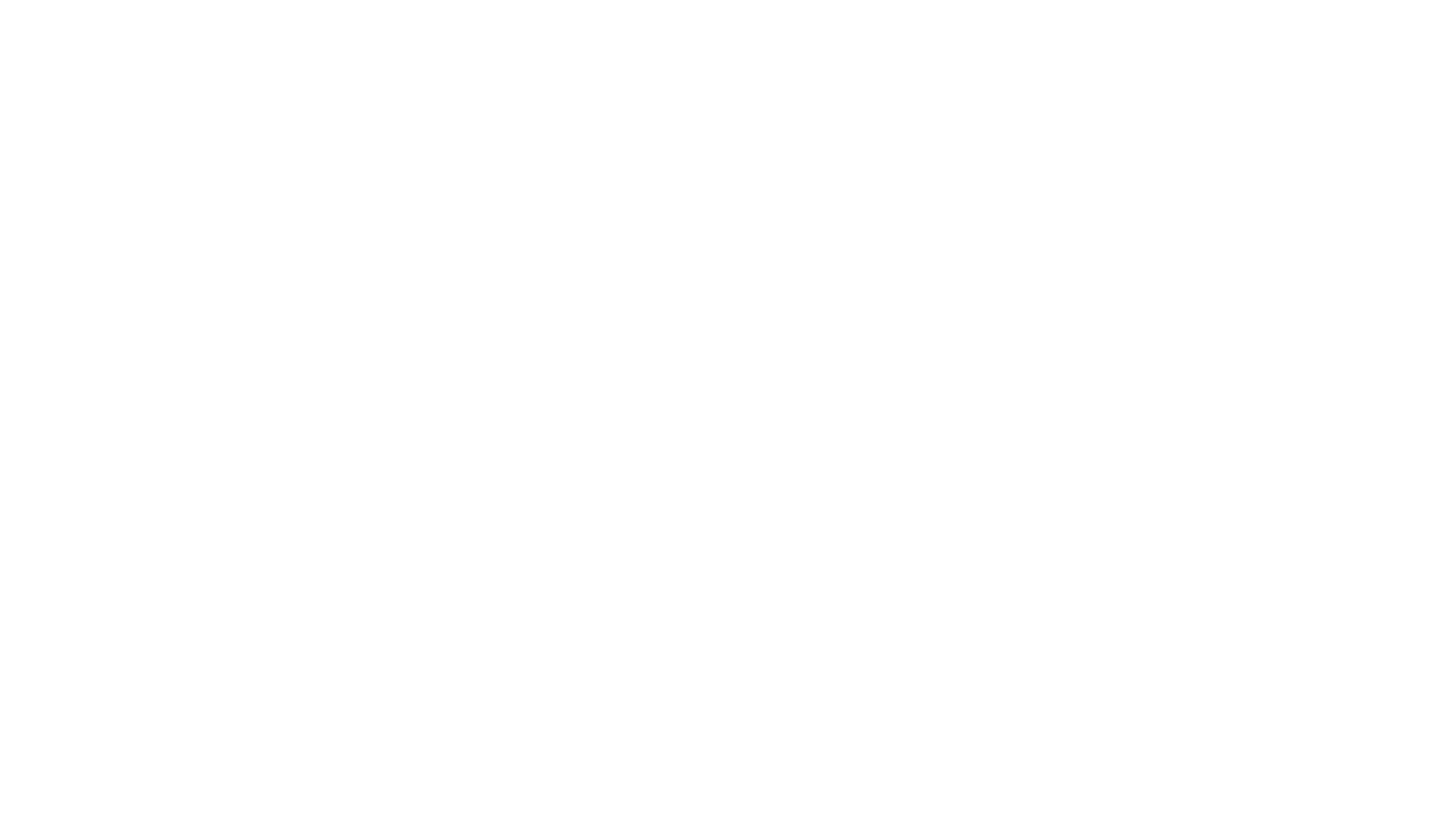
type input "Archebald"
type input "Berkuskv"
type input "[EMAIL_ADDRESS][DOMAIN_NAME]"
type input "2125556789"
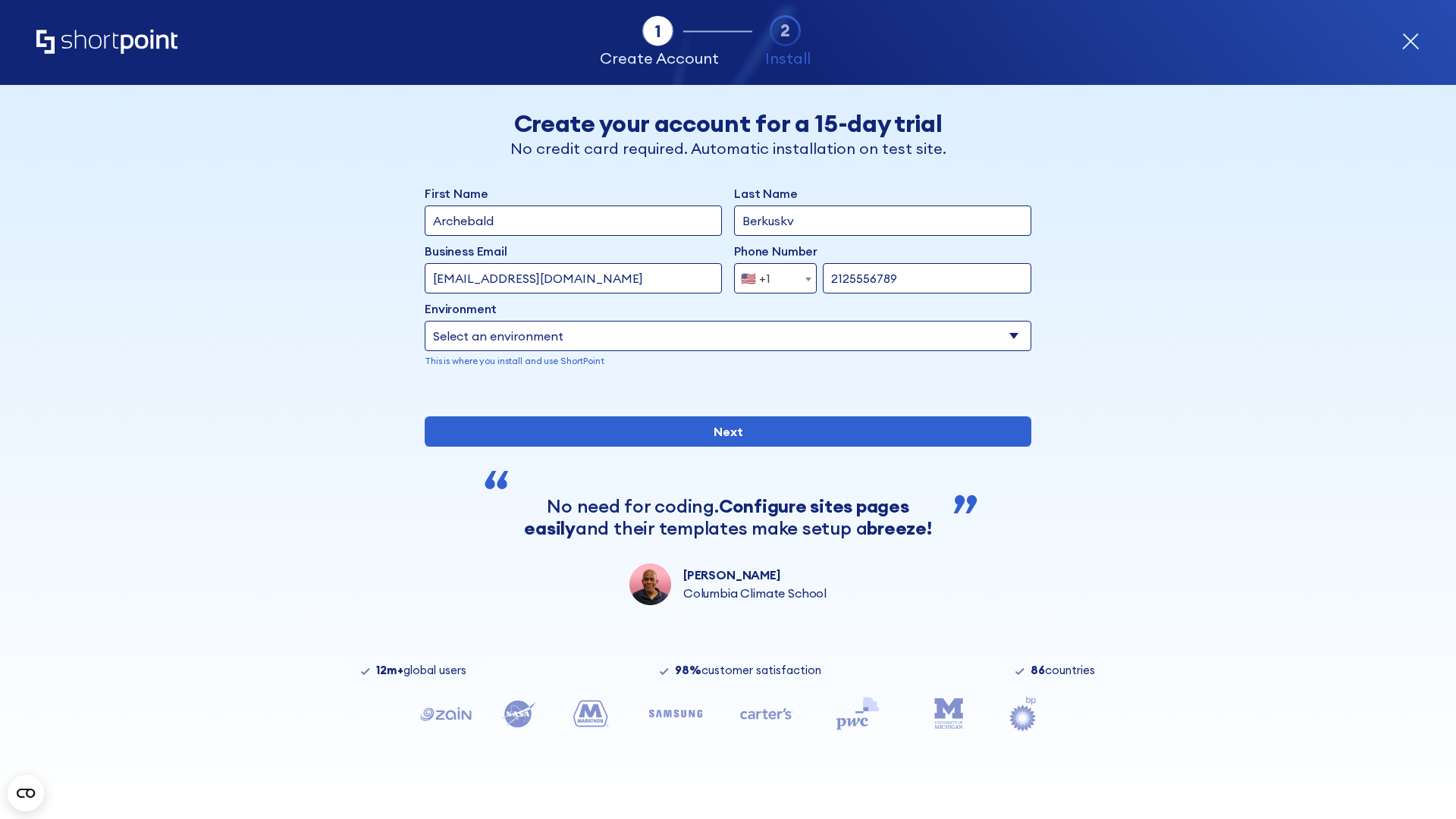
select select "SharePoint 2019 (On-Premise)"
type input "2125556789"
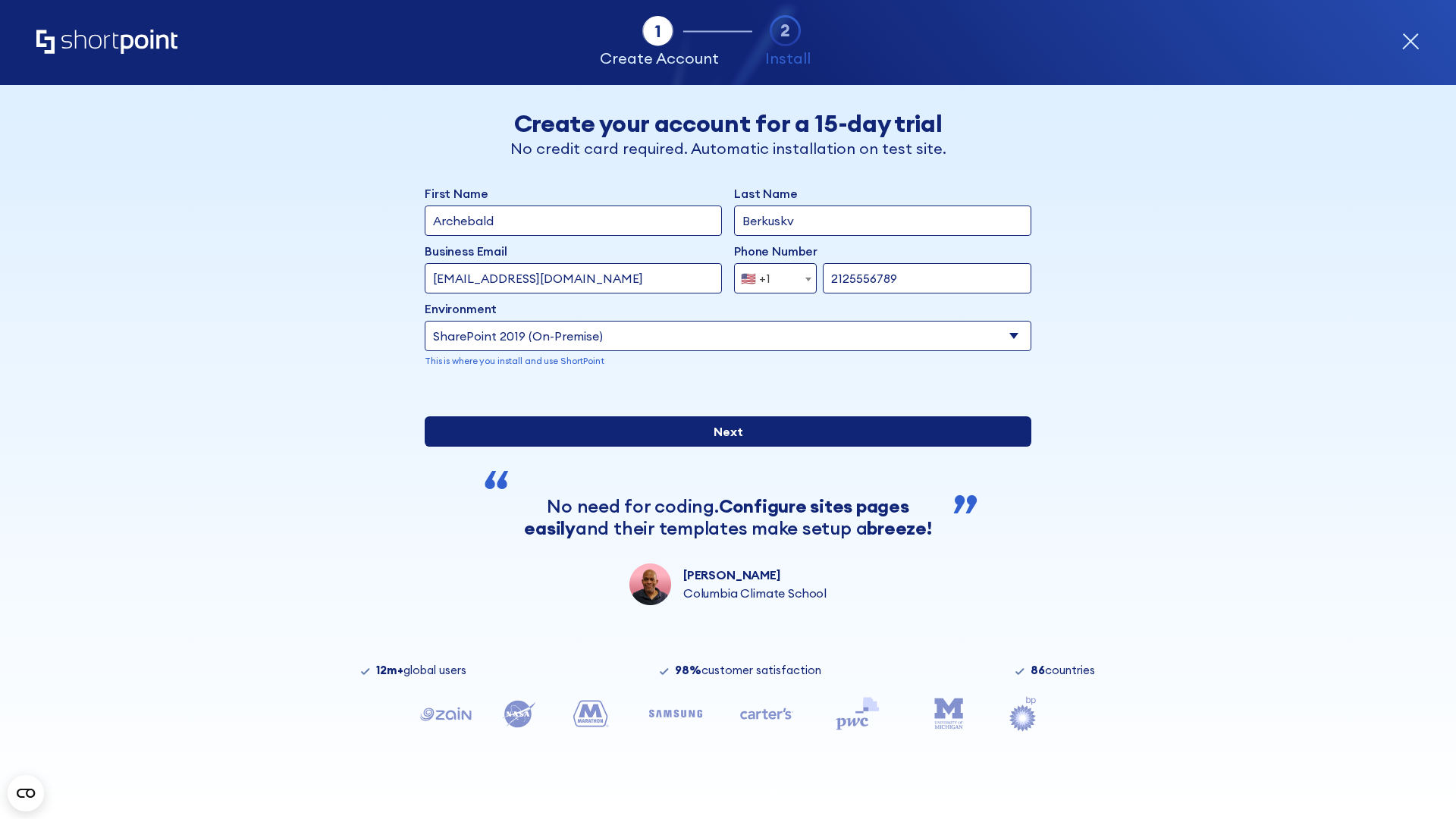
type input "https://yzrtre3nv.sharepoint.com"
click at [722, 546] on div "First Name Archebald Last Name Berkuskv Business Email Invalid Email Address te…" at bounding box center [727, 395] width 607 height 421
click at [722, 447] on input "Next" at bounding box center [727, 431] width 607 height 30
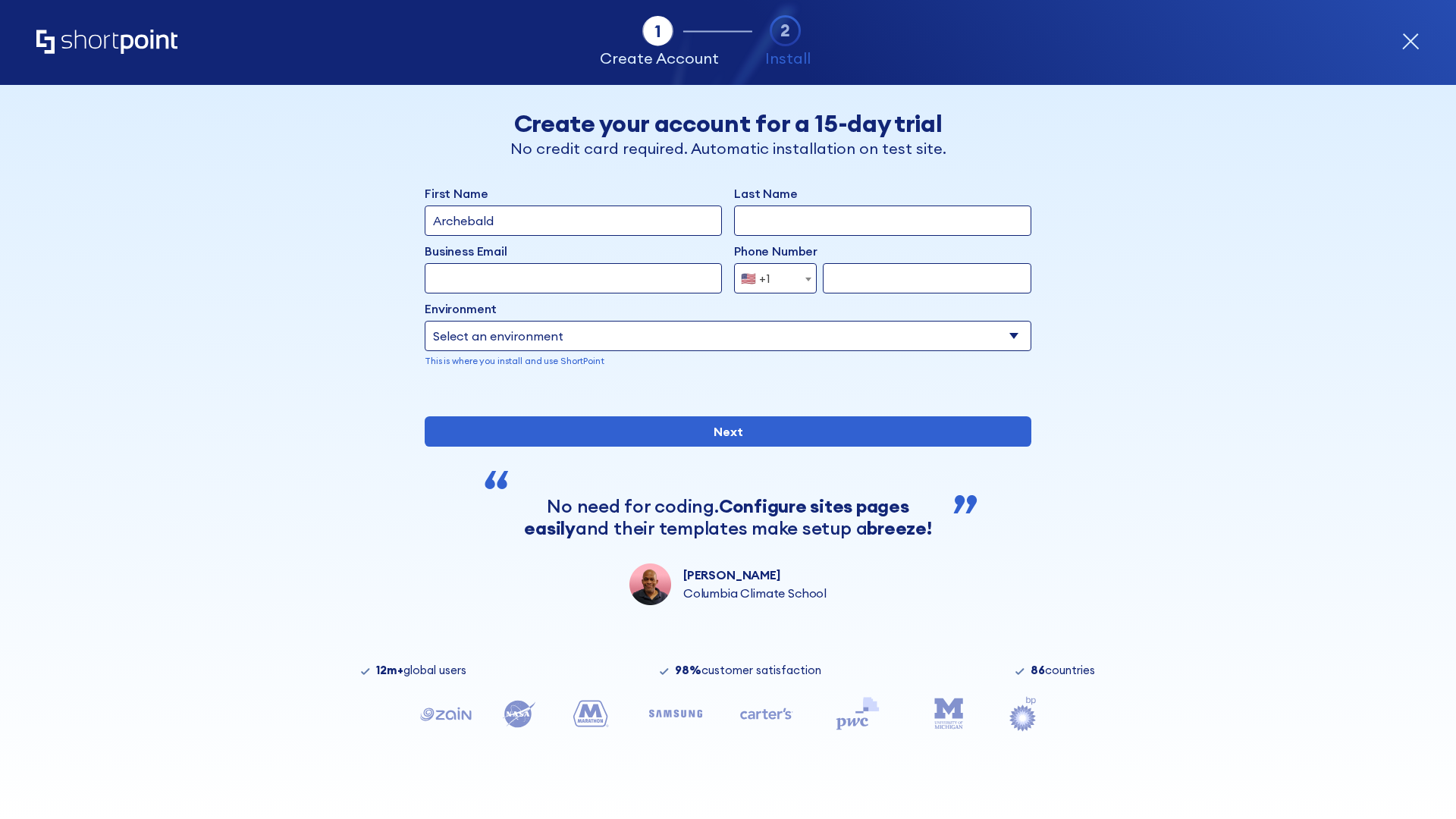
type input "Archebald"
type input "Berkuskv"
type input "[EMAIL_ADDRESS][DOMAIN_NAME]"
type input "2125556789"
select select "SharePoint 2019 (On-Premise)"
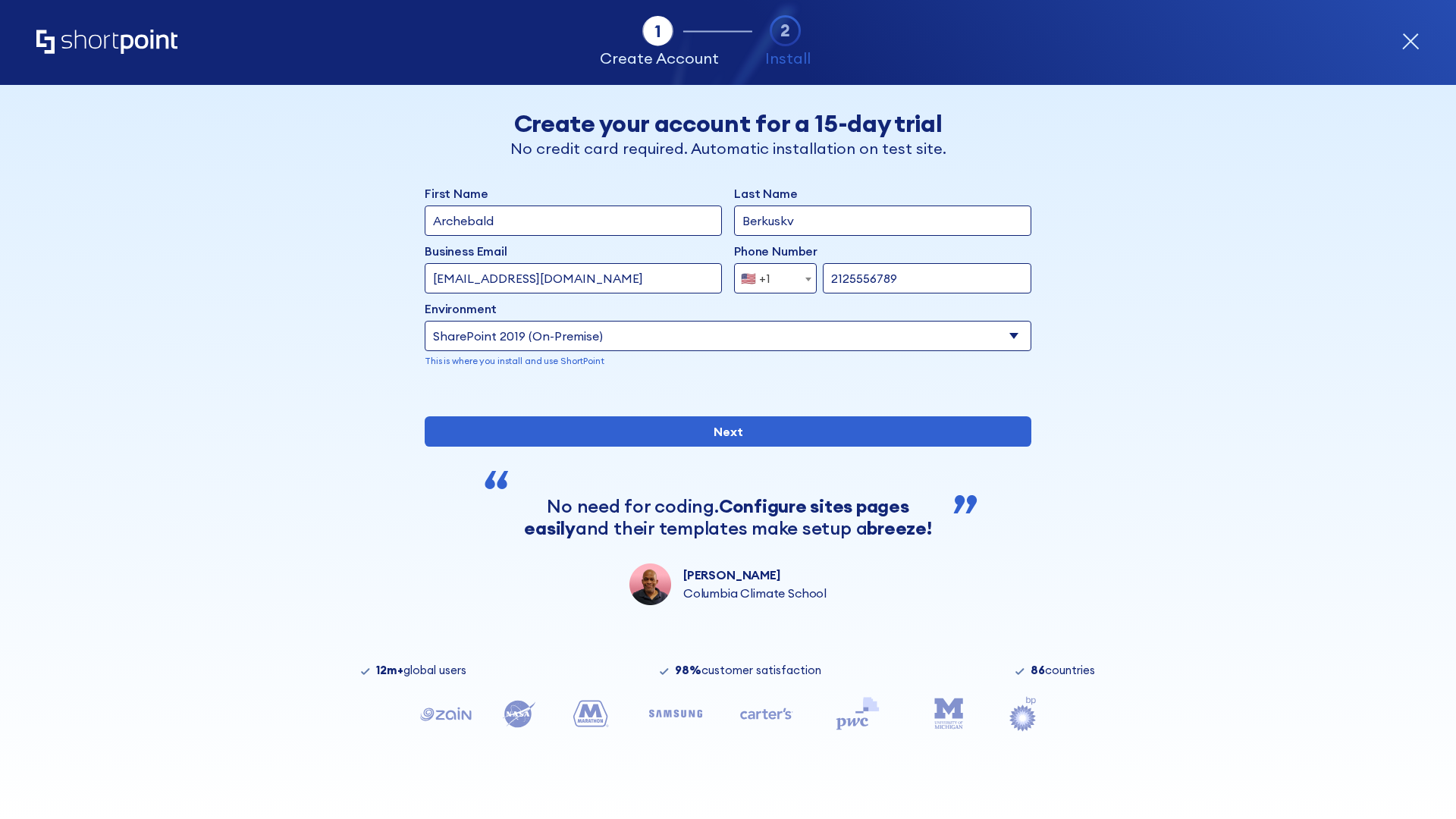
type input "2125556789"
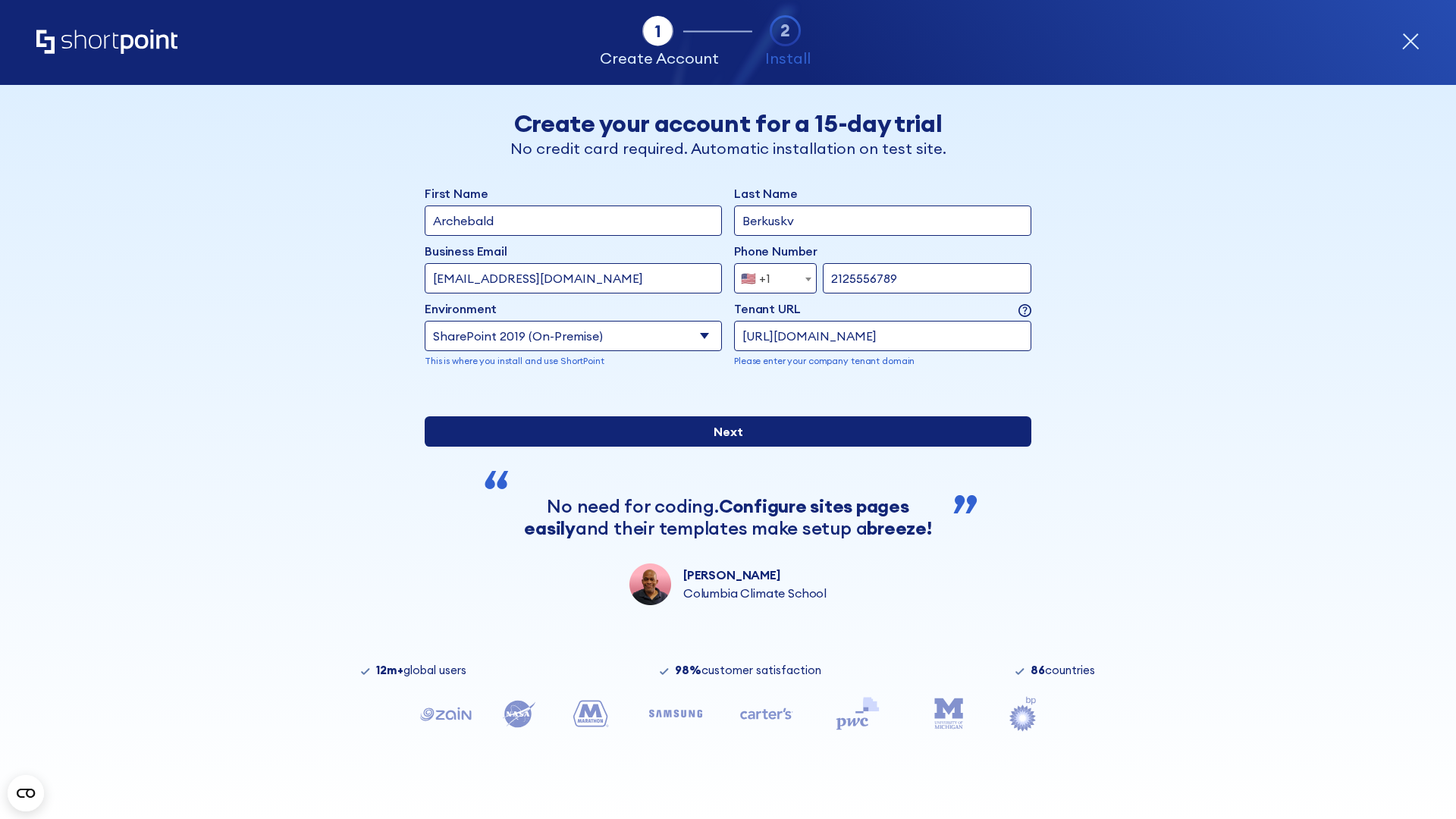
type input "https://project.sharepoint.cn"
click at [722, 563] on div "First Name Archebald Last Name Berkuskv Business Email Invalid Email Address te…" at bounding box center [727, 395] width 607 height 421
click at [722, 447] on input "Next" at bounding box center [727, 431] width 607 height 30
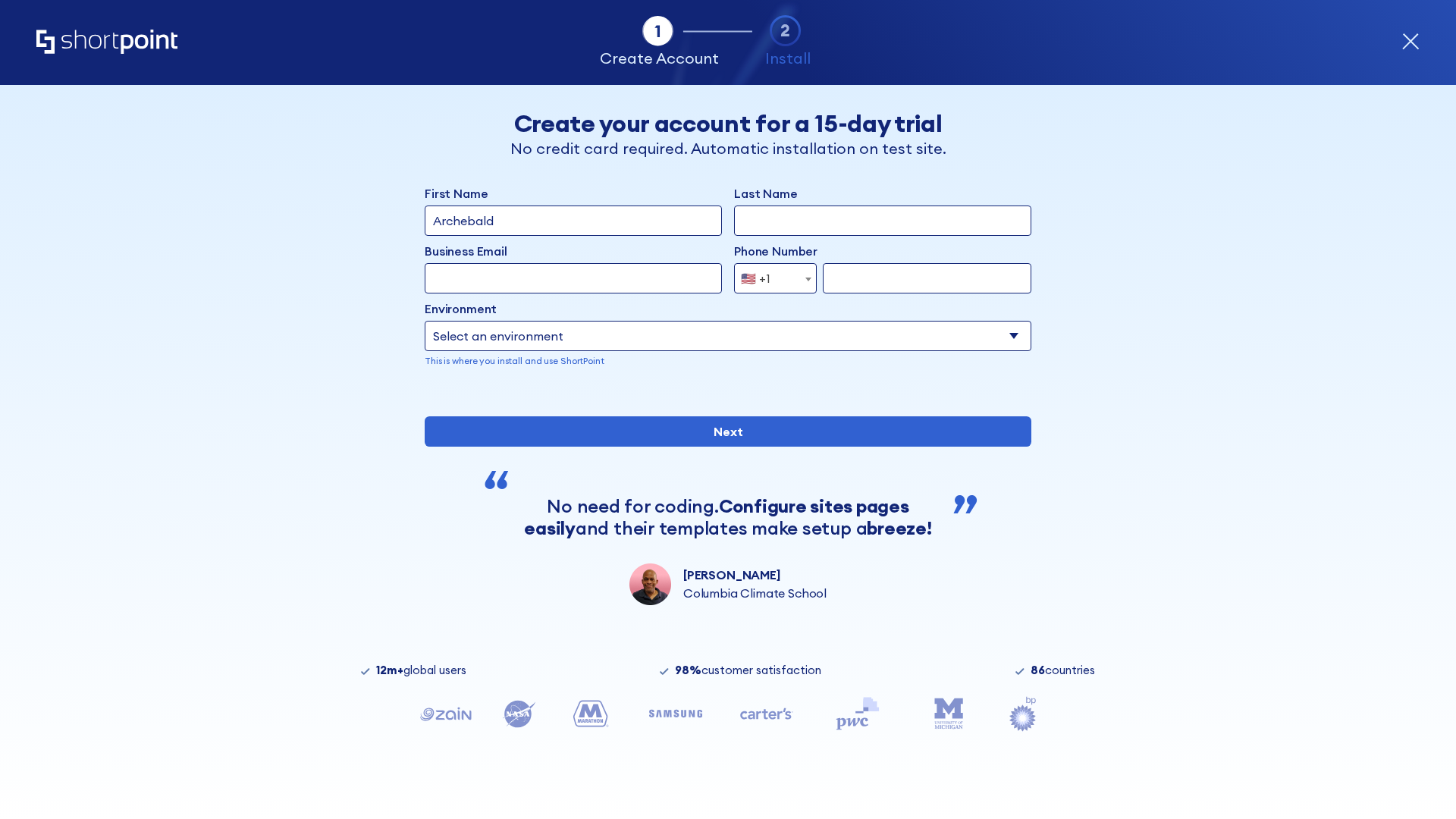
type input "Archebald"
type input "Berkuskv"
type input "[EMAIL_ADDRESS][DOMAIN_NAME]"
type input "2125556789"
select select "SharePoint 2019 (On-Premise)"
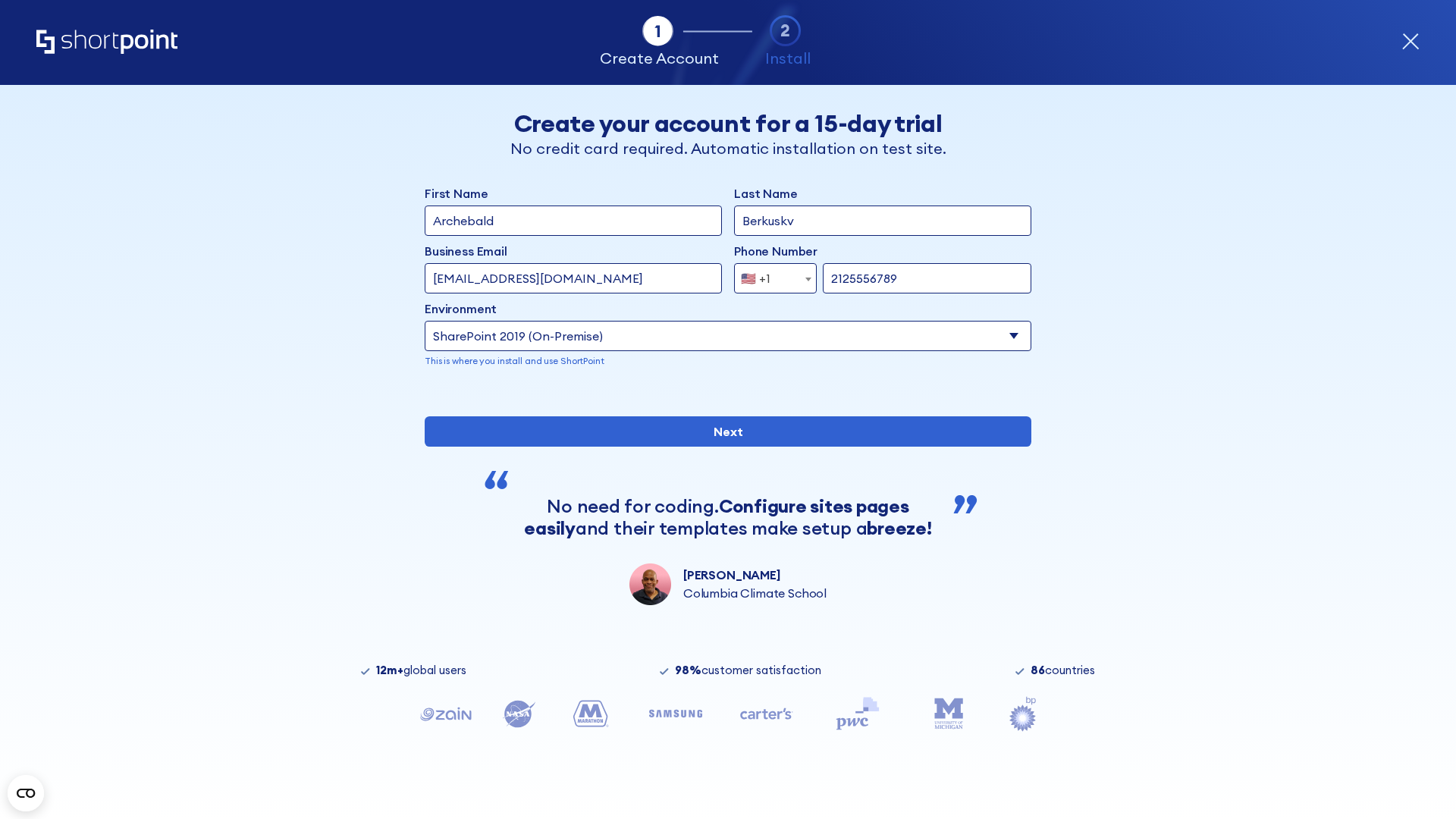
type input "2125556789"
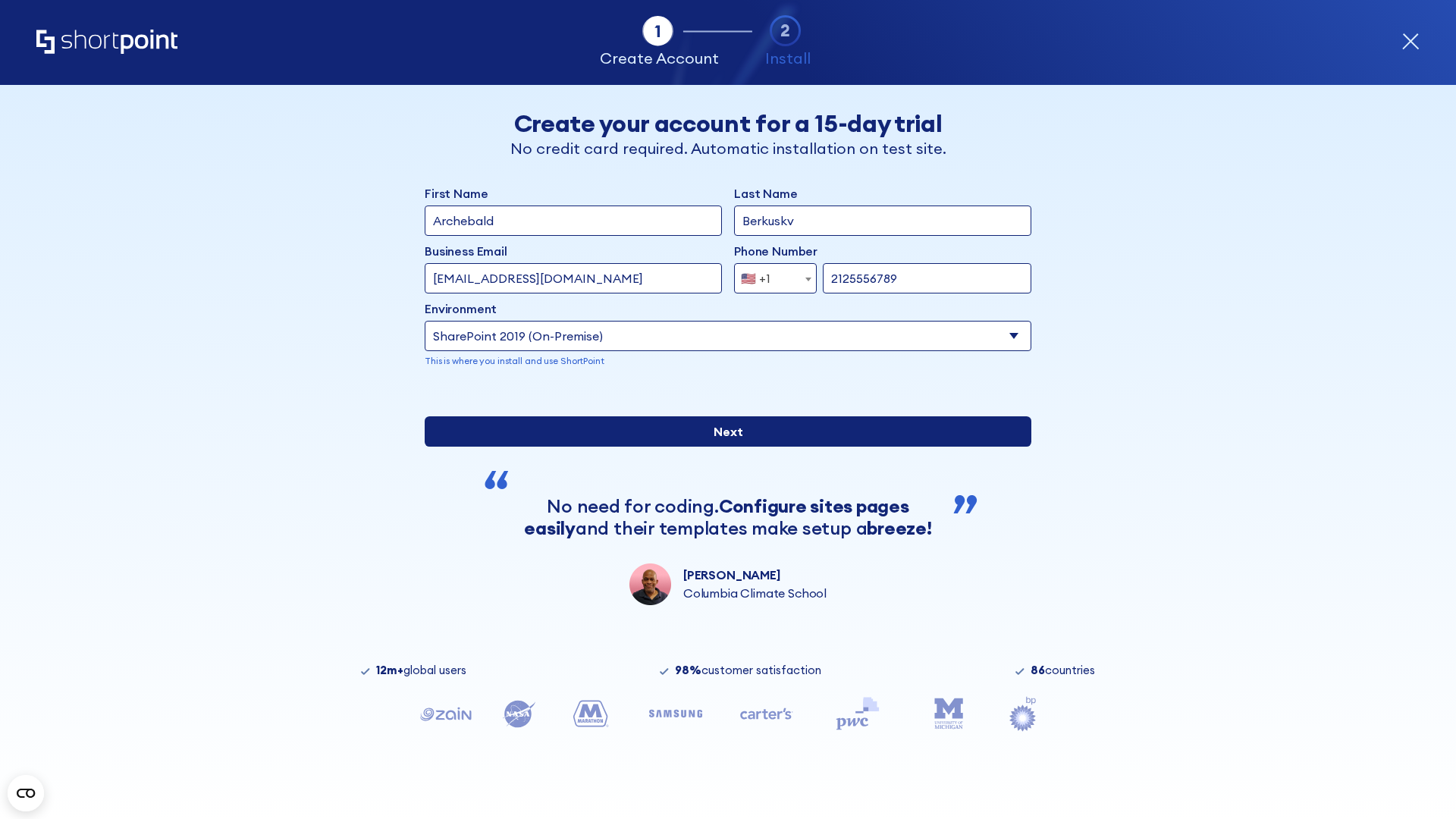
type input "https://intranet.sharepoint.de"
click at [722, 447] on input "Next" at bounding box center [727, 431] width 607 height 30
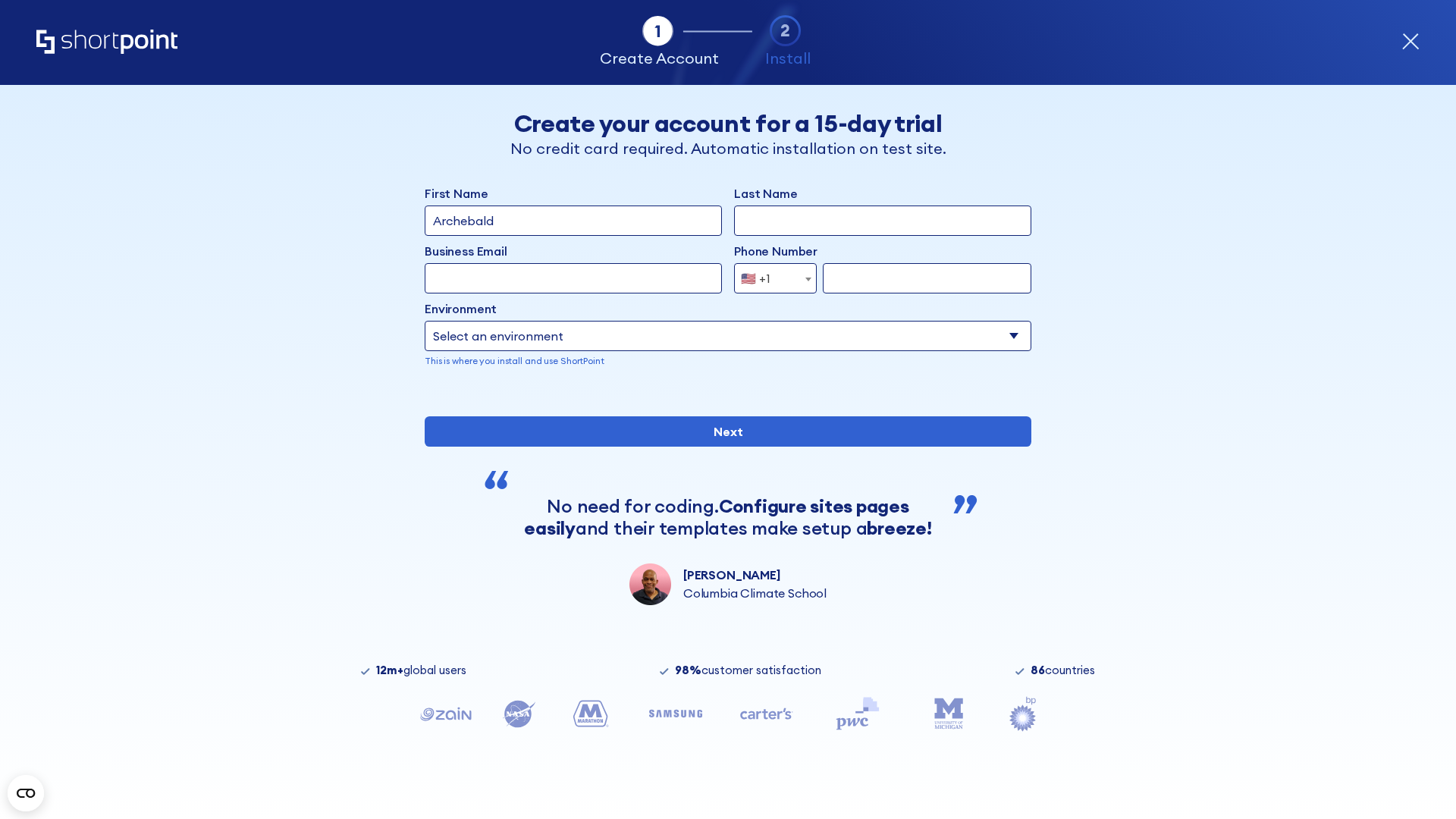
type input "Archebald"
type input "Berkuskv"
type input "[EMAIL_ADDRESS][DOMAIN_NAME]"
type input "2125556789"
select select "SharePoint 2019 (On-Premise)"
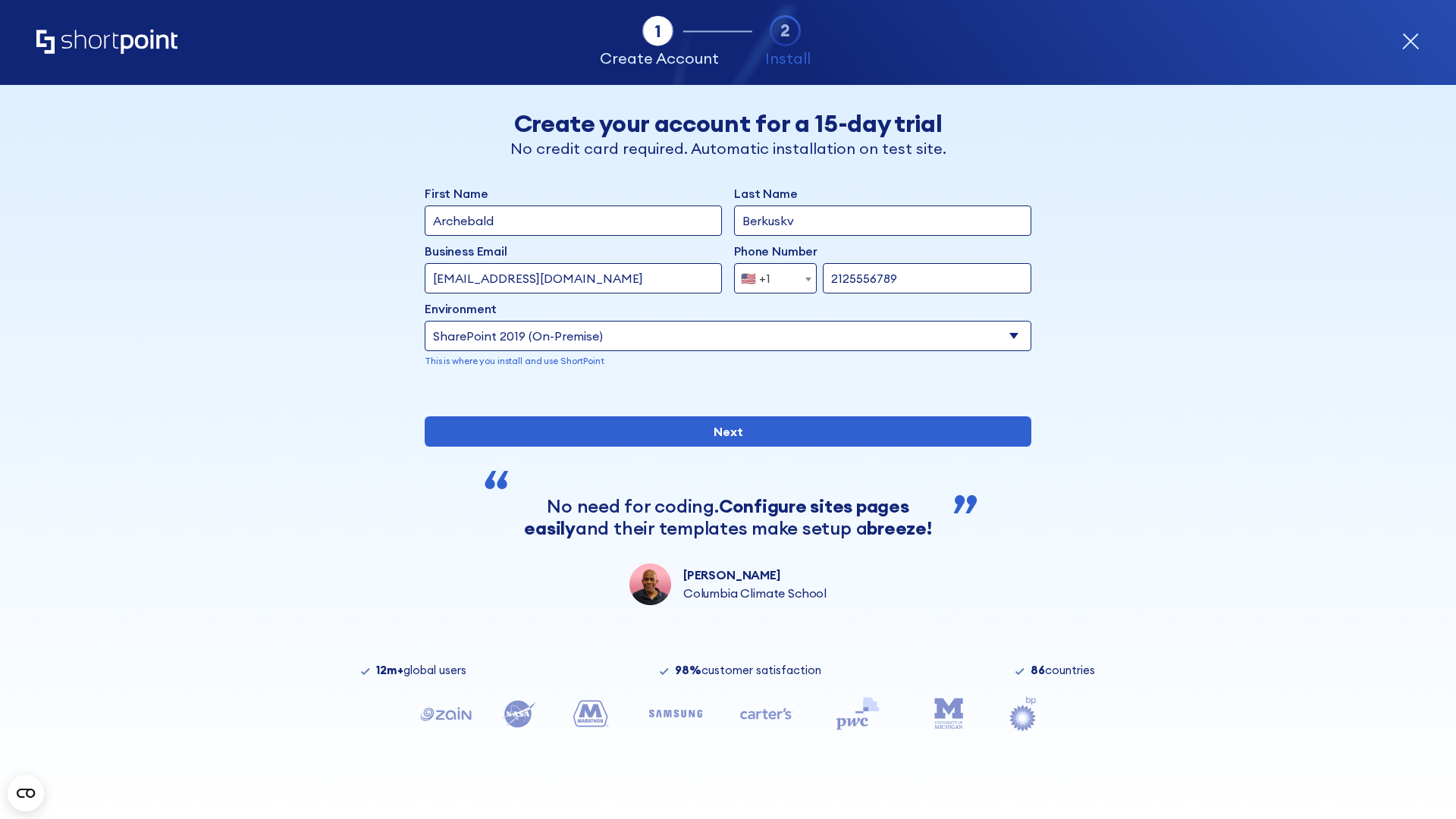
type input "2125556789"
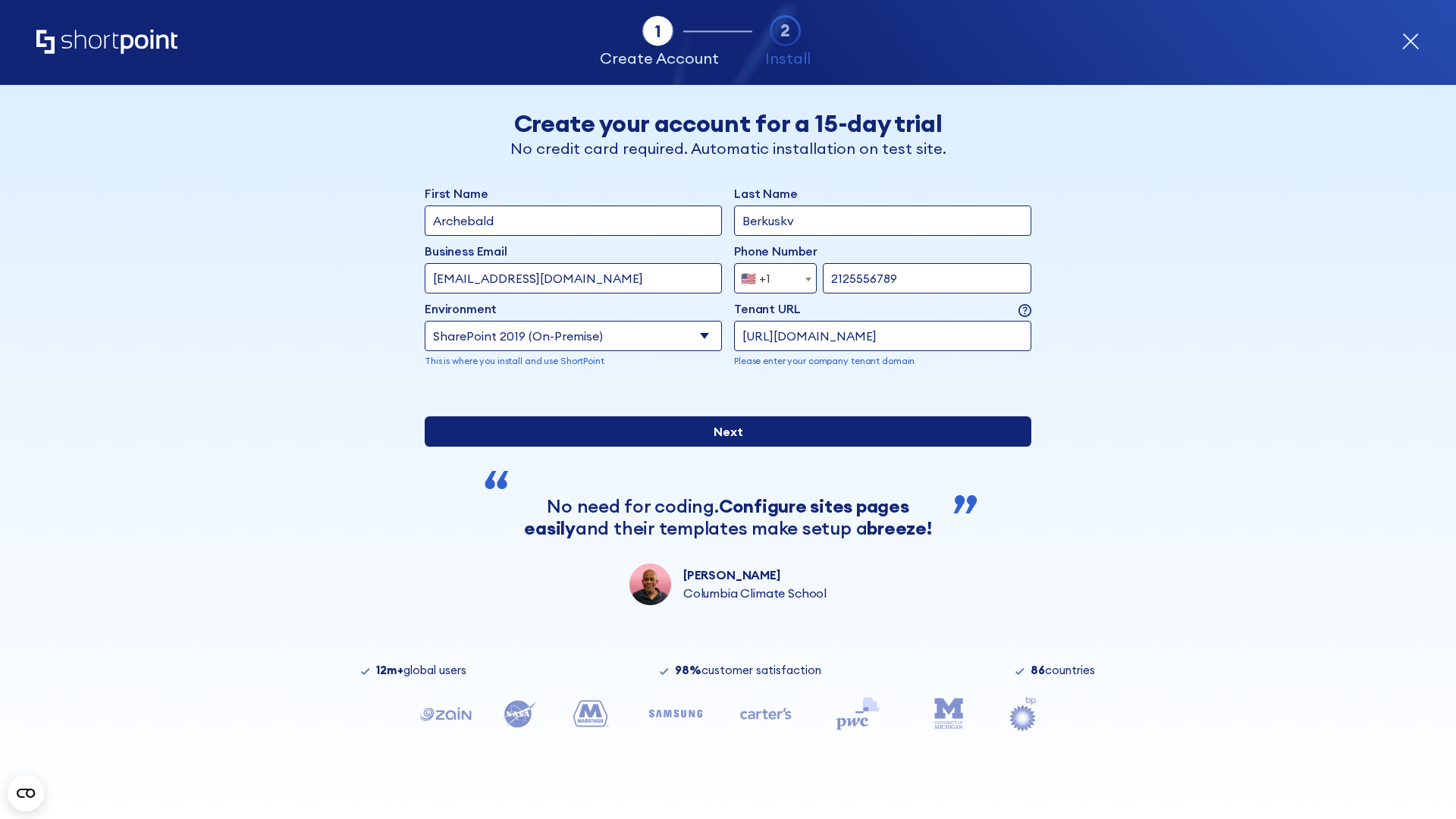
type input "https://secure.sharepoint.us"
click at [722, 554] on div "First Name Archebald Last Name Berkuskv Business Email Invalid Email Address [E…" at bounding box center [727, 395] width 607 height 421
click at [722, 447] on input "Next" at bounding box center [727, 431] width 607 height 30
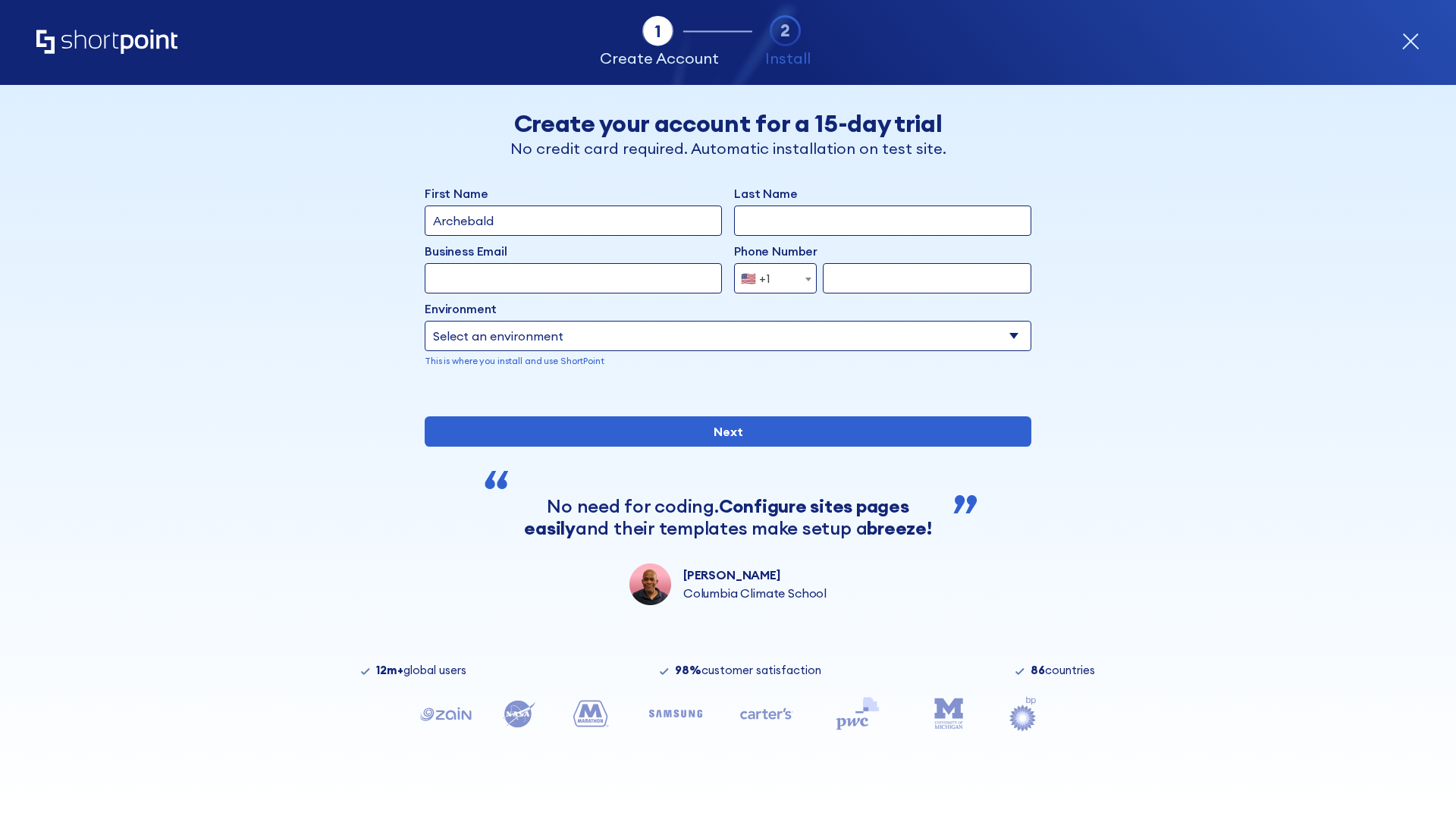
type input "Archebald"
type input "Berkuskv"
type input "[EMAIL_ADDRESS][DOMAIN_NAME]"
type input "2125556789"
select select "SharePoint 2019 (On-Premise)"
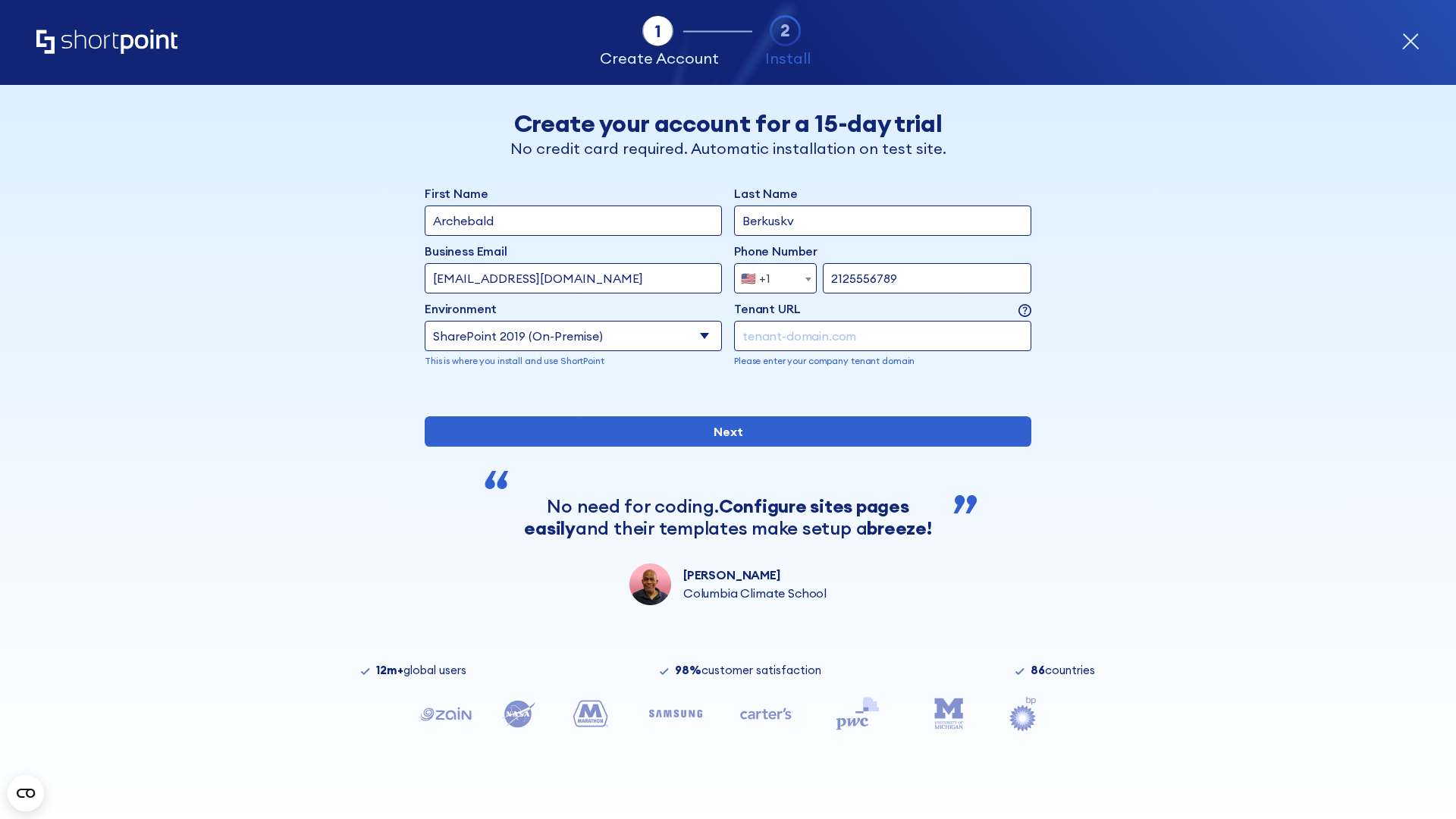
type input "2125556789"
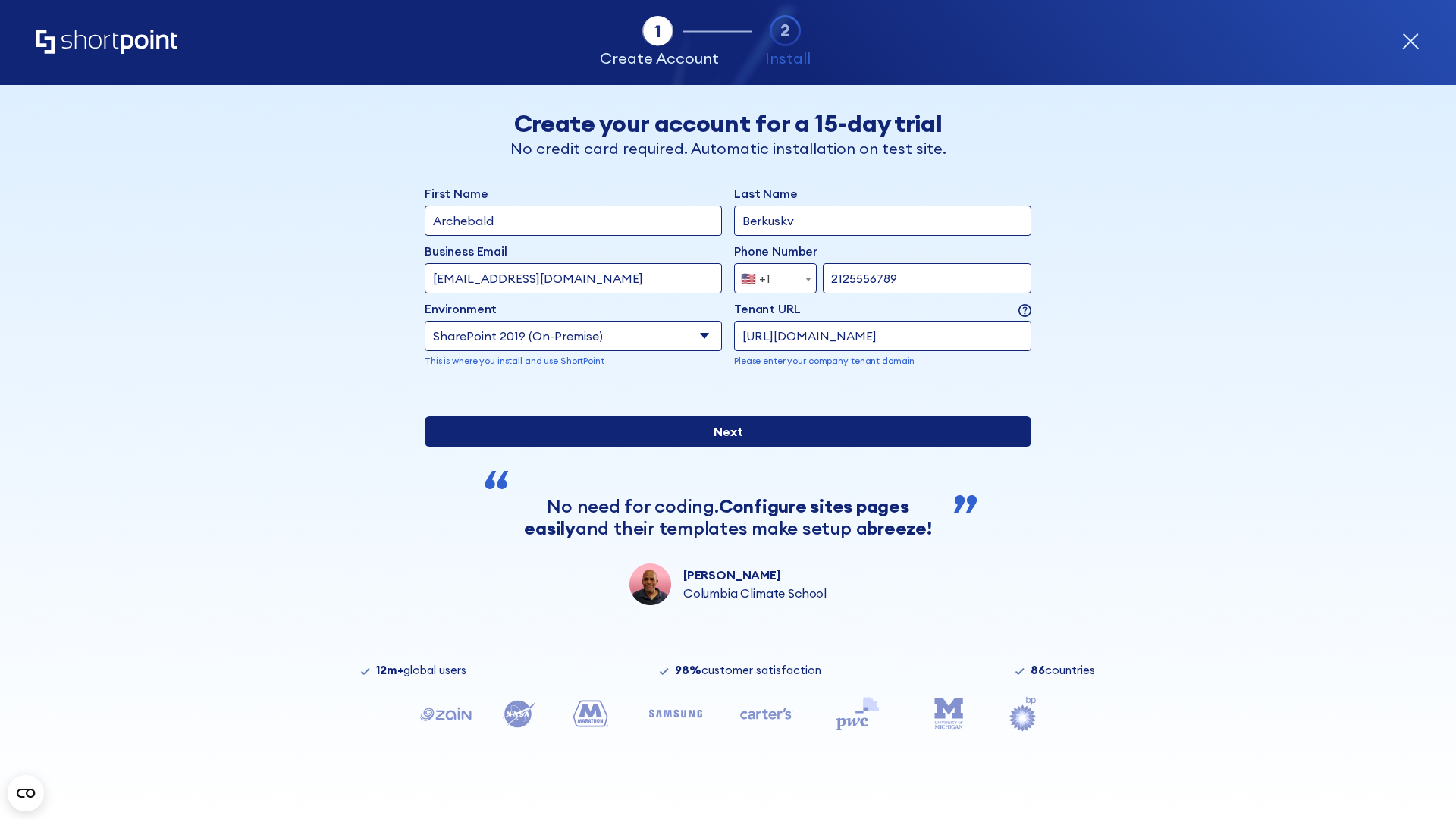
type input "https://alpha.sharepoint-mil.us"
click at [722, 554] on div "First Name Archebald Last Name Berkuskv Business Email Invalid Email Address [E…" at bounding box center [727, 395] width 607 height 421
click at [722, 447] on input "Next" at bounding box center [727, 431] width 607 height 30
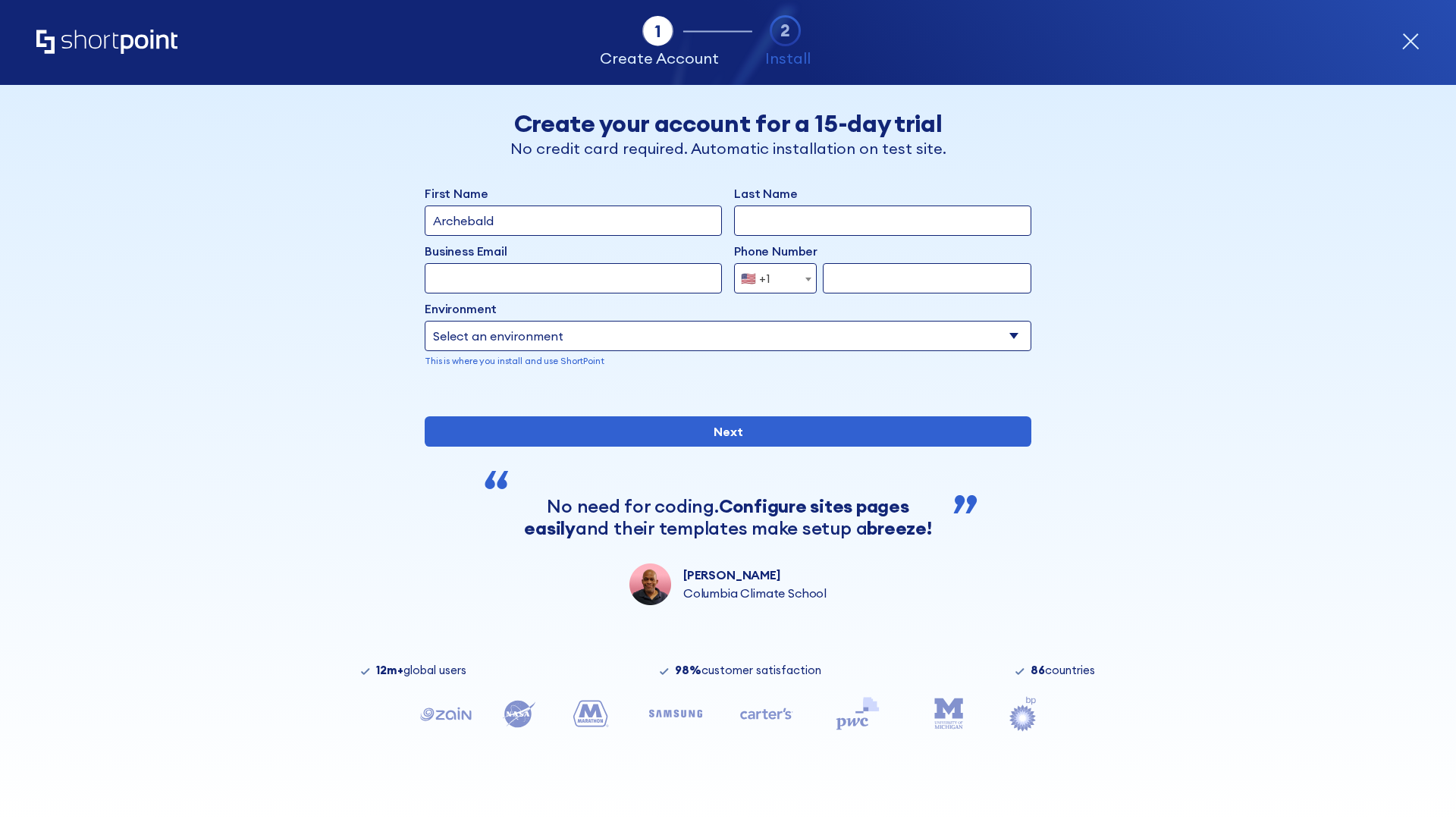
type input "Archebald"
type input "Berkuskv"
type input "[EMAIL_ADDRESS][DOMAIN_NAME]"
type input "2125556789"
select select "SharePoint 2019 (On-Premise)"
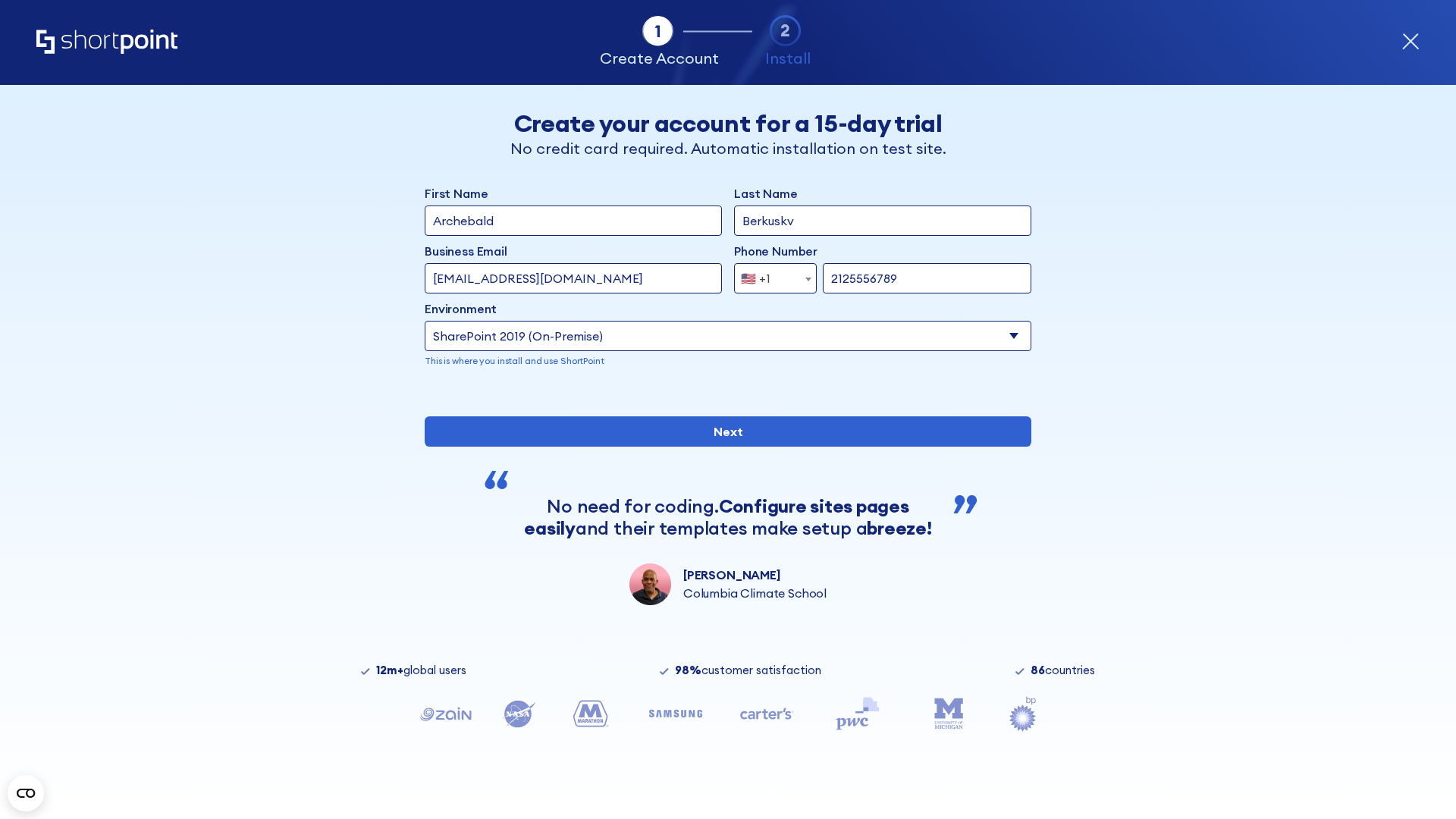
type input "2125556789"
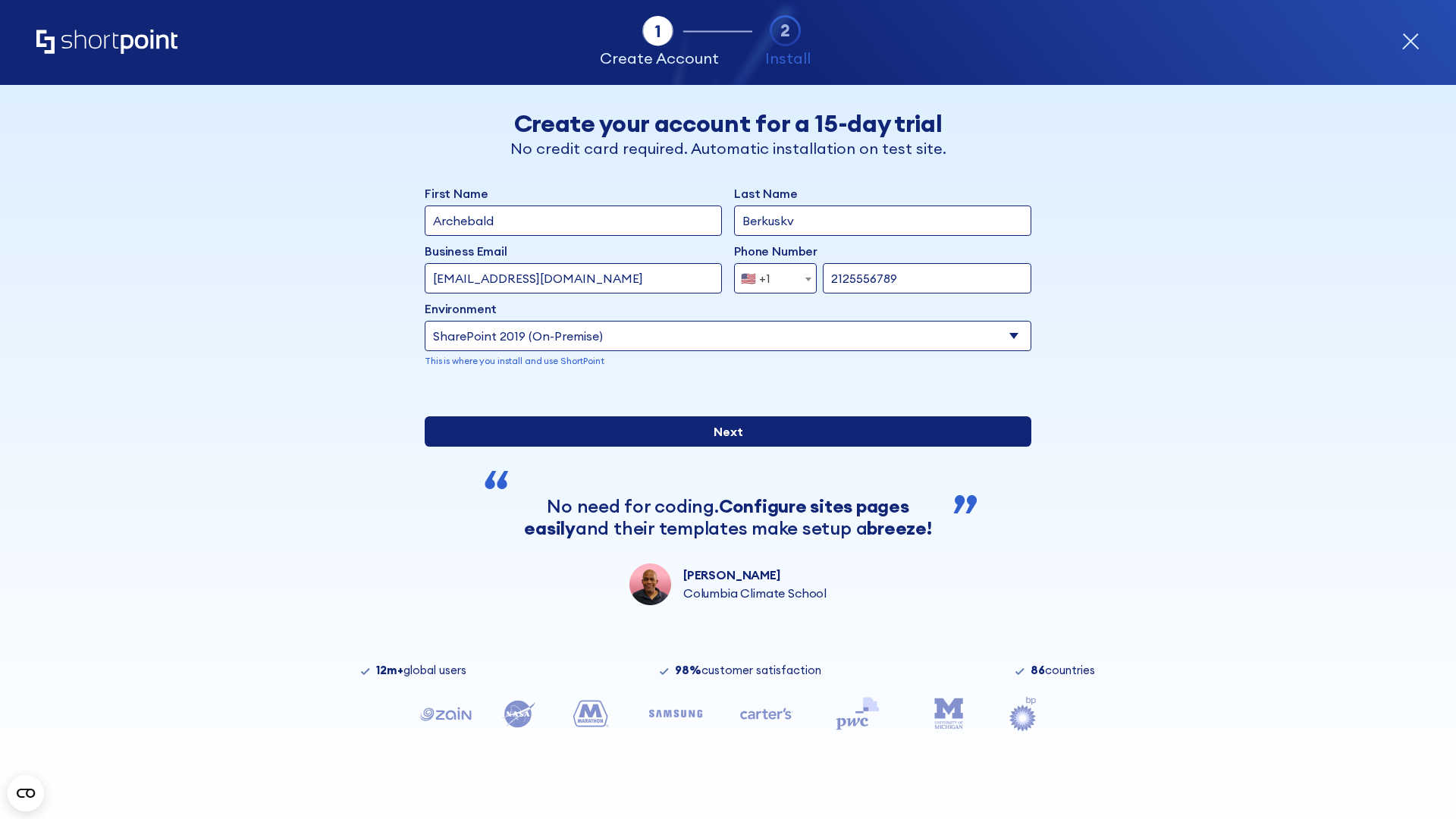
type input "[URL][DOMAIN_NAME]"
click at [722, 506] on div "First Name Archebald Last Name Berkuskv Business Email Invalid Email Address [E…" at bounding box center [727, 395] width 607 height 421
click at [722, 447] on input "Next" at bounding box center [727, 431] width 607 height 30
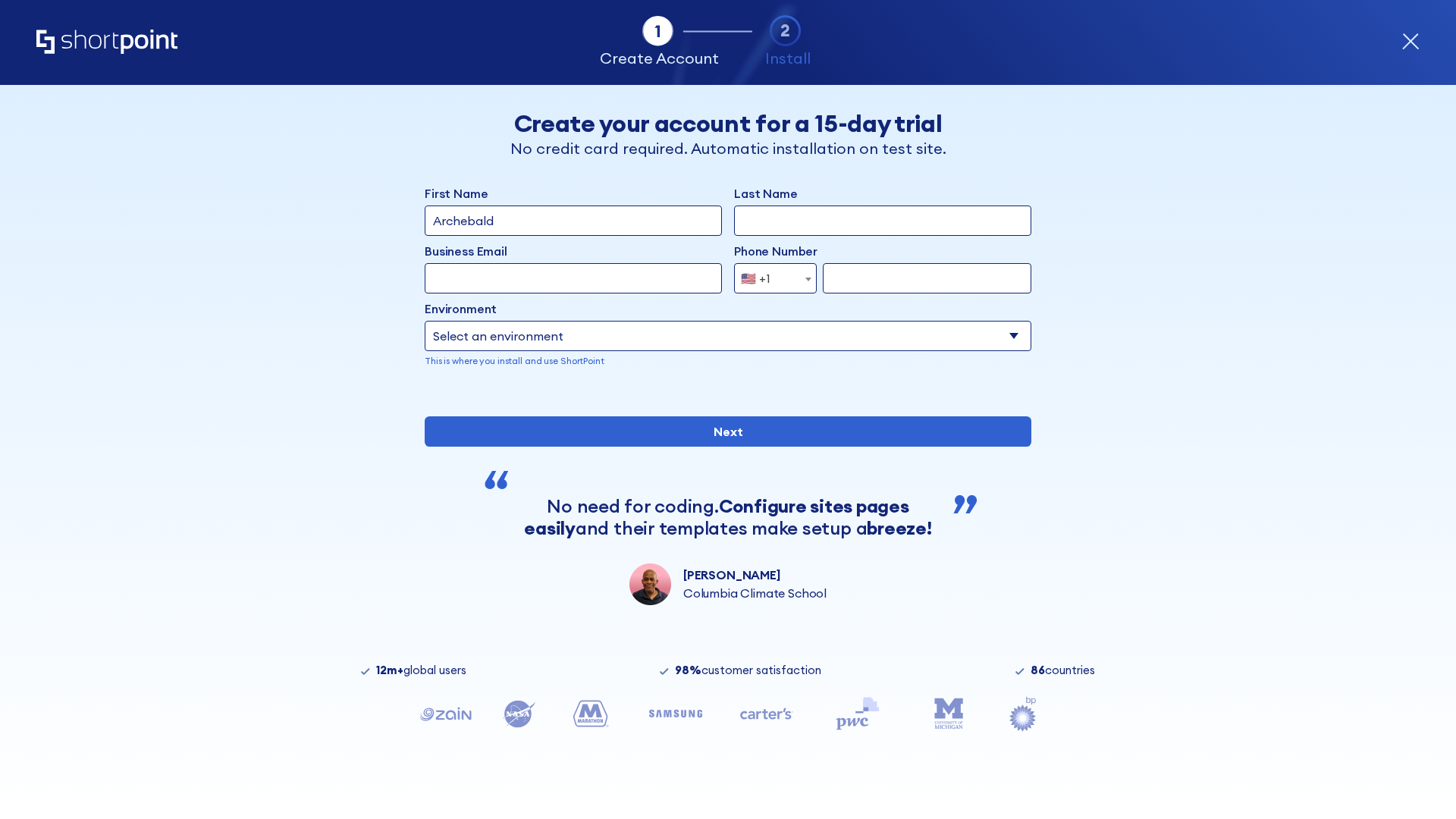
type input "Archebald"
type input "Berkuskv"
type input "[EMAIL_ADDRESS][DOMAIN_NAME]"
type input "2125556789"
select select "SharePoint 2016 (On-Premise)"
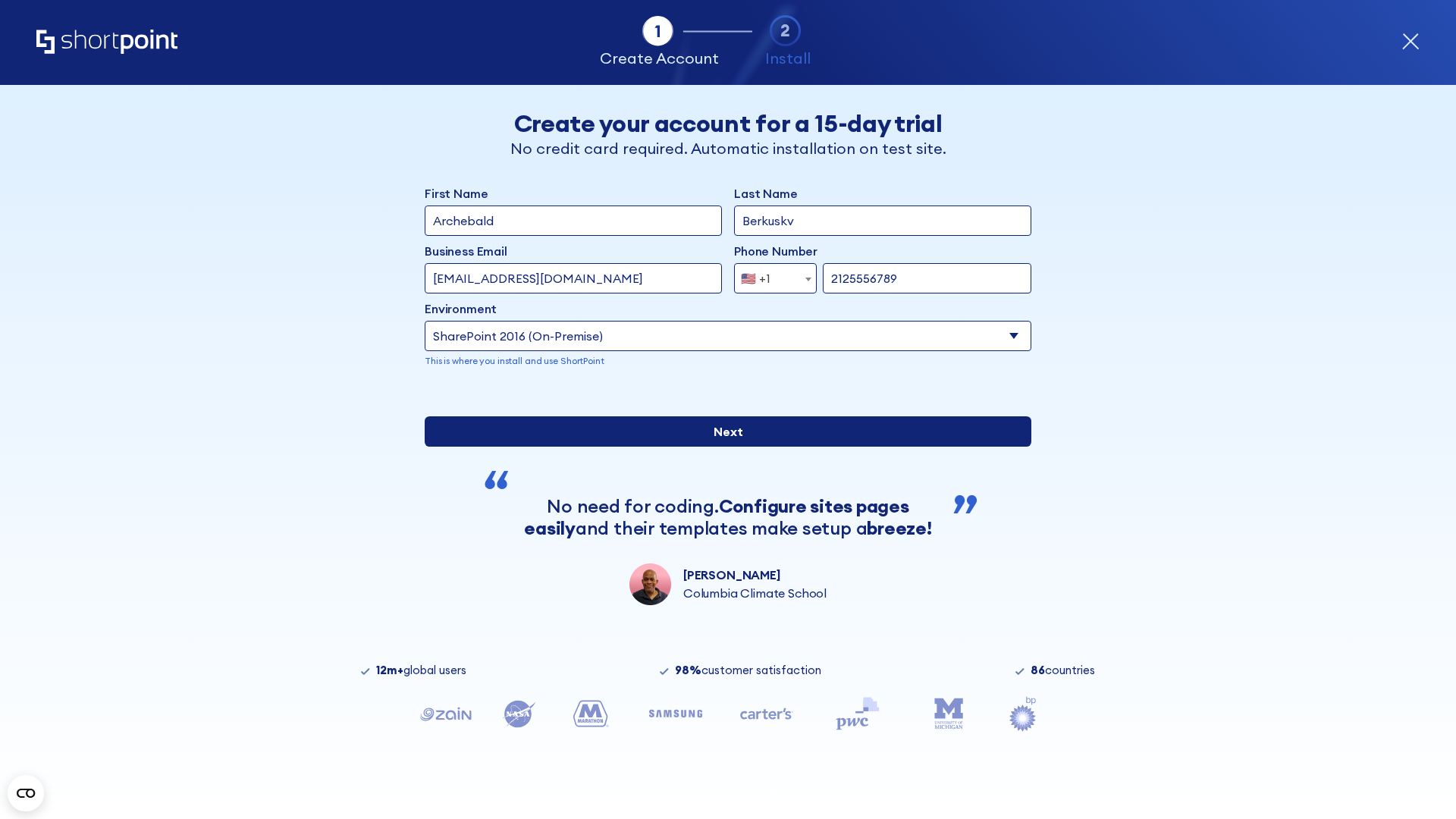
type input "2125556789"
click at [722, 565] on div "First Name Archebald Last Name Berkuskv Business Email Invalid Email Address te…" at bounding box center [727, 395] width 607 height 421
click at [722, 447] on input "Next" at bounding box center [727, 431] width 607 height 30
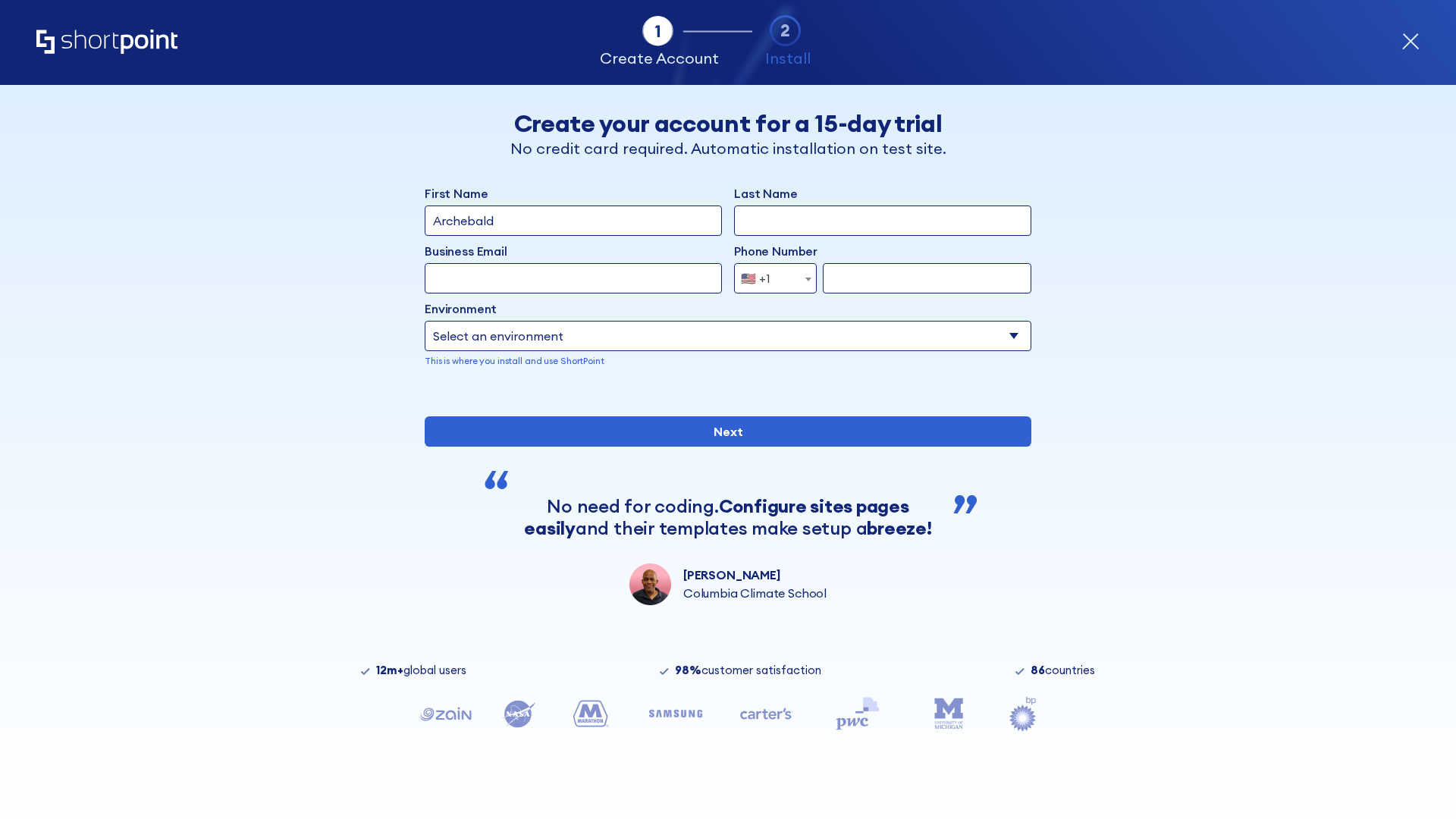
type input "Archebald"
type input "Berkuskv"
type input "[EMAIL_ADDRESS][DOMAIN_NAME]"
type input "2125556789"
select select "SharePoint 2013 (On-Premise)"
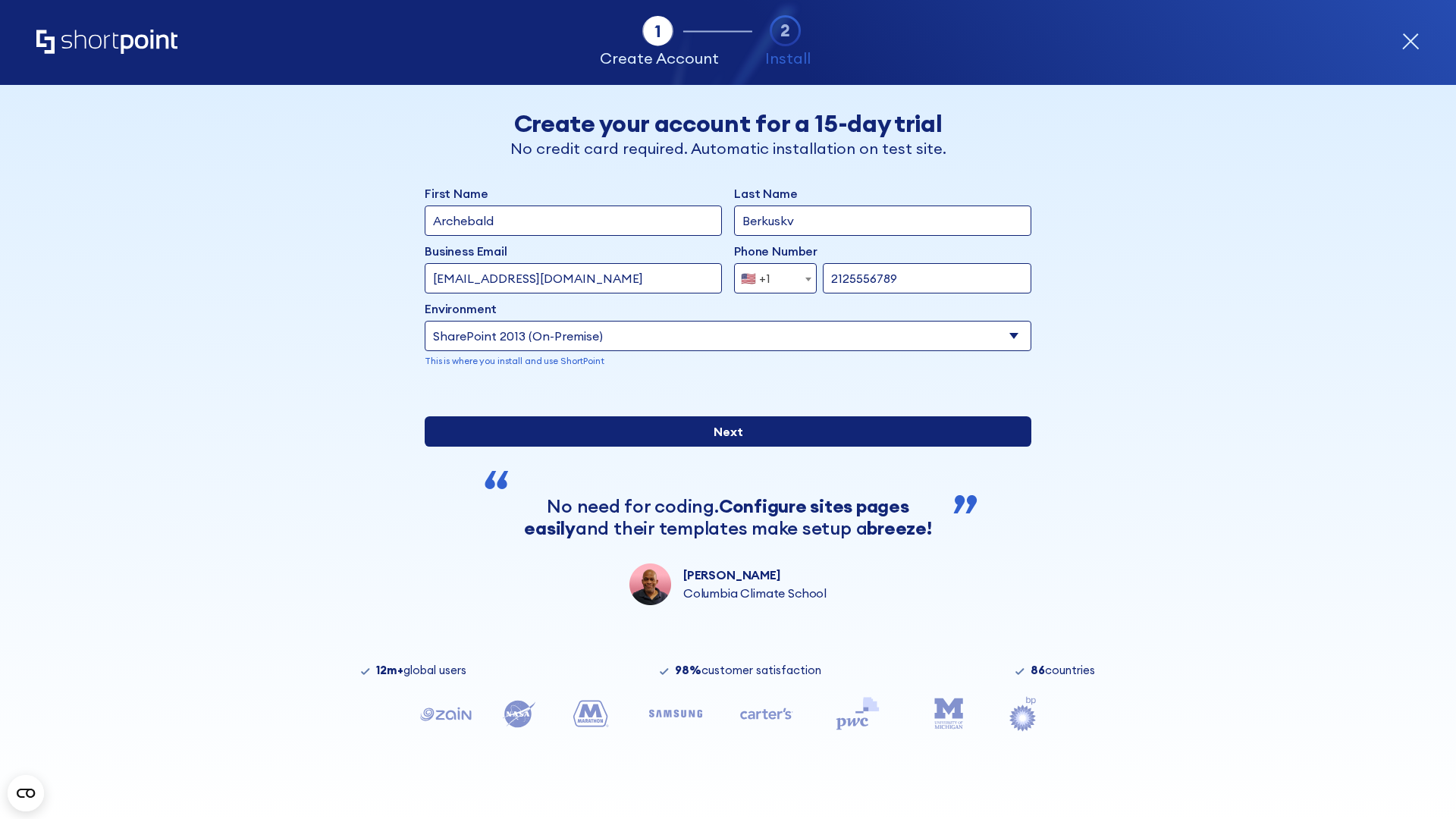
type input "2125556789"
click at [722, 560] on div "First Name Archebald Last Name Berkuskv Business Email Invalid Email Address te…" at bounding box center [727, 395] width 607 height 421
click at [722, 447] on input "Next" at bounding box center [727, 431] width 607 height 30
